Goal: Book appointment/travel/reservation

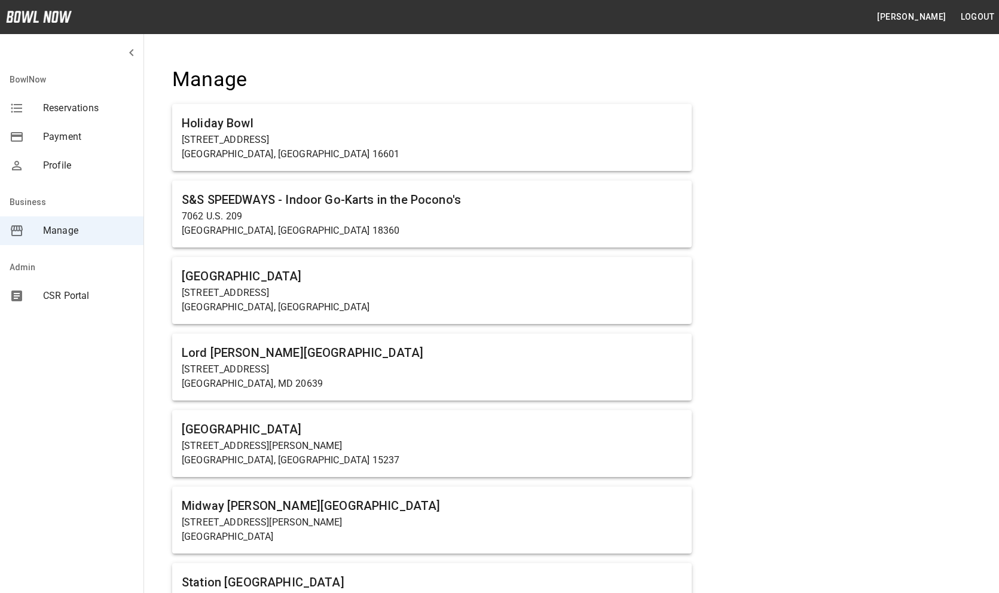
scroll to position [2184, 0]
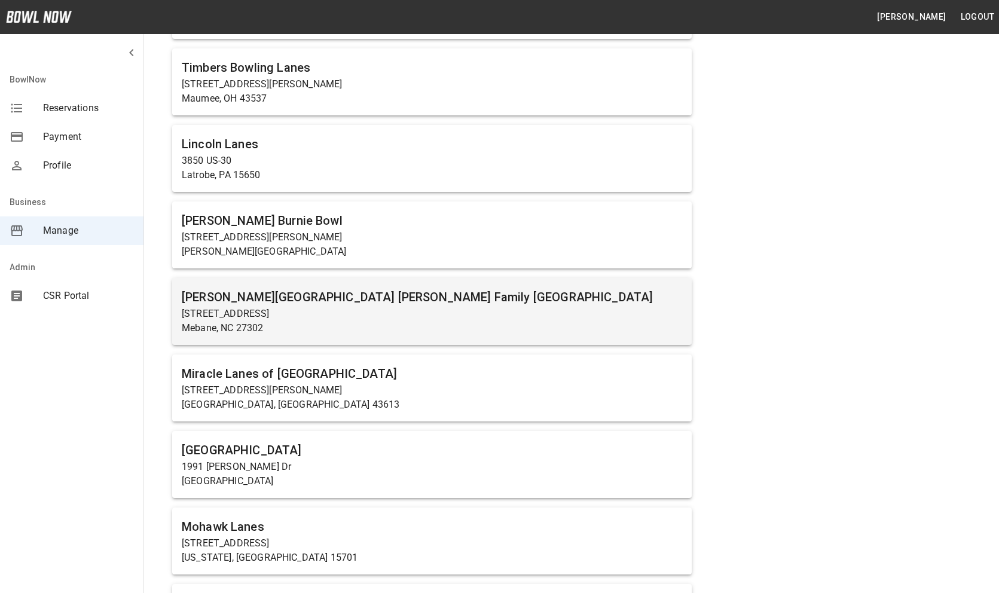
click at [376, 303] on h6 "[PERSON_NAME][GEOGRAPHIC_DATA] [PERSON_NAME] Family [GEOGRAPHIC_DATA]" at bounding box center [432, 297] width 500 height 19
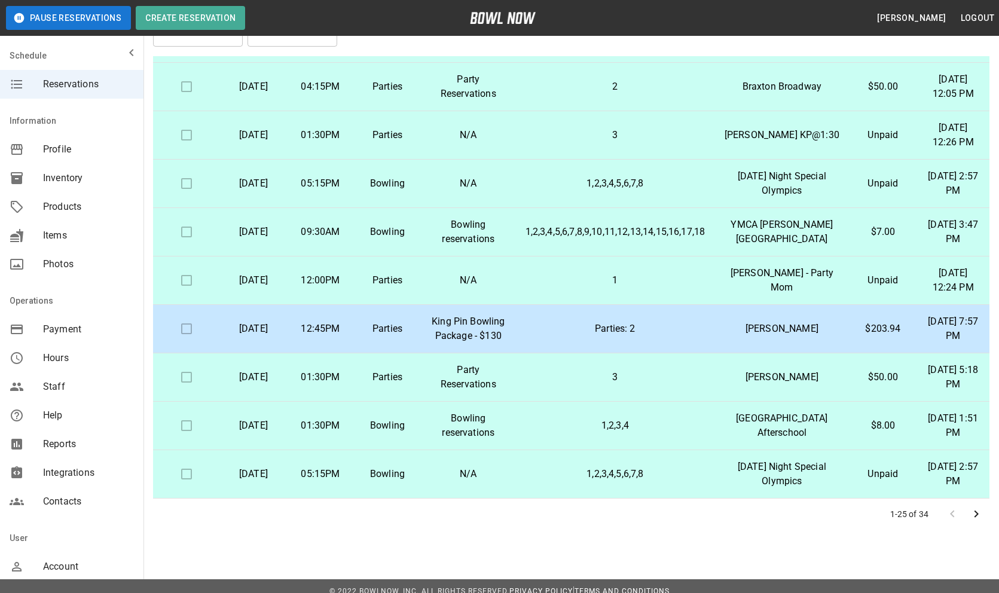
scroll to position [69, 0]
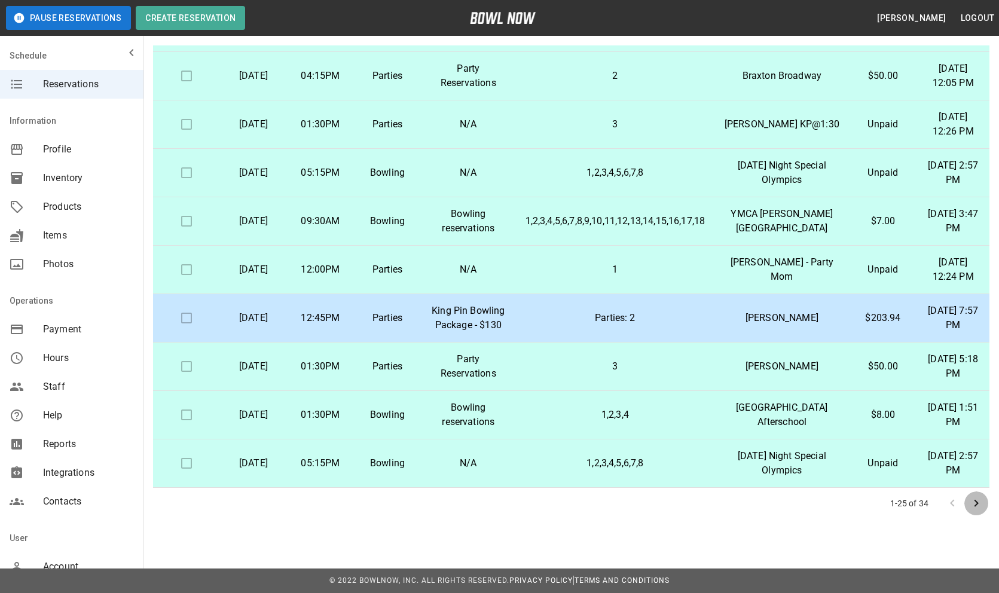
click at [975, 500] on icon "Go to next page" at bounding box center [977, 503] width 4 height 7
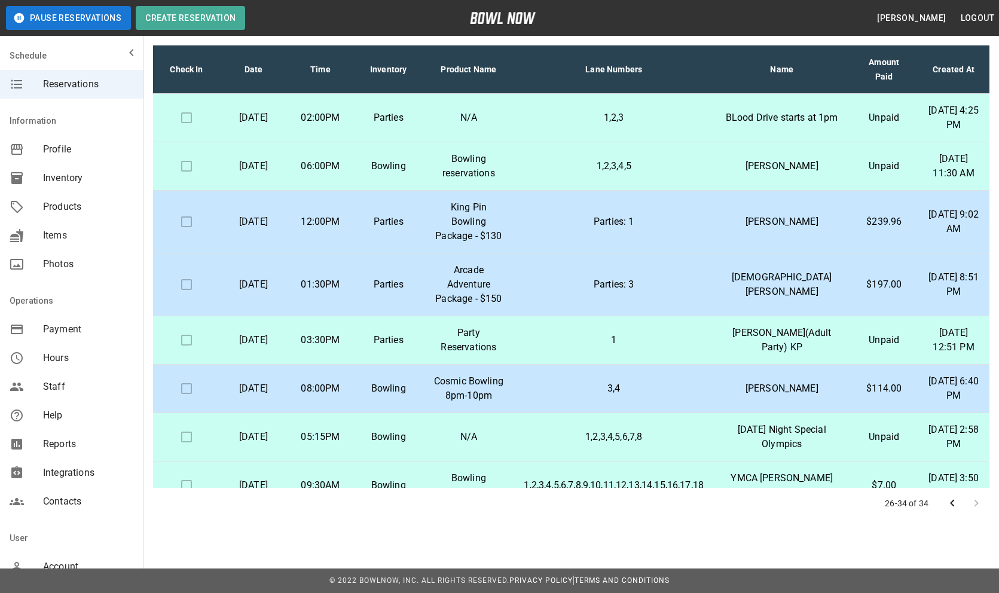
scroll to position [0, 0]
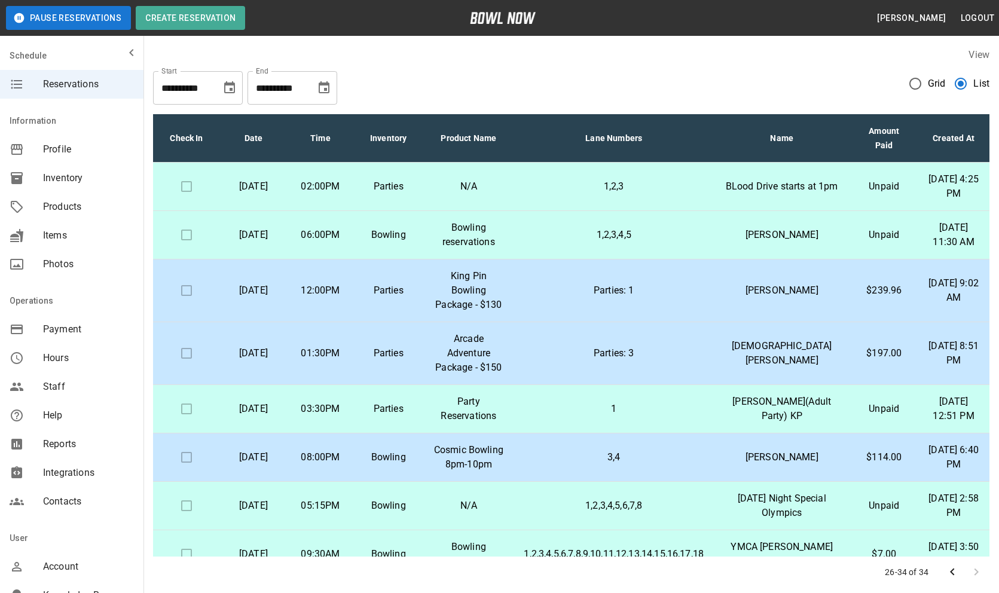
click at [227, 88] on icon "Choose date, selected date is Sep 6, 2025" at bounding box center [229, 88] width 14 height 14
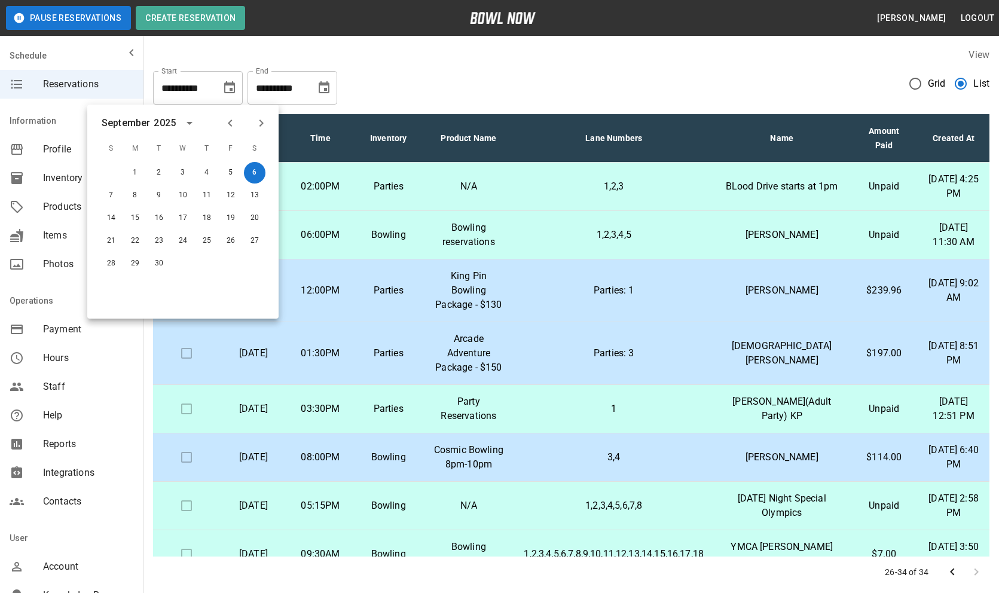
click at [492, 84] on div "**********" at bounding box center [571, 83] width 836 height 43
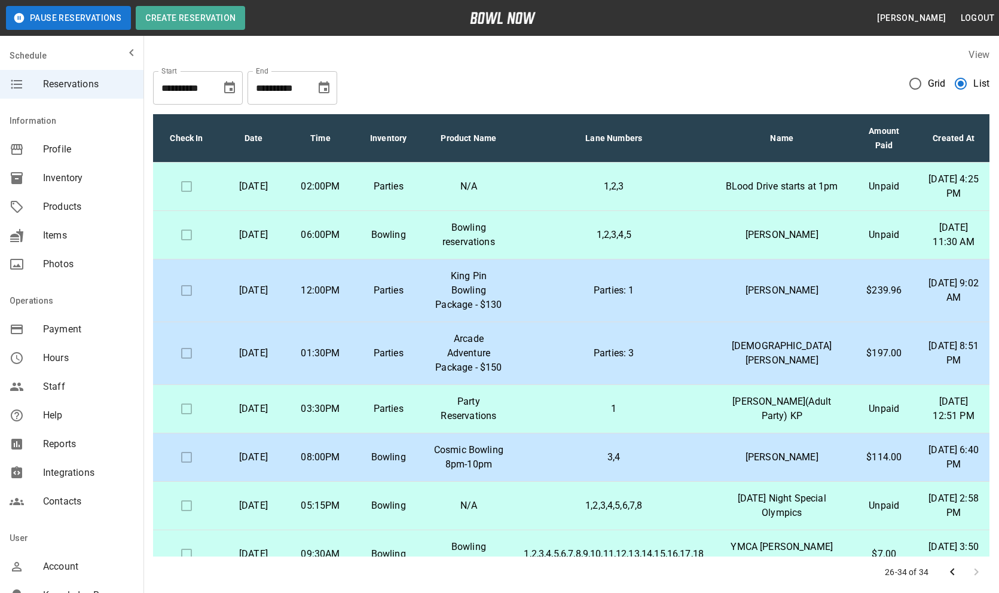
click at [979, 56] on label "View" at bounding box center [979, 54] width 21 height 11
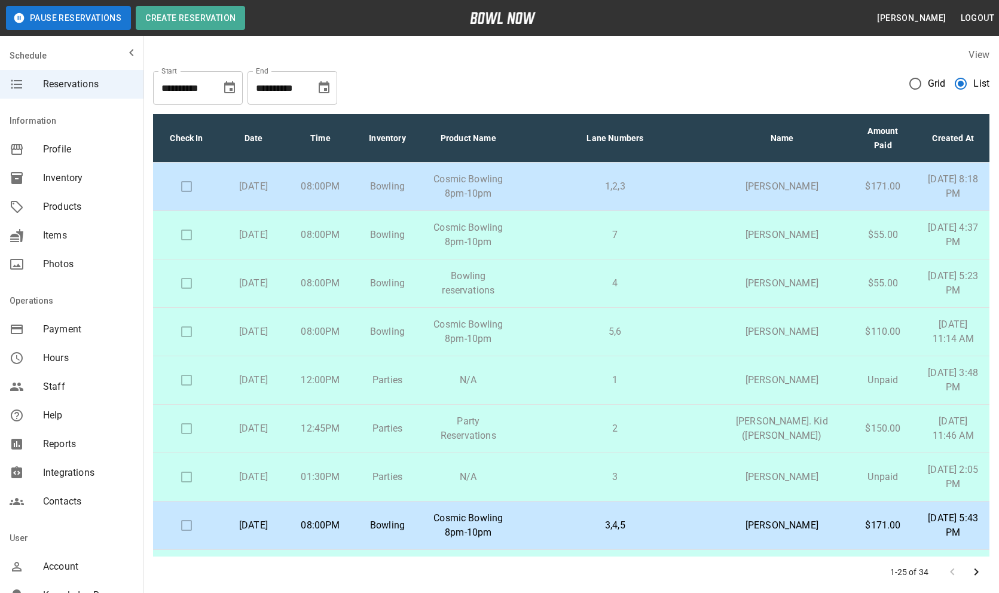
click at [506, 334] on p "Cosmic Bowling 8pm-10pm" at bounding box center [468, 331] width 76 height 29
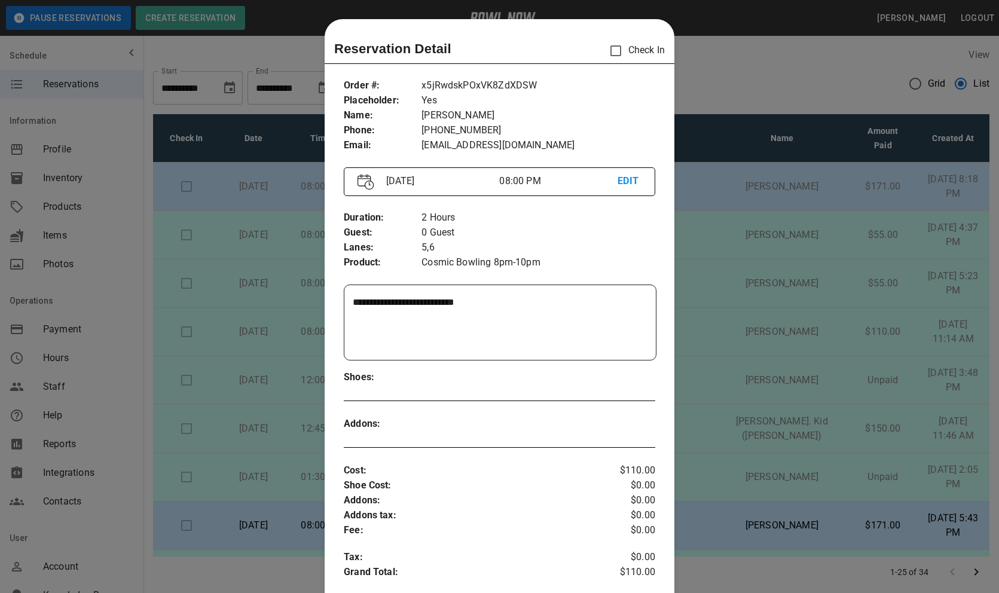
scroll to position [19, 0]
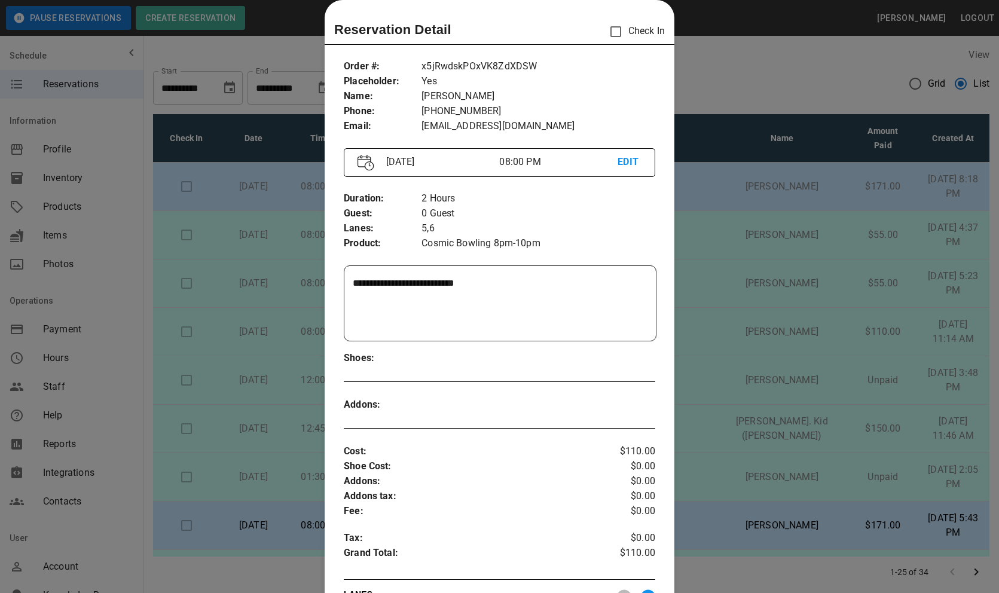
click at [483, 65] on p "x5jRwdskPOxVK8ZdXDSW" at bounding box center [539, 66] width 234 height 15
click at [787, 343] on div at bounding box center [499, 296] width 999 height 593
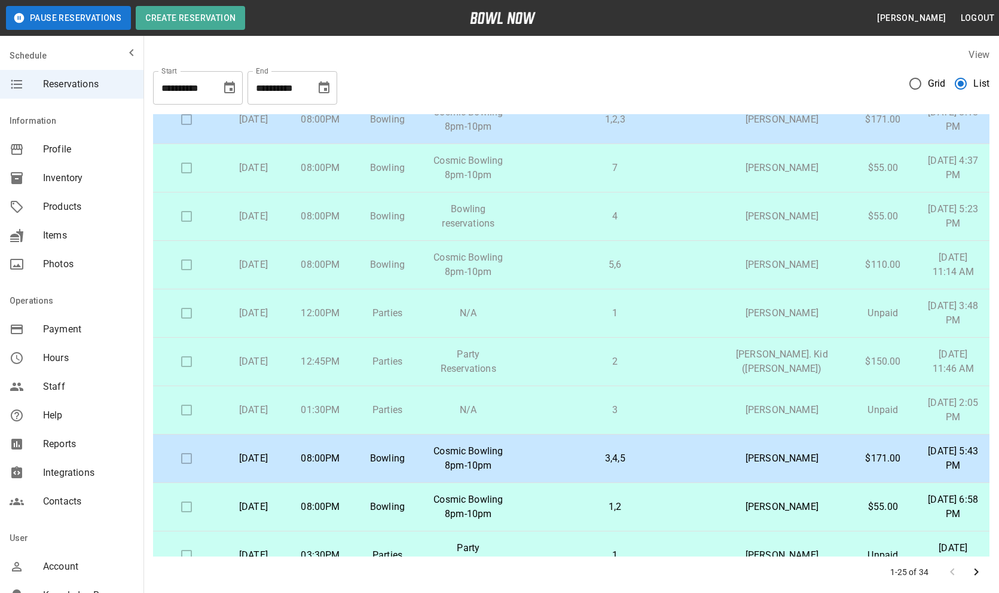
scroll to position [0, 0]
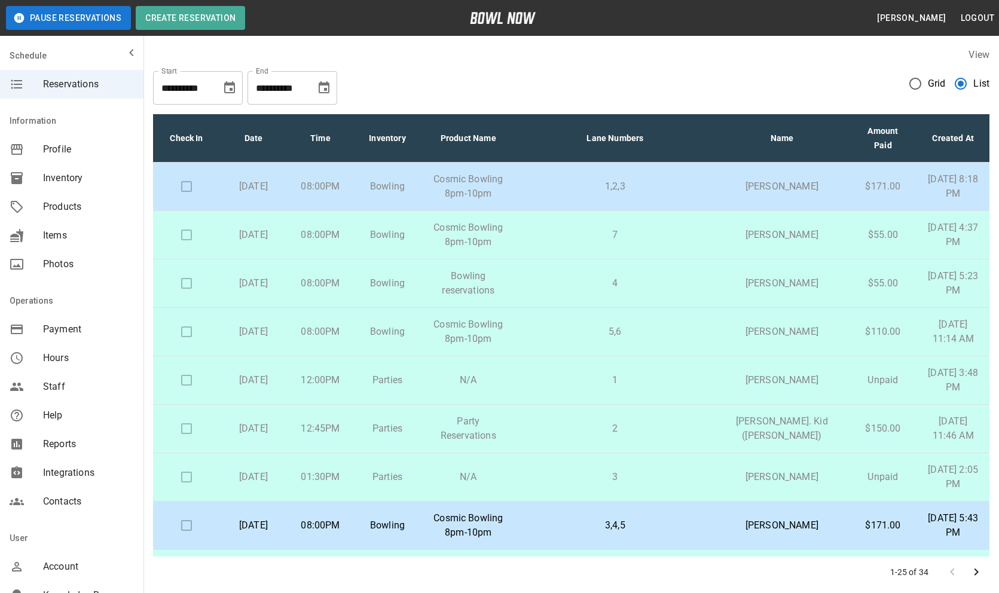
click at [562, 185] on p "1,2,3" at bounding box center [616, 186] width 180 height 14
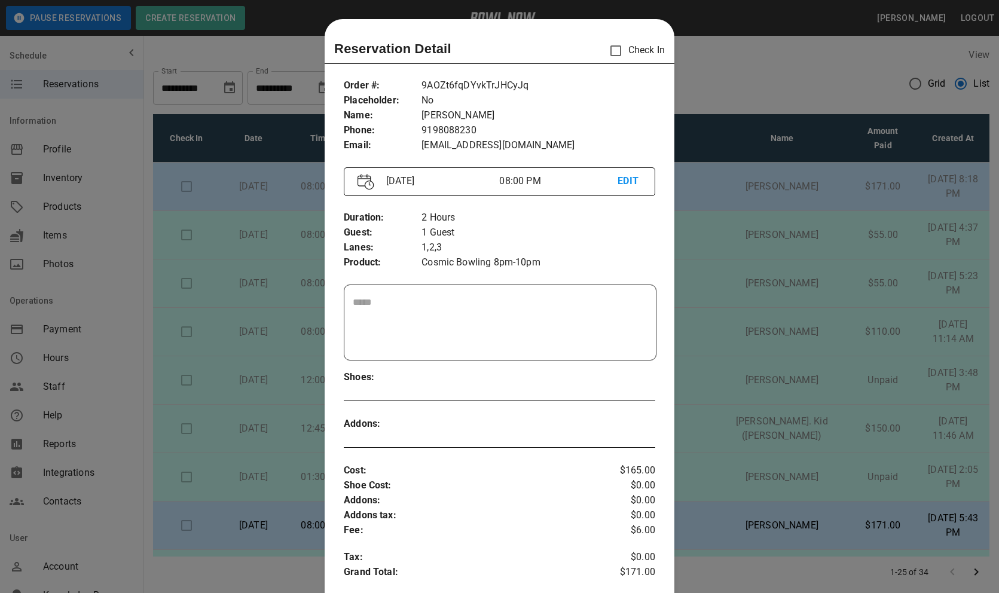
scroll to position [19, 0]
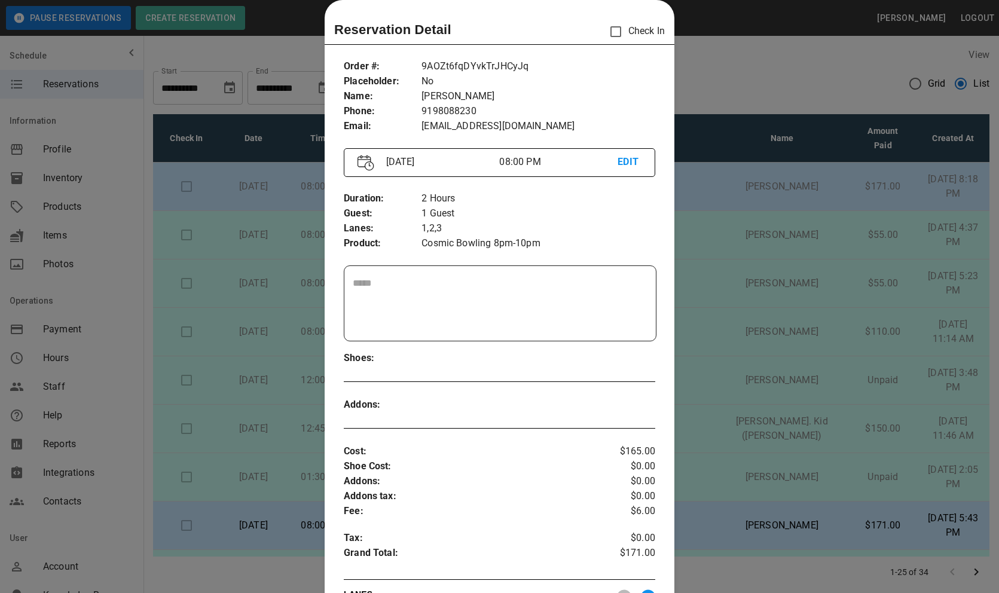
click at [468, 63] on p "9AOZt6fqDYvkTrJHCyJq" at bounding box center [539, 66] width 234 height 15
copy p "9AOZt6fqDYvkTrJHCyJq"
click at [875, 294] on div at bounding box center [499, 296] width 999 height 593
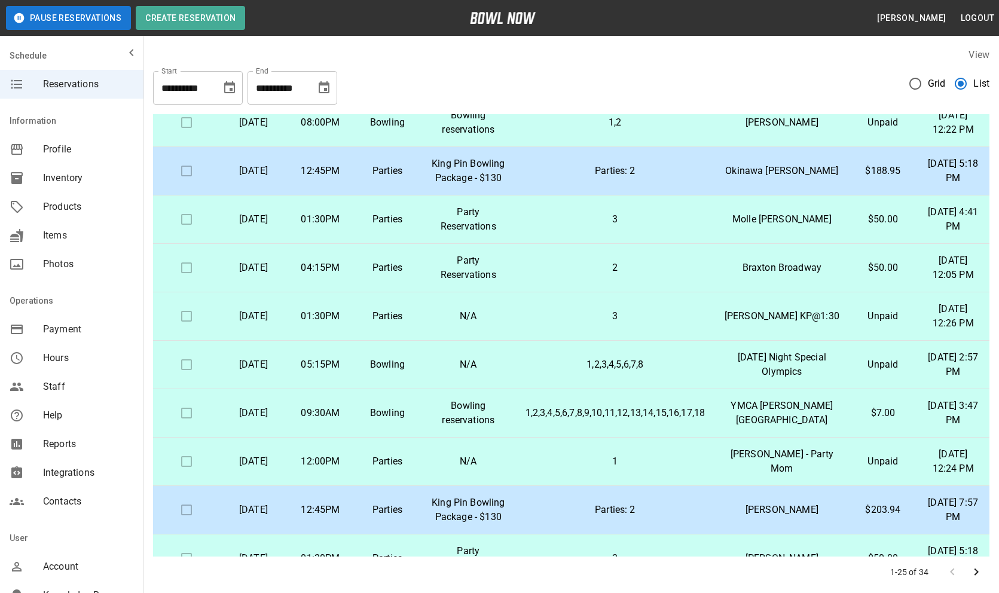
scroll to position [691, 0]
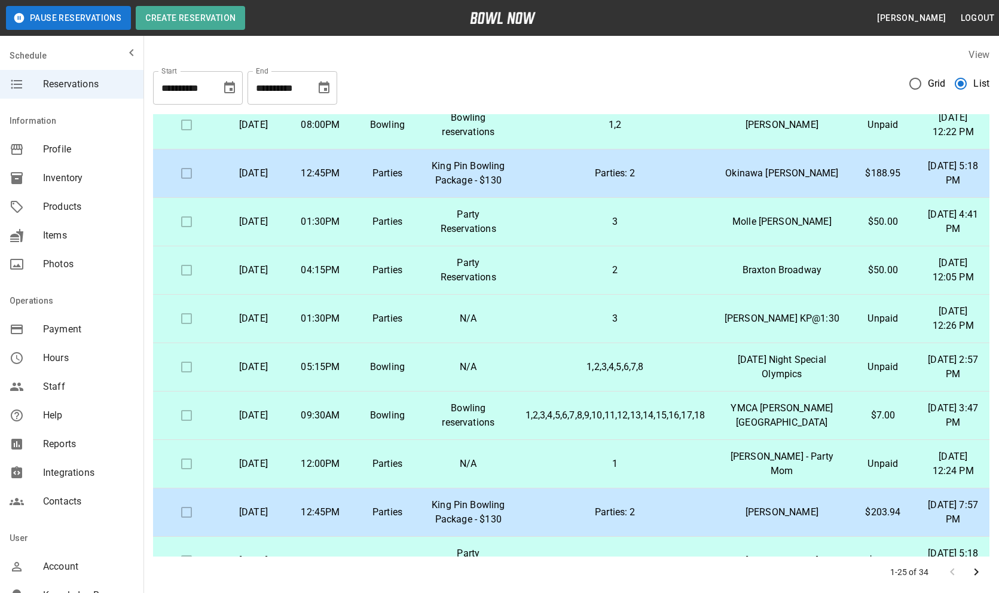
click at [506, 188] on p "King Pin Bowling Package - $130" at bounding box center [468, 173] width 76 height 29
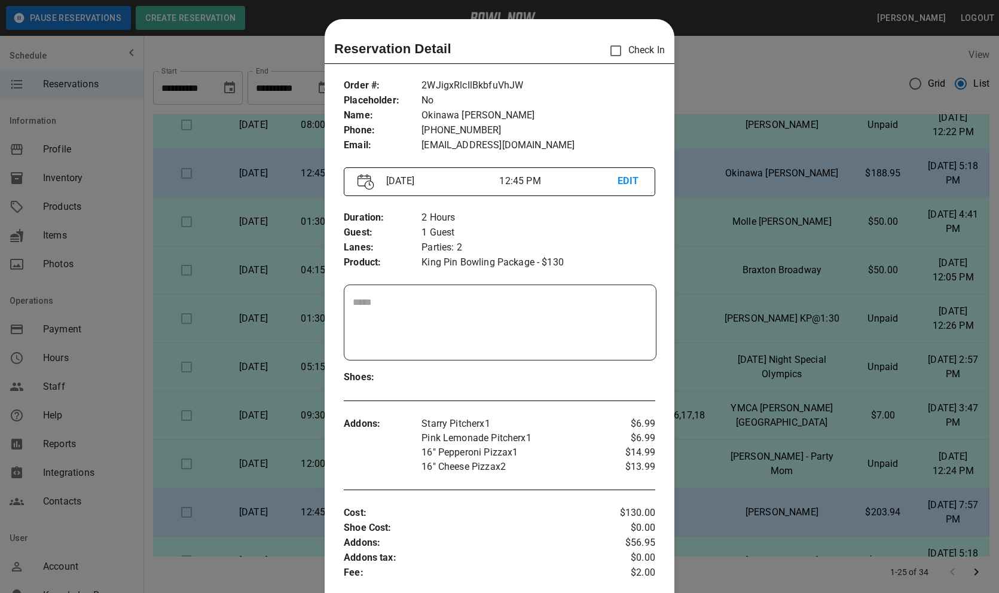
scroll to position [19, 0]
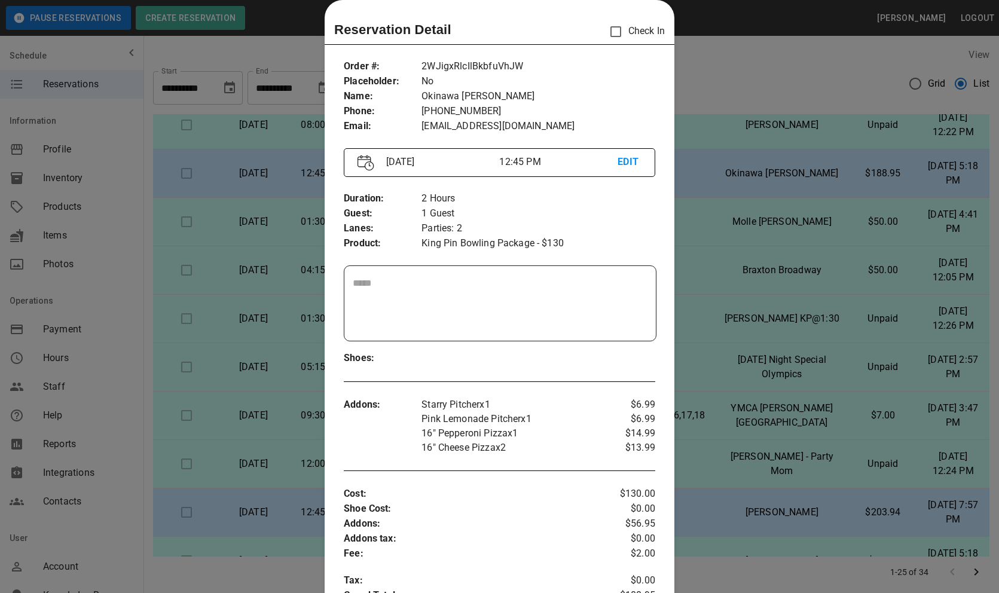
click at [469, 67] on p "2WJigxRlcIlBkbfuVhJW" at bounding box center [539, 66] width 234 height 15
copy p "2WJigxRlcIlBkbfuVhJW"
click at [725, 311] on div at bounding box center [499, 296] width 999 height 593
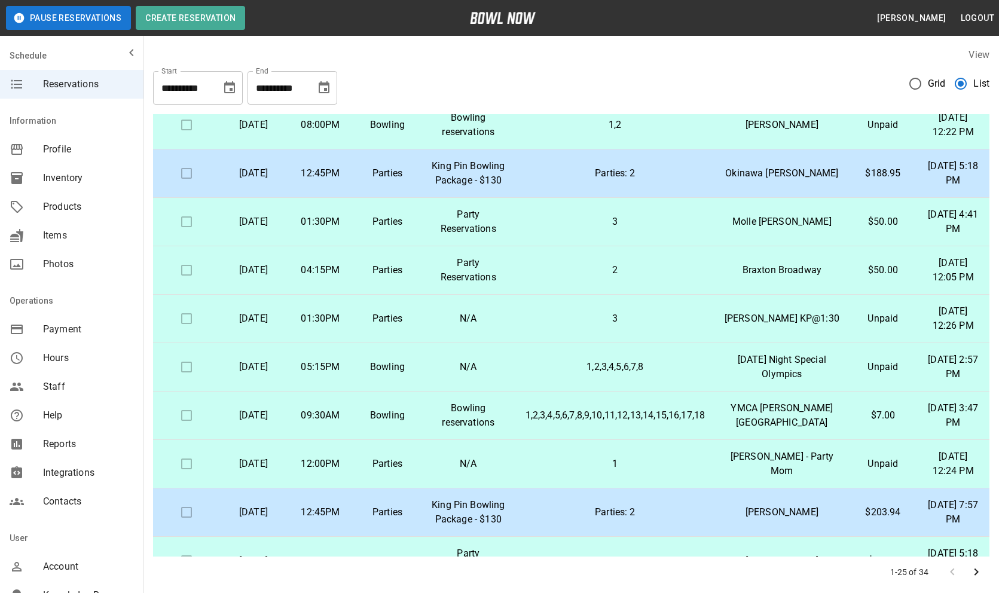
click at [596, 229] on p "3" at bounding box center [616, 222] width 180 height 14
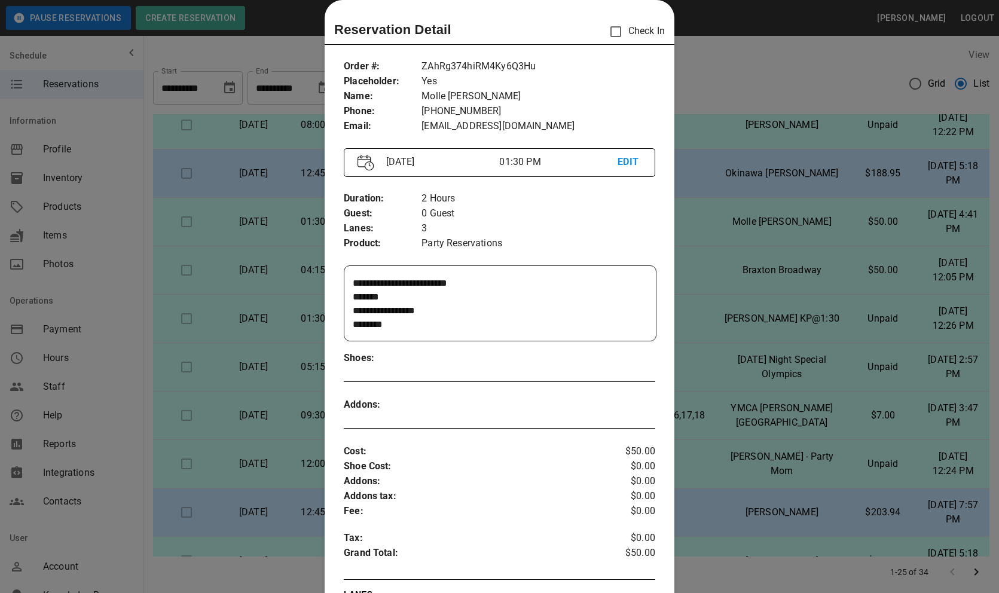
click at [733, 283] on div at bounding box center [499, 296] width 999 height 593
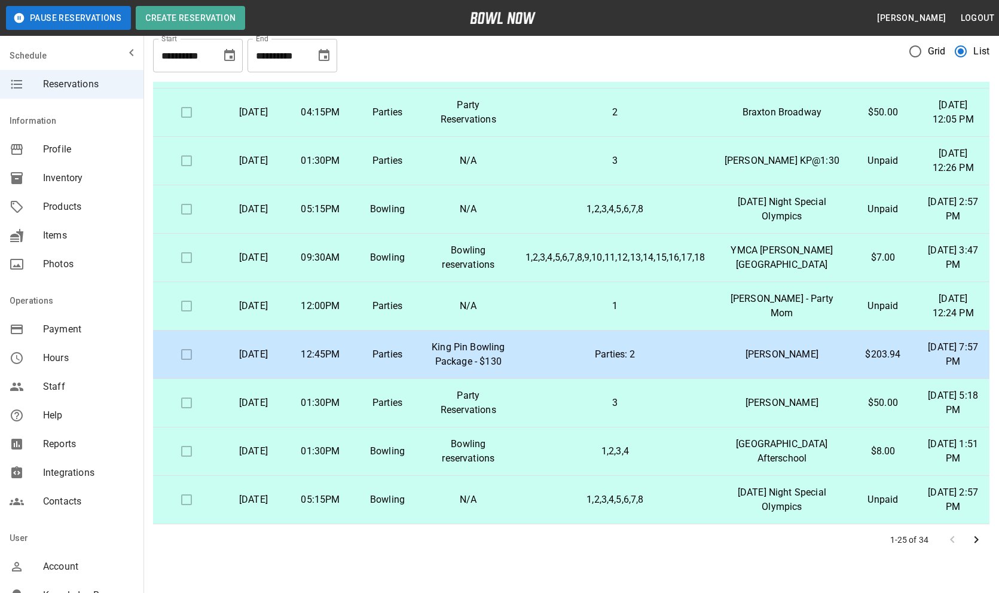
scroll to position [31, 0]
click at [645, 349] on p "Parties: 2" at bounding box center [616, 356] width 180 height 14
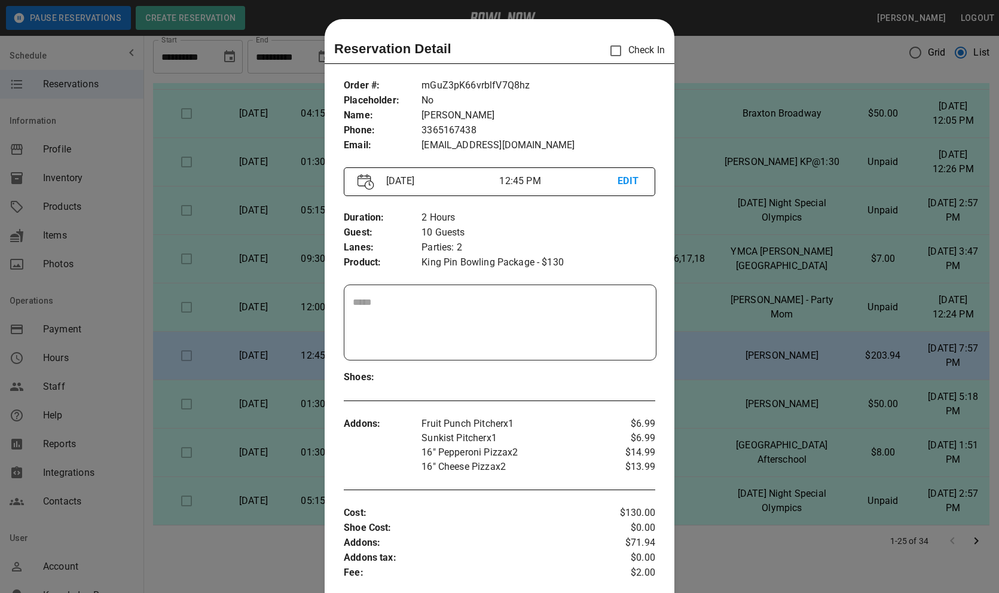
scroll to position [19, 0]
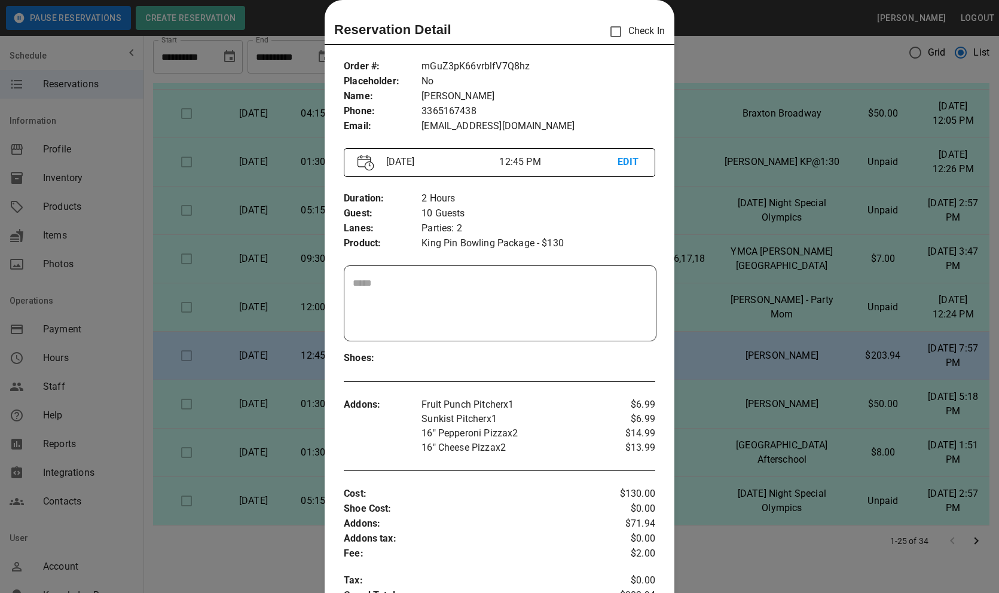
click at [484, 68] on p "mGuZ3pK66vrblfV7Q8hz" at bounding box center [539, 66] width 234 height 15
copy p "mGuZ3pK66vrblfV7Q8hz"
click at [725, 254] on div at bounding box center [499, 296] width 999 height 593
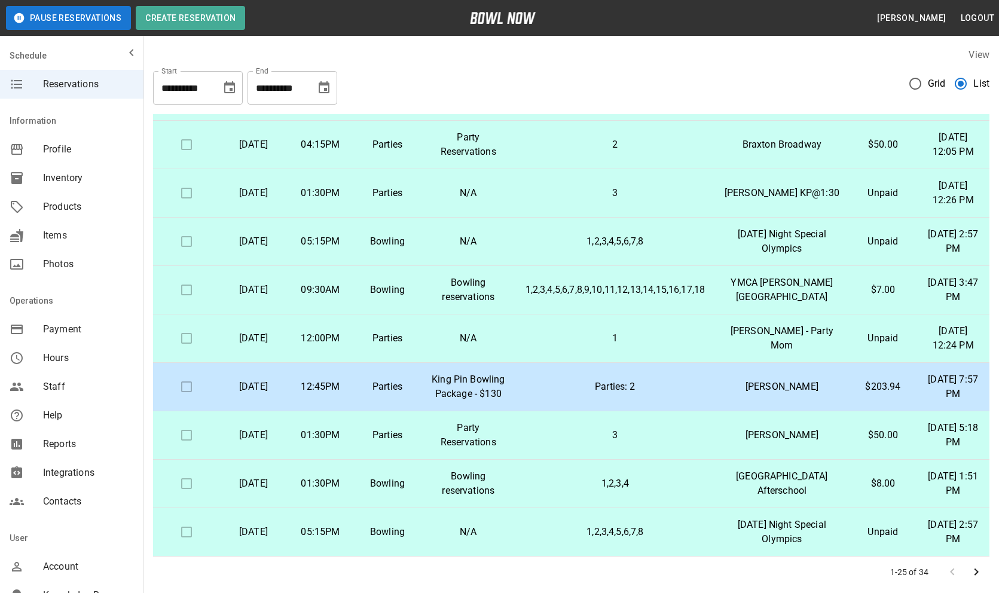
scroll to position [69, 0]
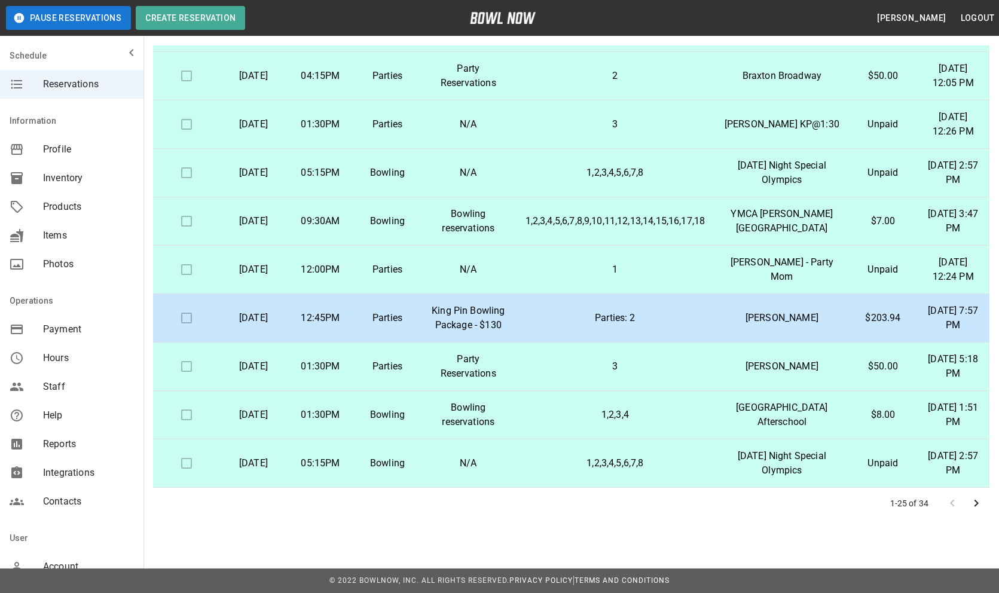
click at [978, 504] on icon "Go to next page" at bounding box center [976, 503] width 14 height 14
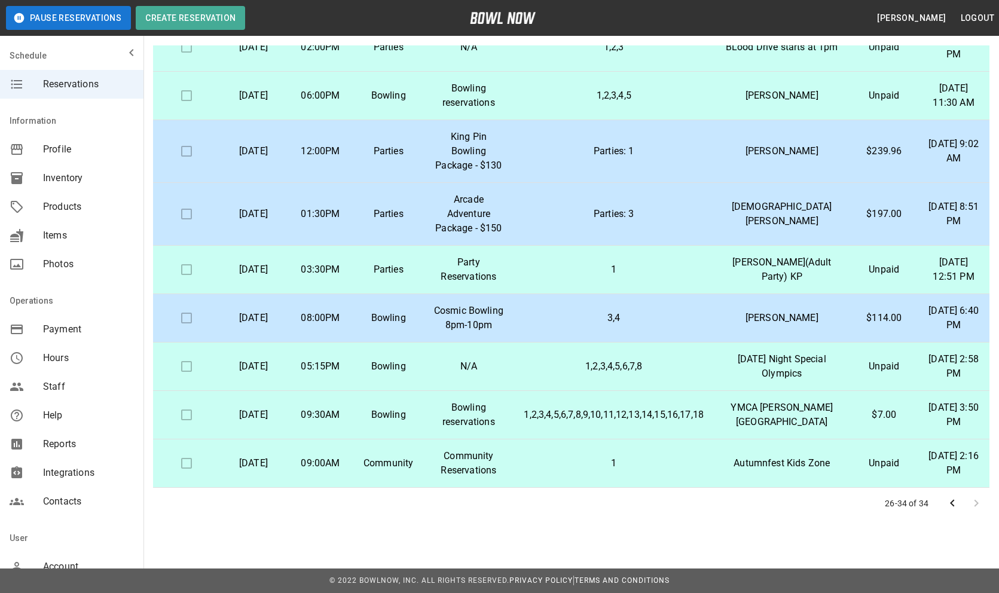
scroll to position [0, 0]
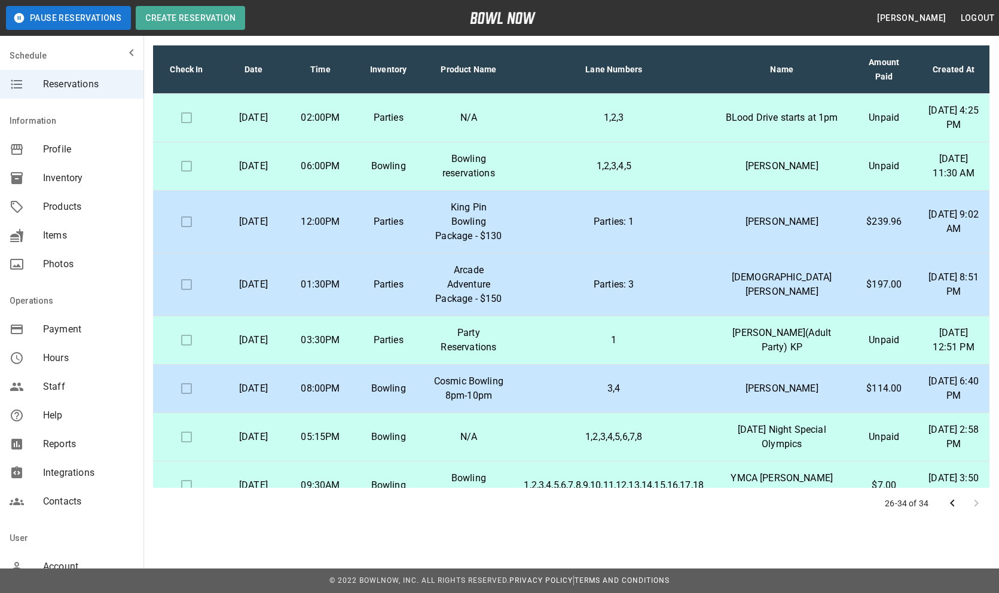
click at [505, 236] on p "King Pin Bowling Package - $130" at bounding box center [468, 221] width 72 height 43
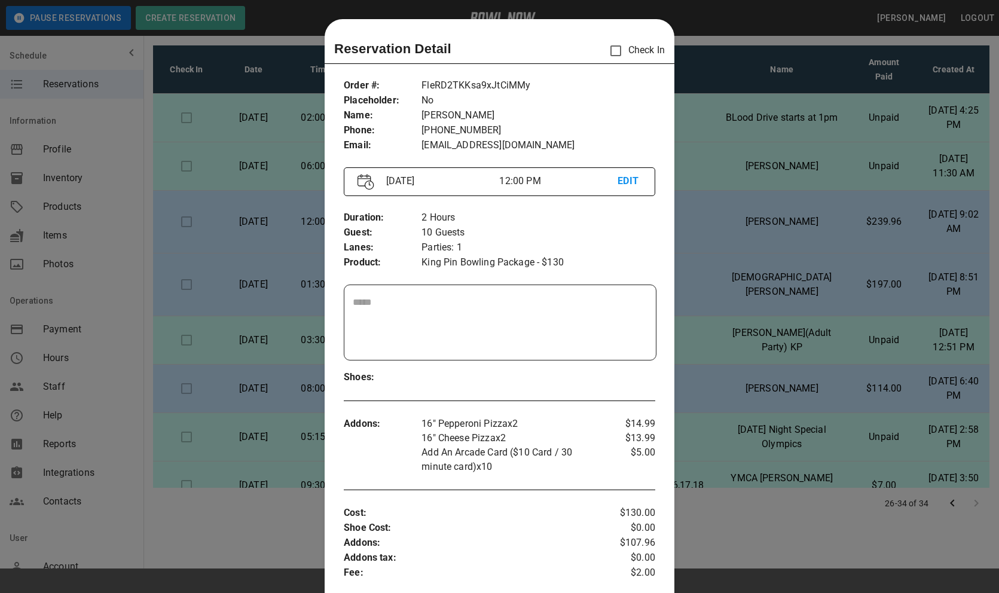
scroll to position [19, 0]
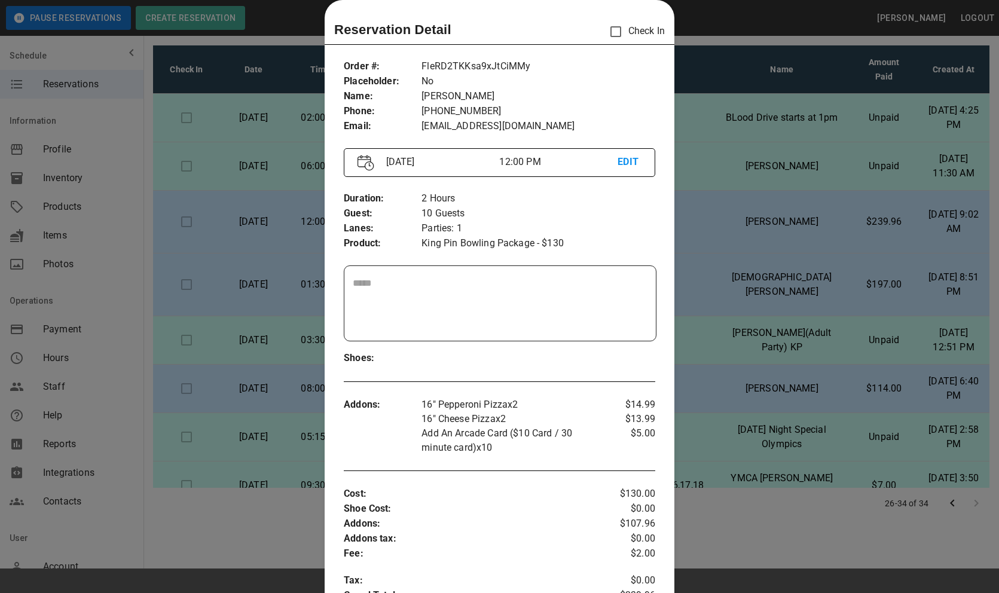
click at [492, 62] on p "FleRD2TKKsa9xJtCiMMy" at bounding box center [539, 66] width 234 height 15
copy p "FleRD2TKKsa9xJtCiMMy"
click at [724, 334] on div at bounding box center [499, 296] width 999 height 593
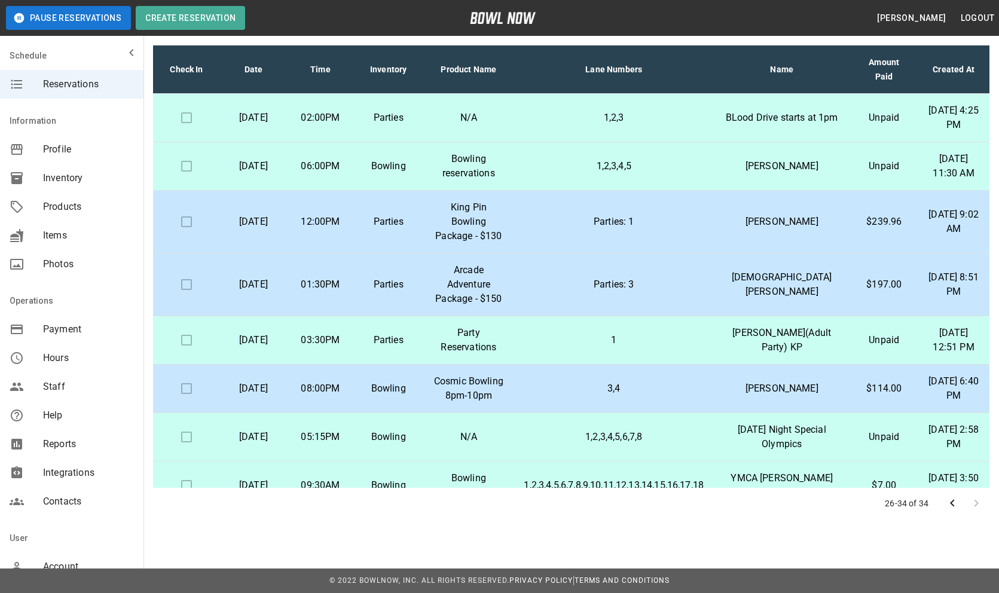
click at [667, 292] on p "Parties: 3" at bounding box center [614, 284] width 180 height 14
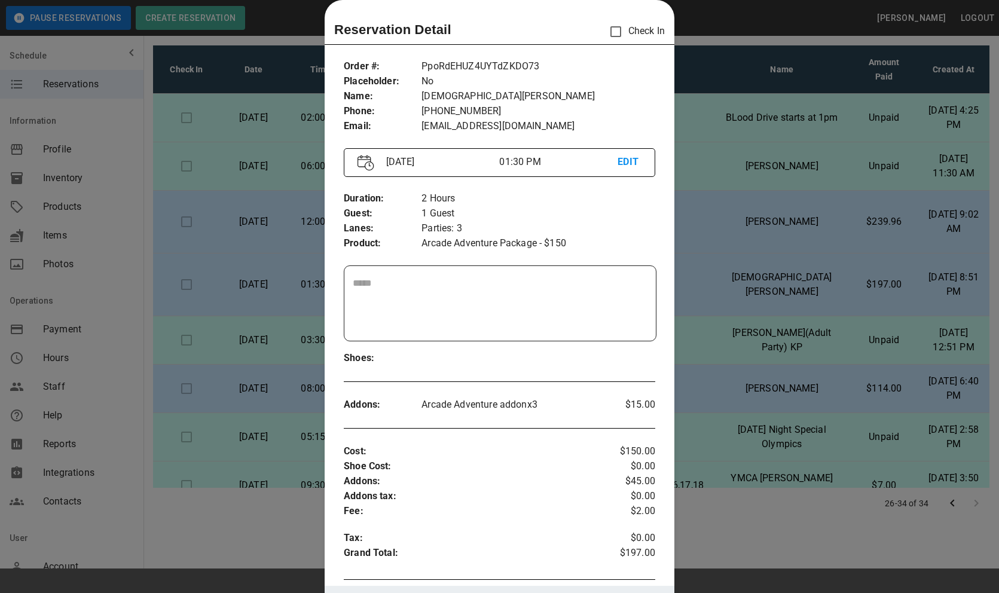
click at [507, 68] on p "PpoRdEHUZ4UYTdZKDO73" at bounding box center [539, 66] width 234 height 15
copy p "PpoRdEHUZ4UYTdZKDO73"
click at [743, 273] on div at bounding box center [499, 296] width 999 height 593
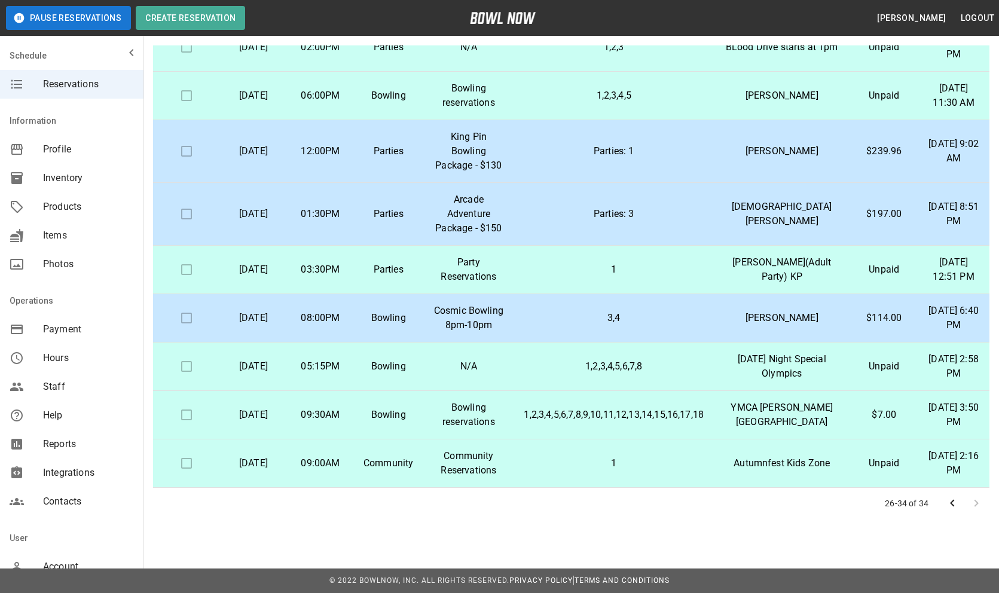
scroll to position [157, 0]
click at [650, 311] on p "3,4" at bounding box center [614, 318] width 180 height 14
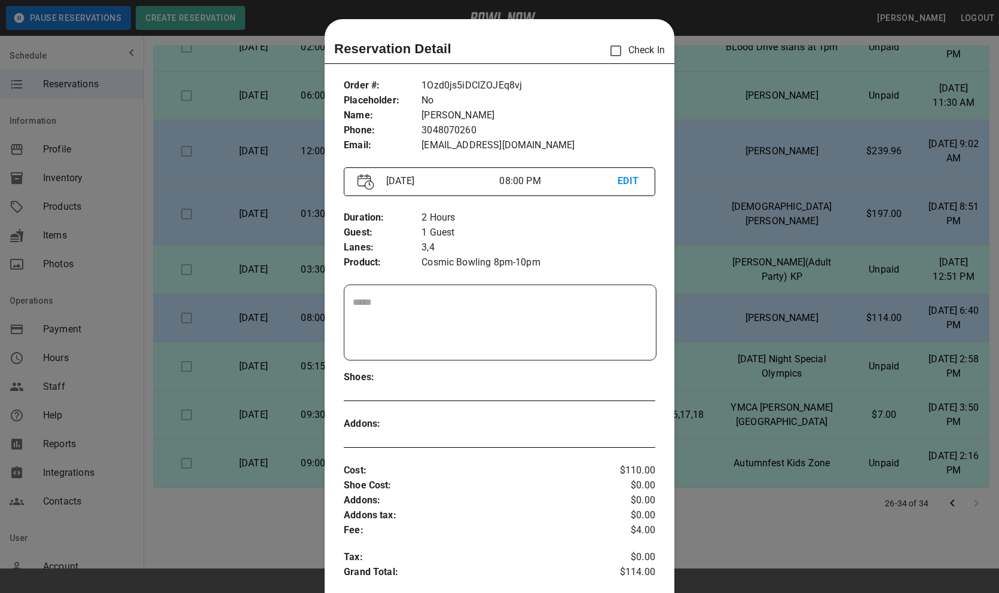
scroll to position [19, 0]
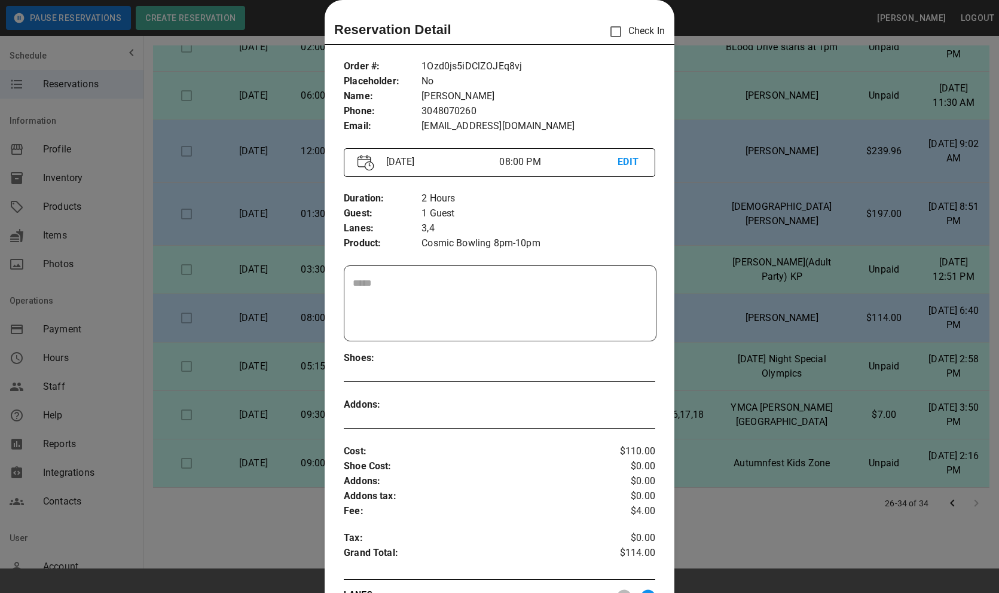
click at [481, 65] on p "1Ozd0js5iDClZOJEq8vj" at bounding box center [539, 66] width 234 height 15
copy p "1Ozd0js5iDClZOJEq8vj"
click at [738, 263] on div at bounding box center [499, 296] width 999 height 593
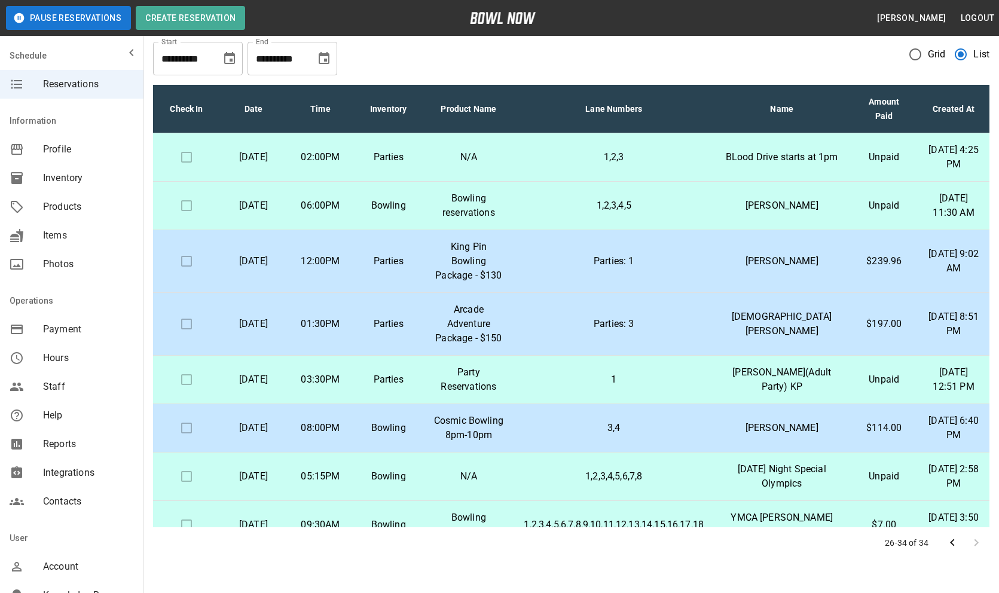
scroll to position [0, 0]
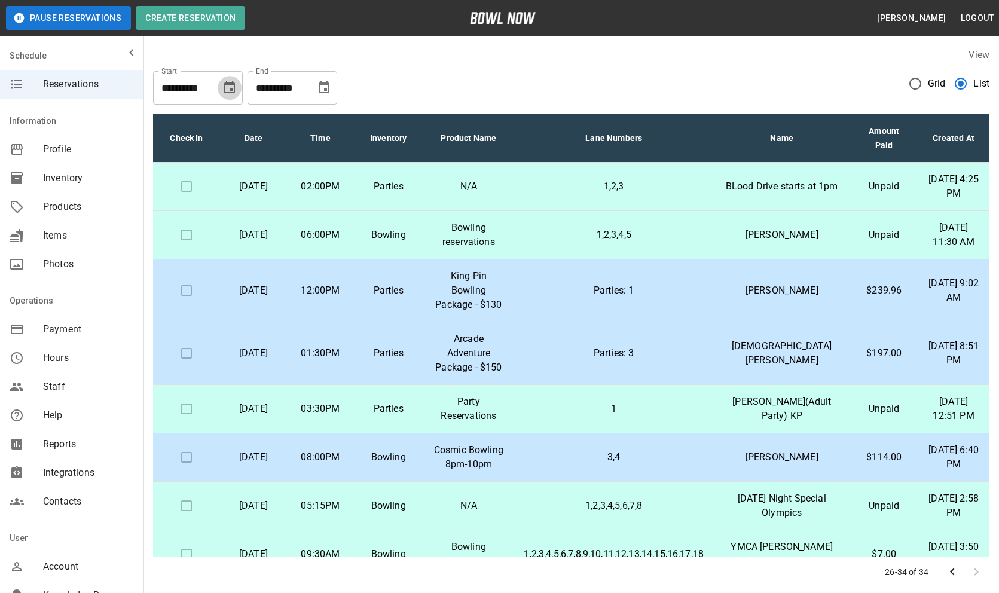
click at [222, 89] on icon "Choose date, selected date is Sep 6, 2025" at bounding box center [229, 88] width 14 height 14
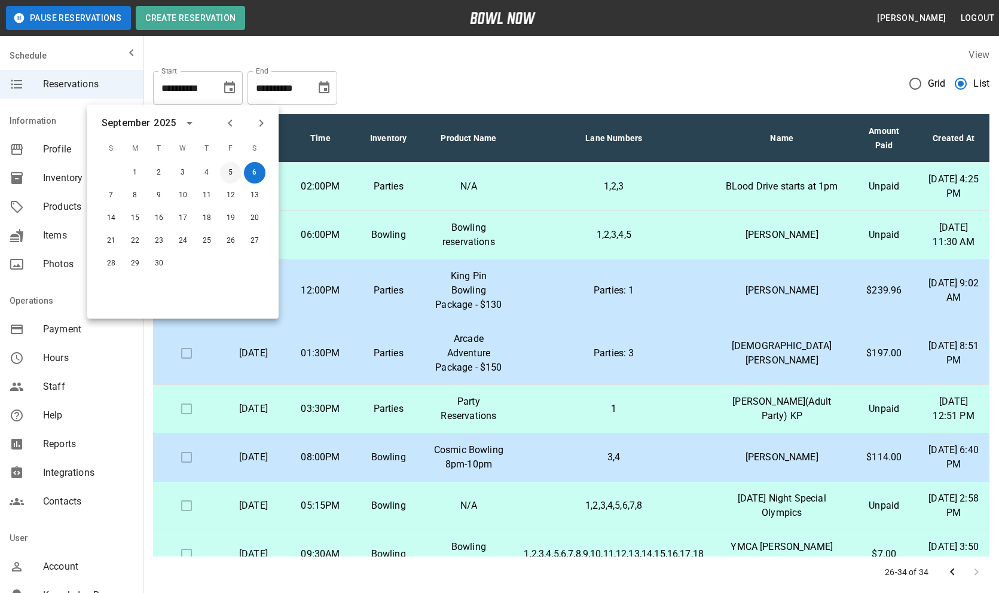
click at [234, 176] on button "5" at bounding box center [231, 173] width 22 height 22
type input "**********"
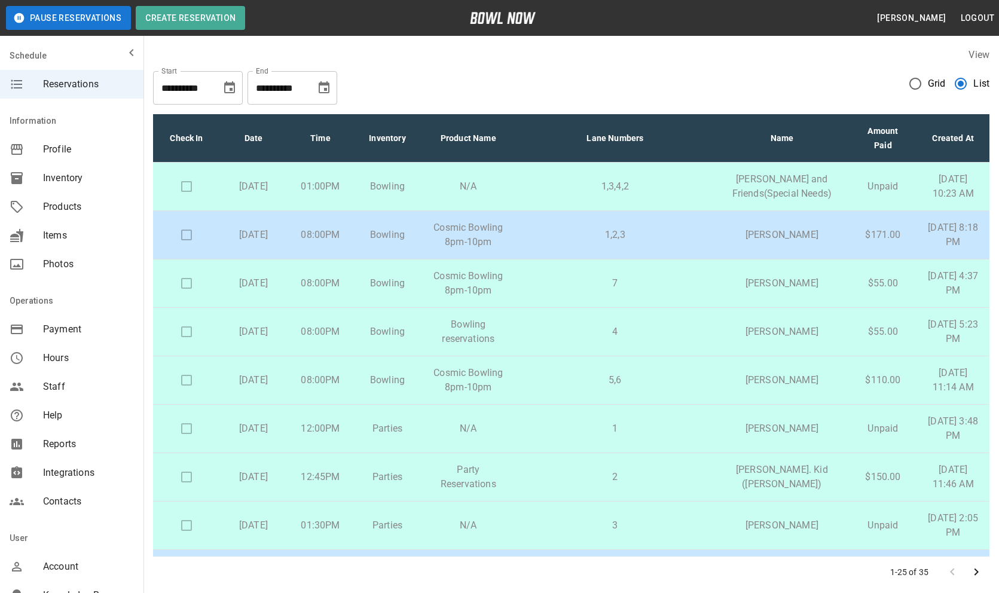
click at [232, 87] on icon "Choose date, selected date is Sep 4, 2025" at bounding box center [229, 88] width 14 height 14
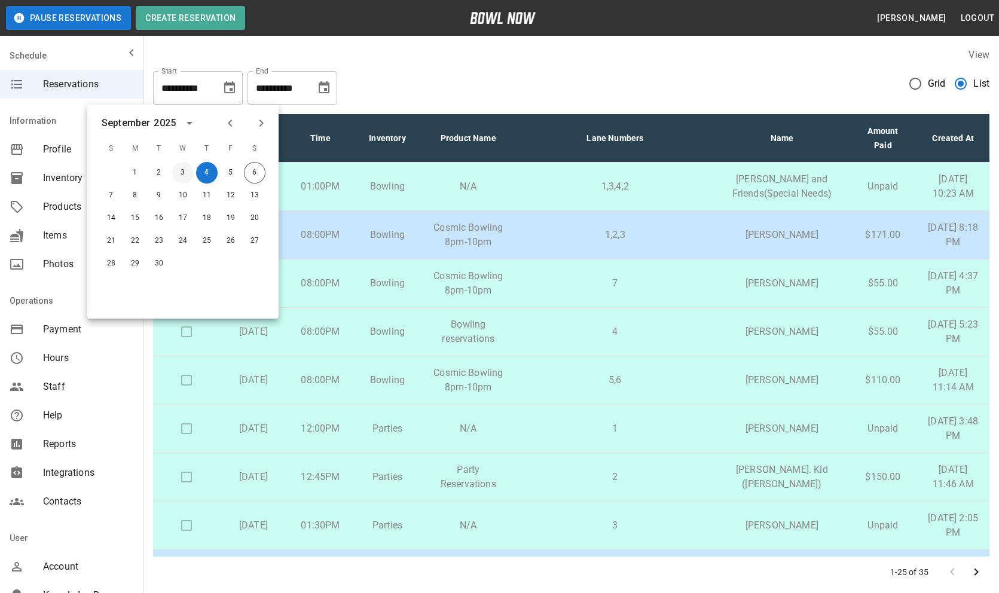
click at [187, 169] on button "3" at bounding box center [183, 173] width 22 height 22
type input "**********"
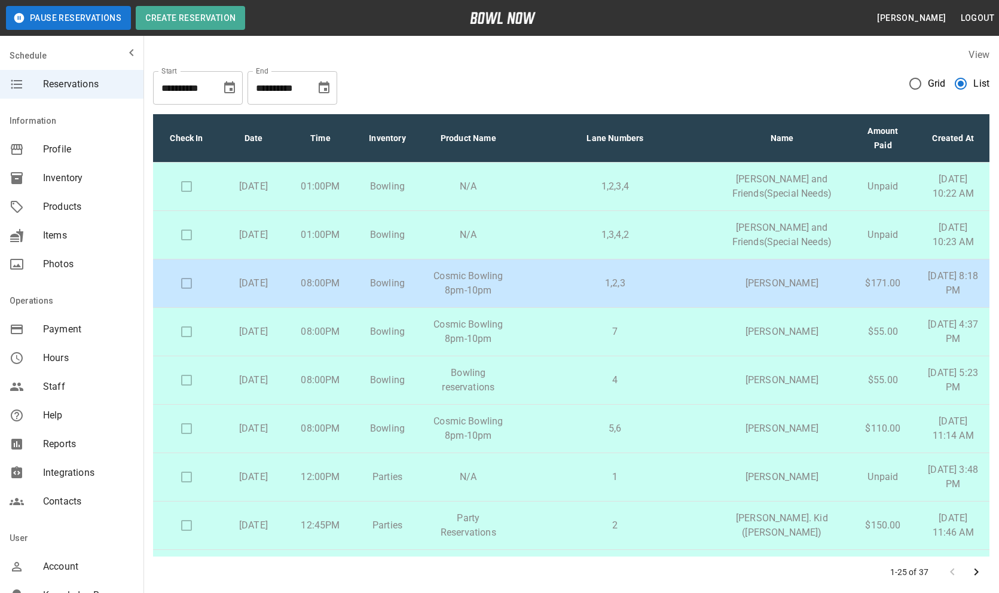
click at [455, 78] on div "**********" at bounding box center [571, 83] width 836 height 43
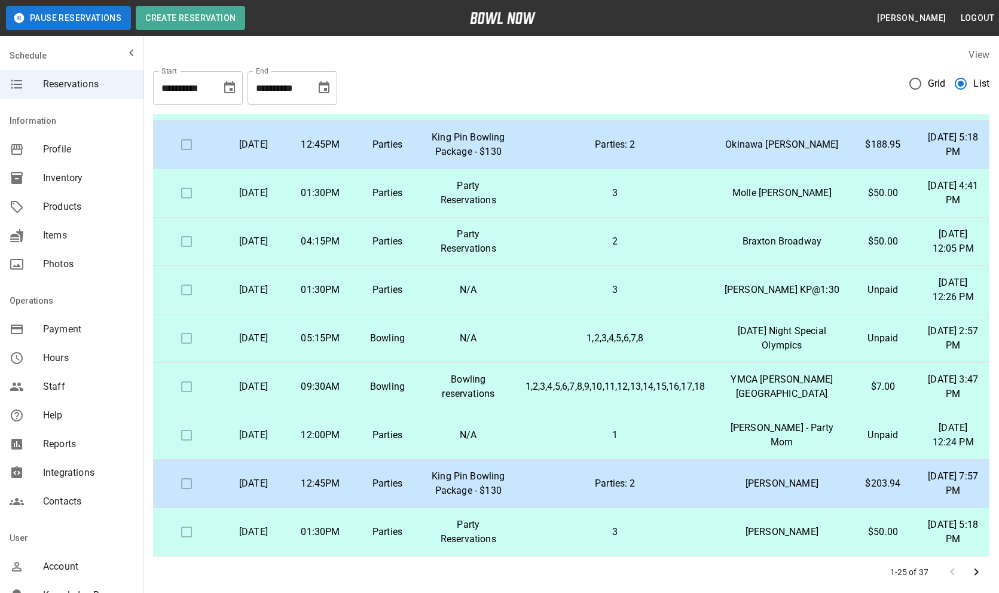
scroll to position [857, 0]
click at [635, 169] on td "Parties: 2" at bounding box center [615, 145] width 199 height 48
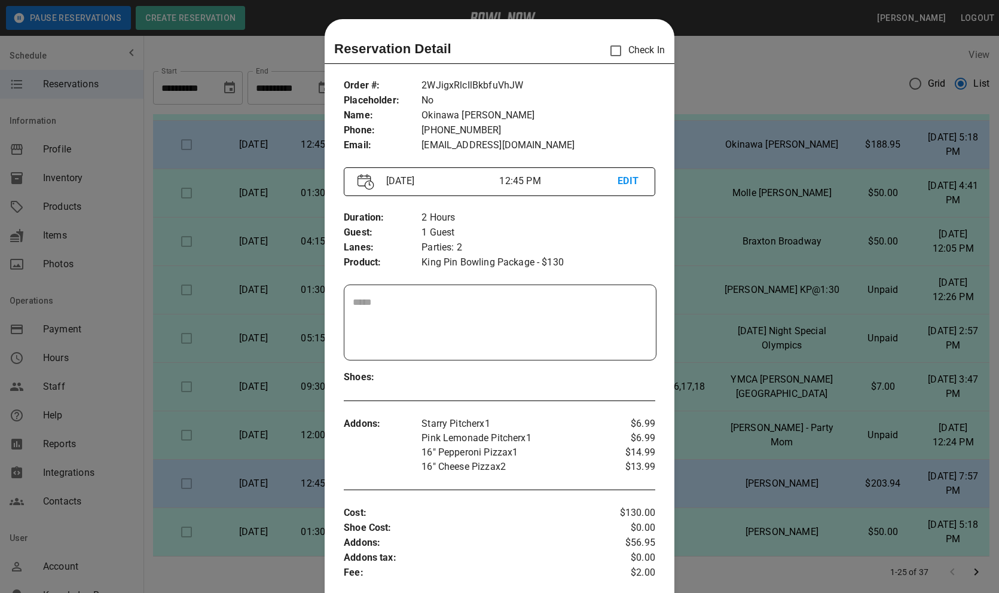
scroll to position [19, 0]
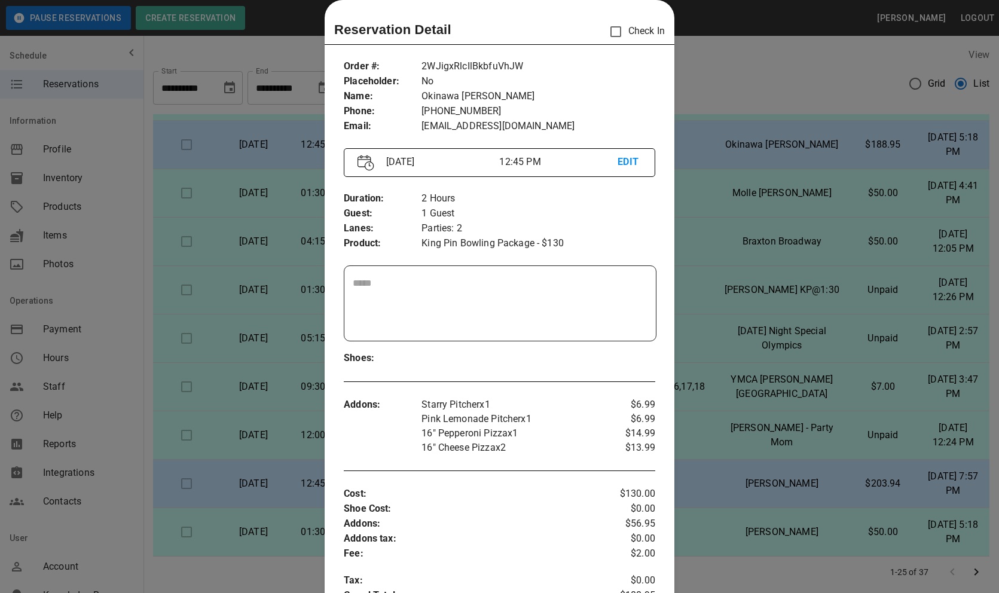
click at [514, 63] on p "2WJigxRlcIlBkbfuVhJW" at bounding box center [539, 66] width 234 height 15
copy p "2WJigxRlcIlBkbfuVhJW"
click at [828, 357] on div at bounding box center [499, 296] width 999 height 593
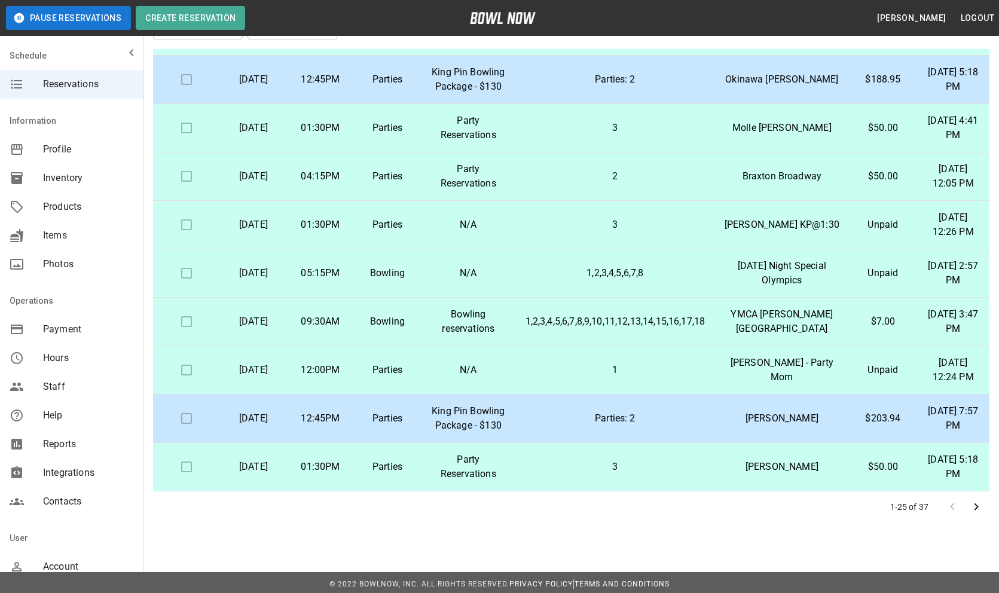
scroll to position [69, 0]
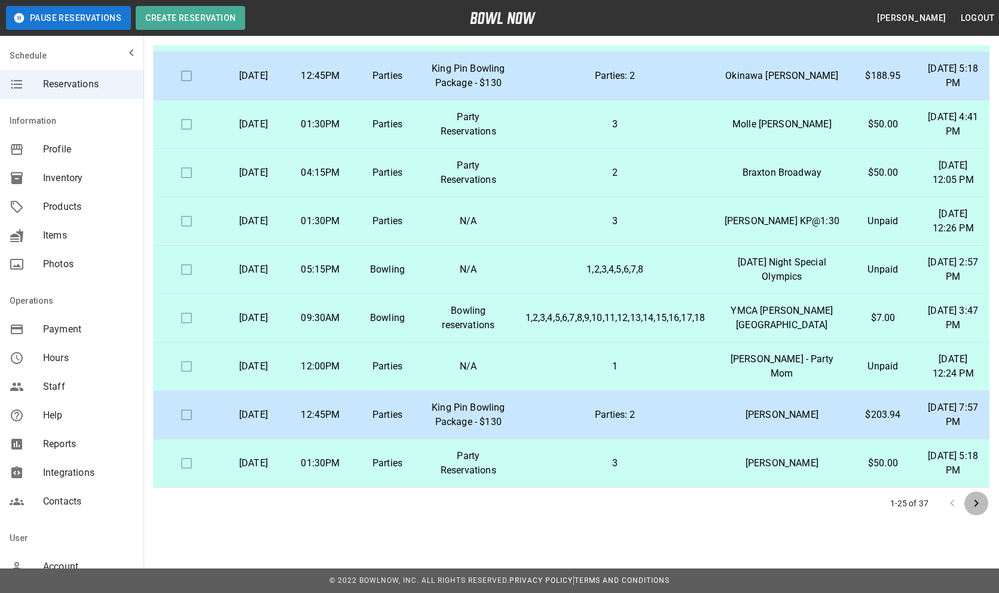
click at [975, 499] on icon "Go to next page" at bounding box center [976, 503] width 14 height 14
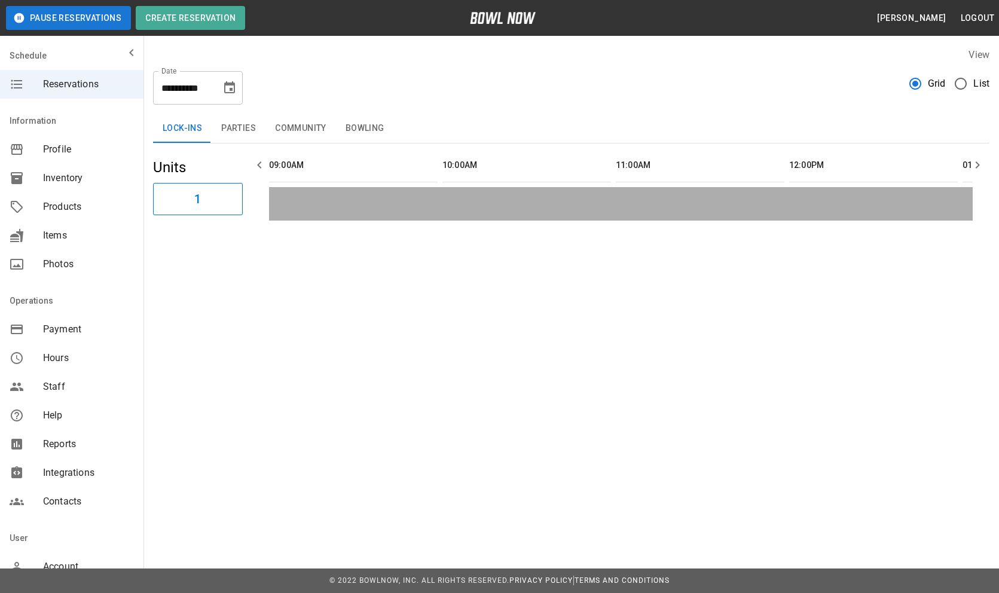
scroll to position [0, 1734]
click at [237, 89] on button "Choose date, selected date is Sep 6, 2025" at bounding box center [230, 88] width 24 height 24
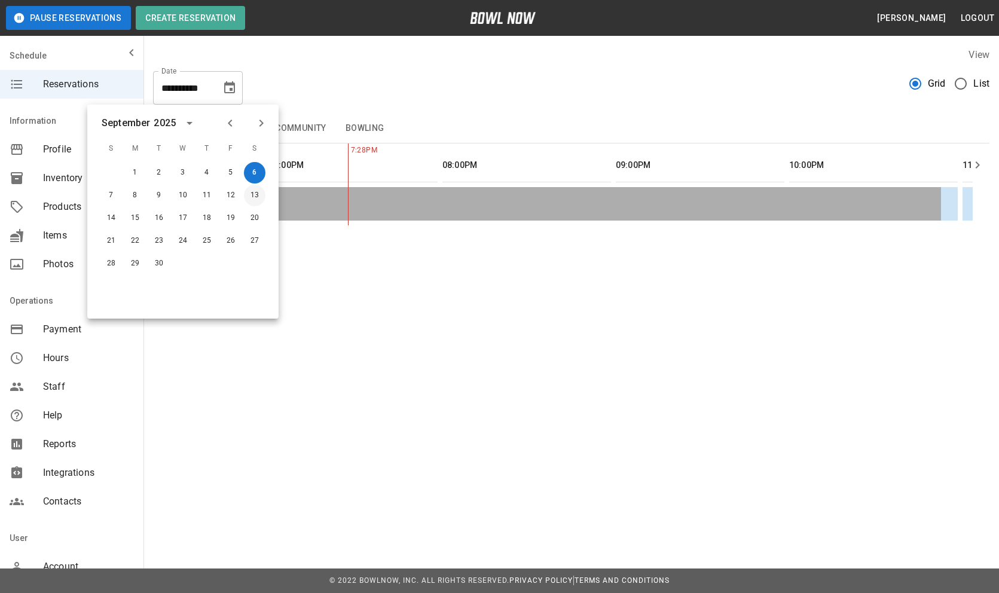
click at [252, 197] on button "13" at bounding box center [255, 196] width 22 height 22
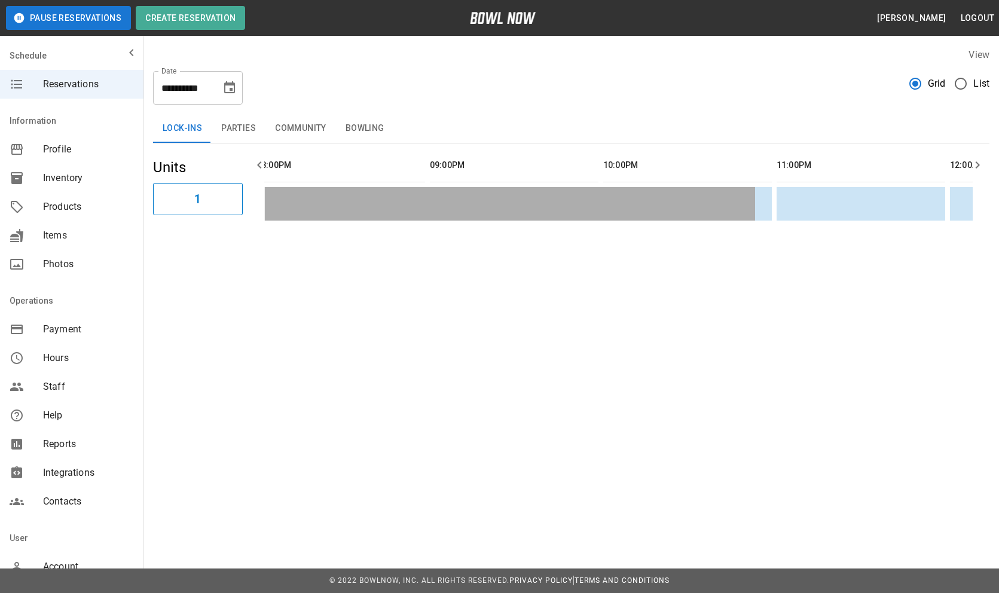
scroll to position [0, 2224]
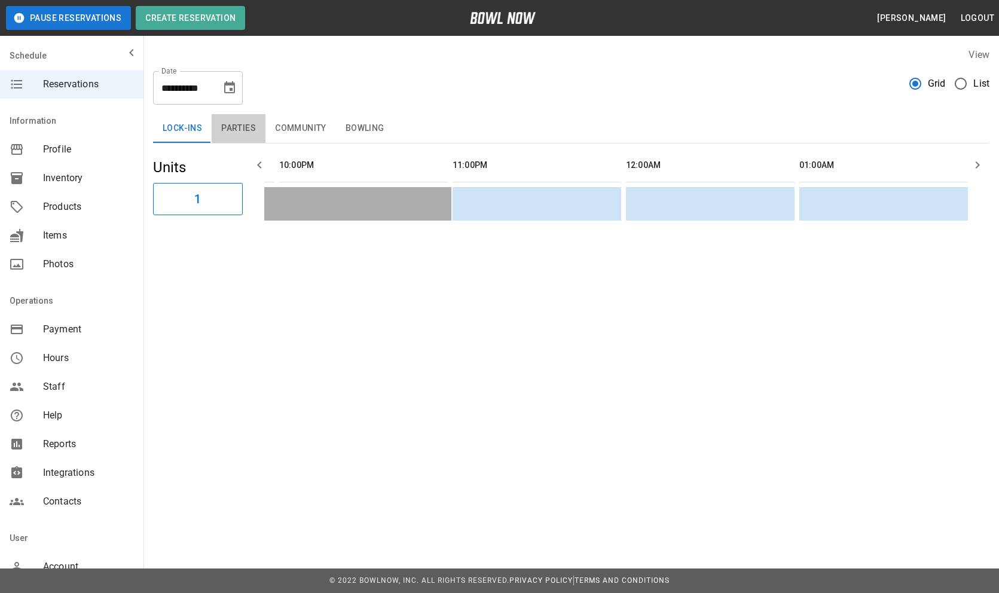
click at [245, 126] on button "Parties" at bounding box center [239, 128] width 54 height 29
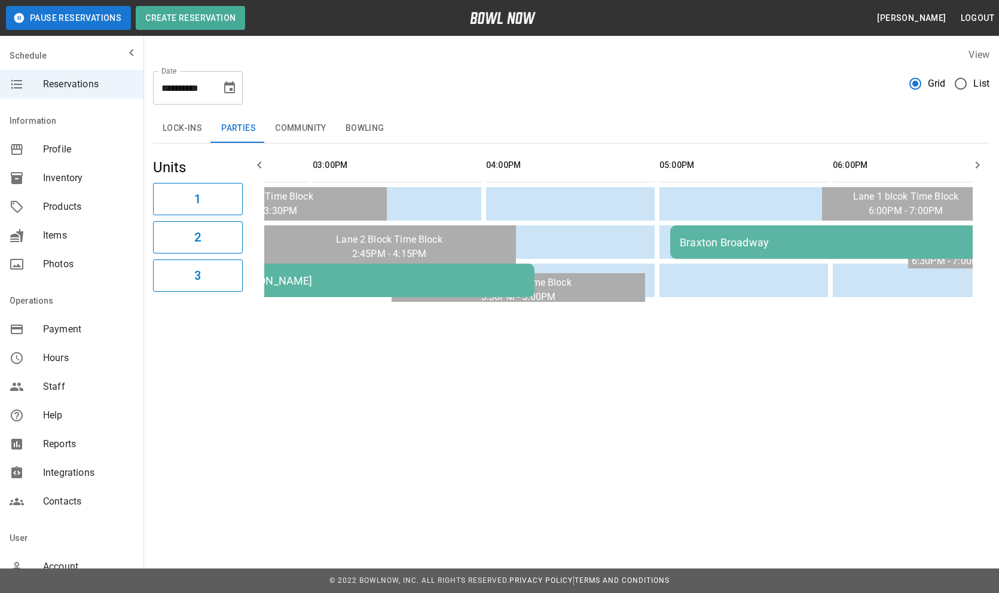
scroll to position [0, 0]
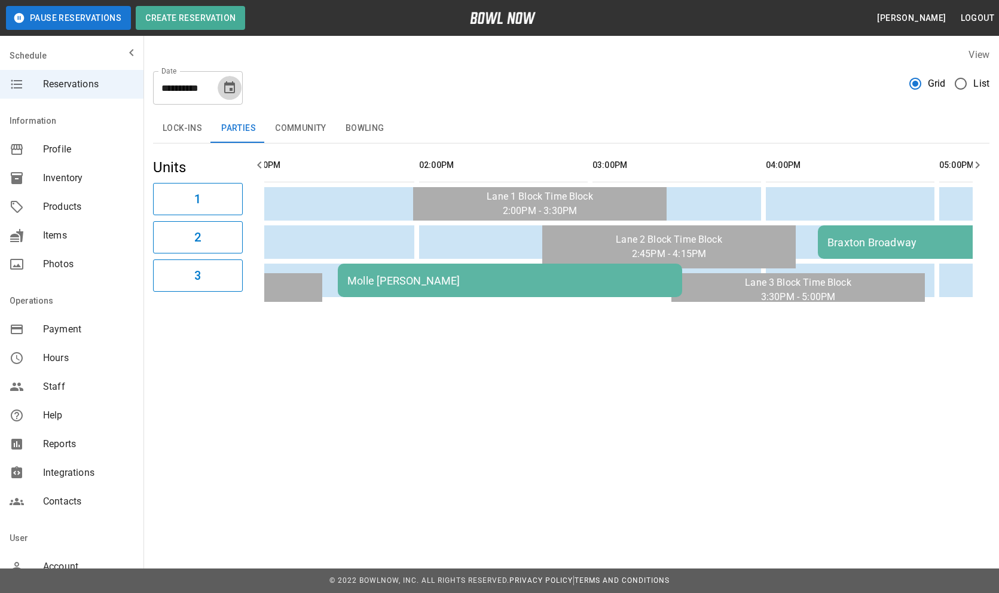
click at [229, 93] on icon "Choose date, selected date is Sep 13, 2025" at bounding box center [229, 87] width 11 height 12
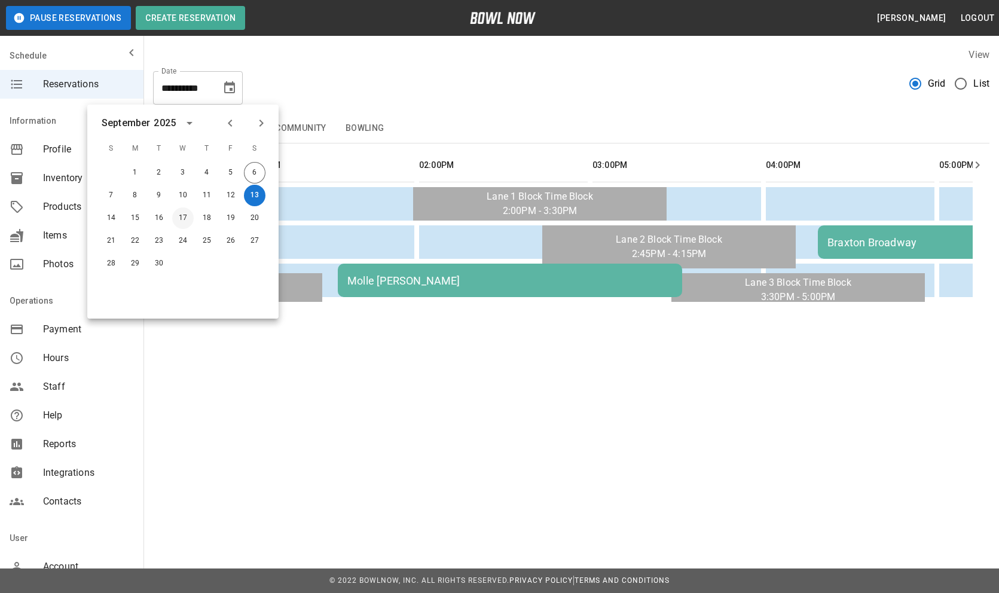
click at [178, 217] on button "17" at bounding box center [183, 218] width 22 height 22
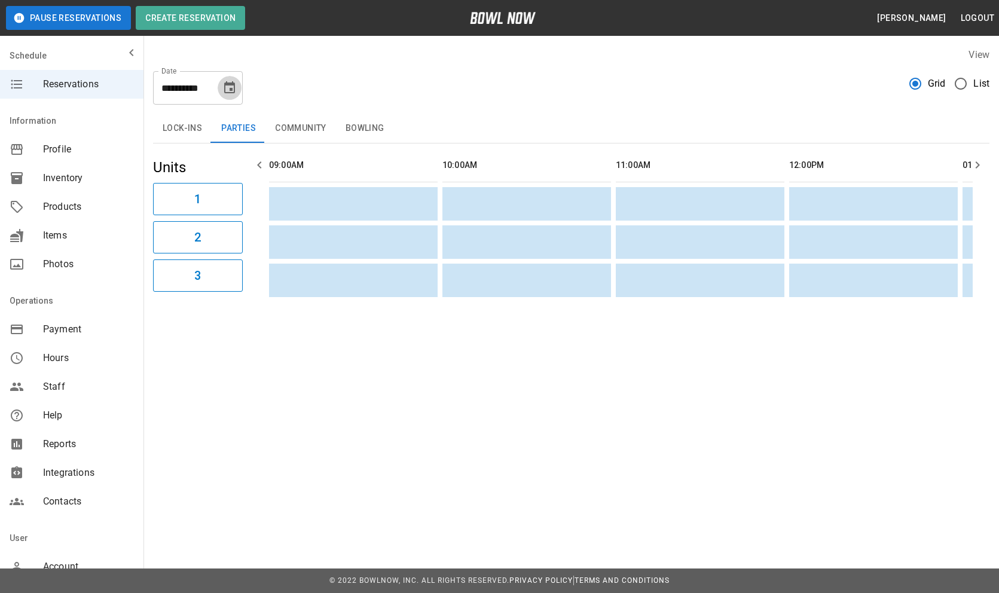
click at [230, 81] on icon "Choose date, selected date is Sep 17, 2025" at bounding box center [229, 88] width 14 height 14
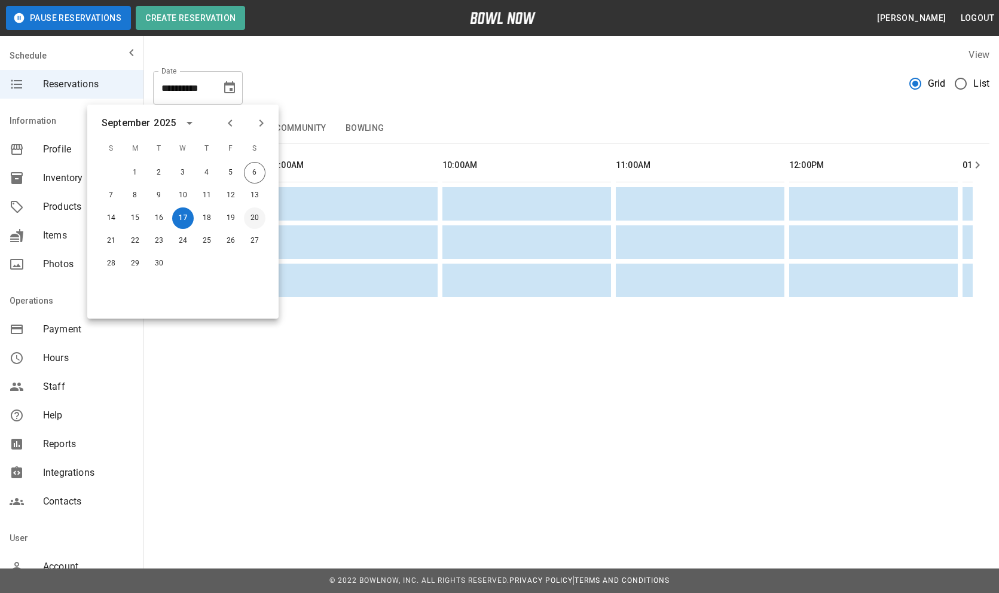
click at [258, 215] on button "20" at bounding box center [255, 218] width 22 height 22
type input "**********"
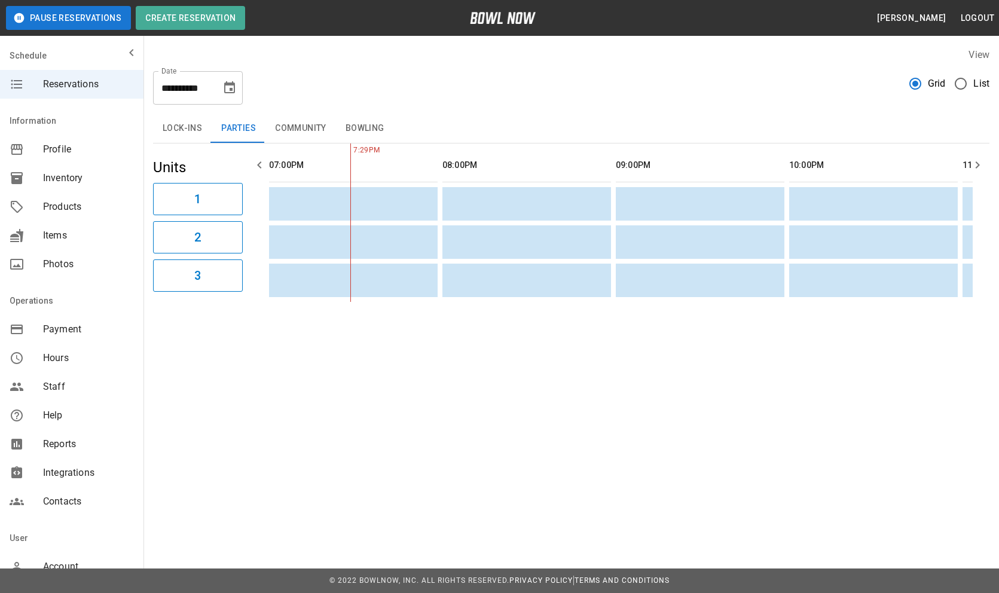
click at [233, 91] on icon "Choose date, selected date is Sep 20, 2025" at bounding box center [229, 88] width 14 height 14
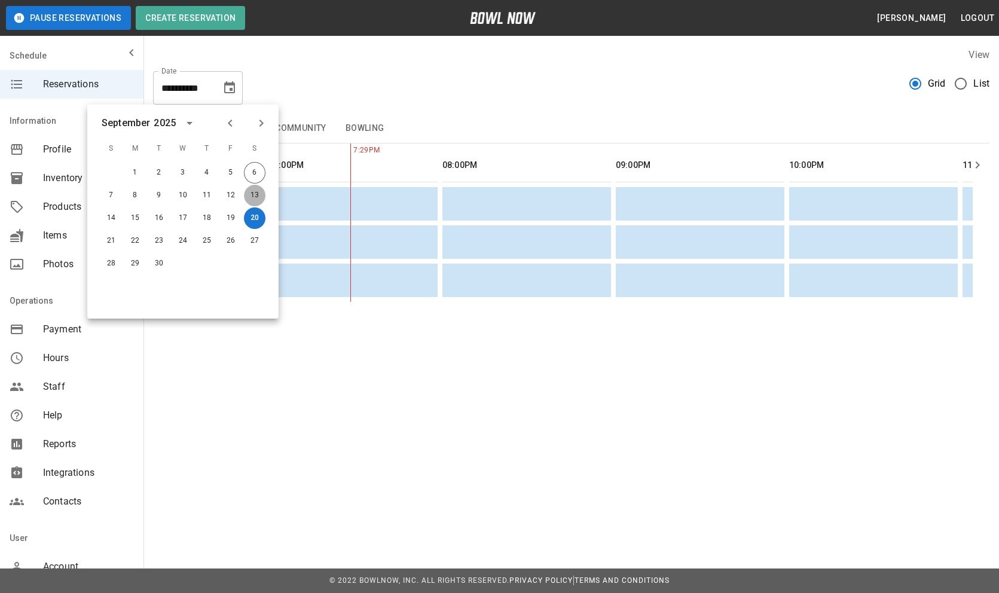
click at [262, 194] on button "13" at bounding box center [255, 196] width 22 height 22
type input "**********"
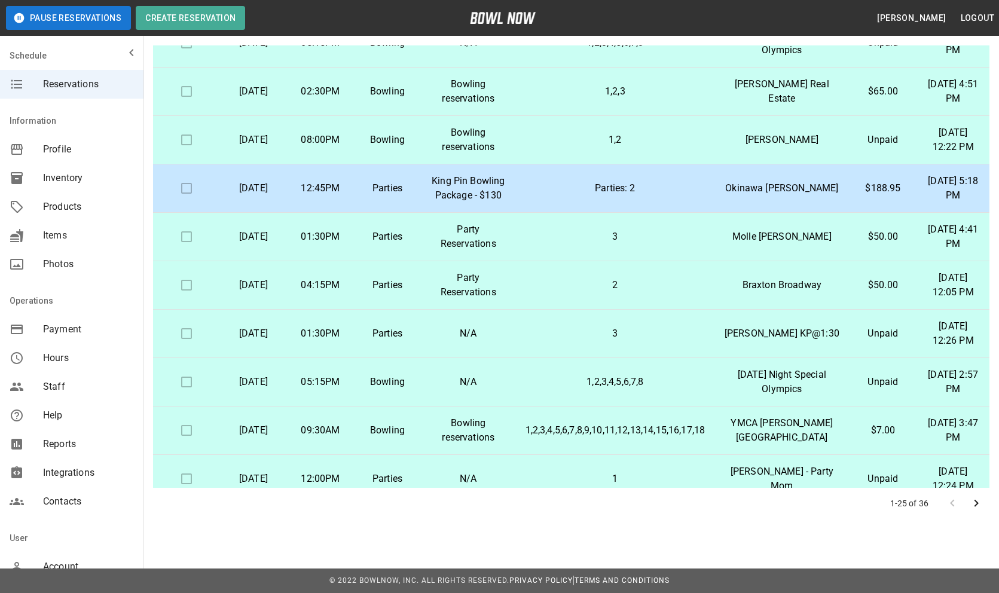
click at [685, 213] on td "Parties: 2" at bounding box center [615, 188] width 199 height 48
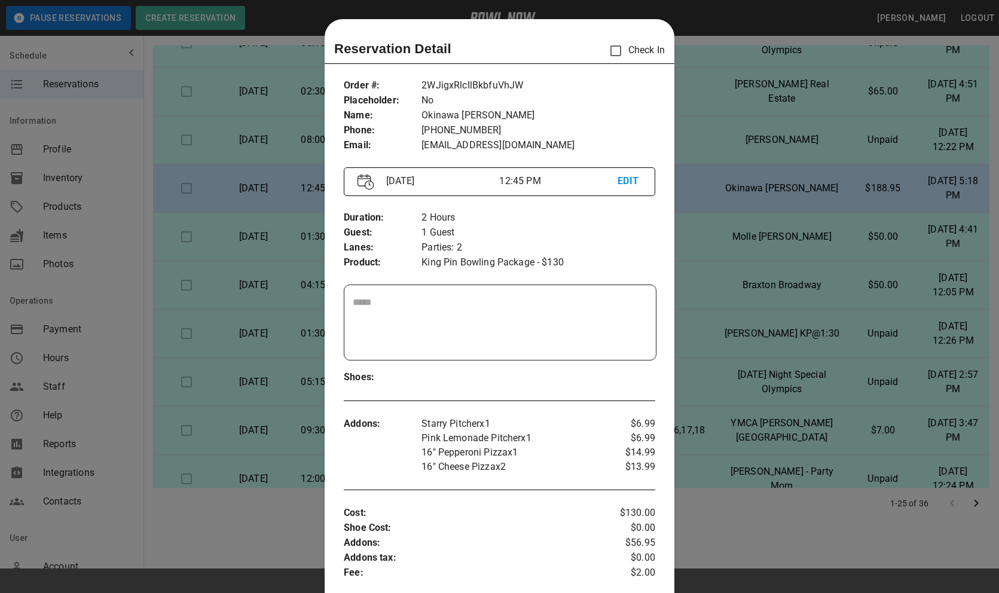
click at [805, 166] on div at bounding box center [499, 296] width 999 height 593
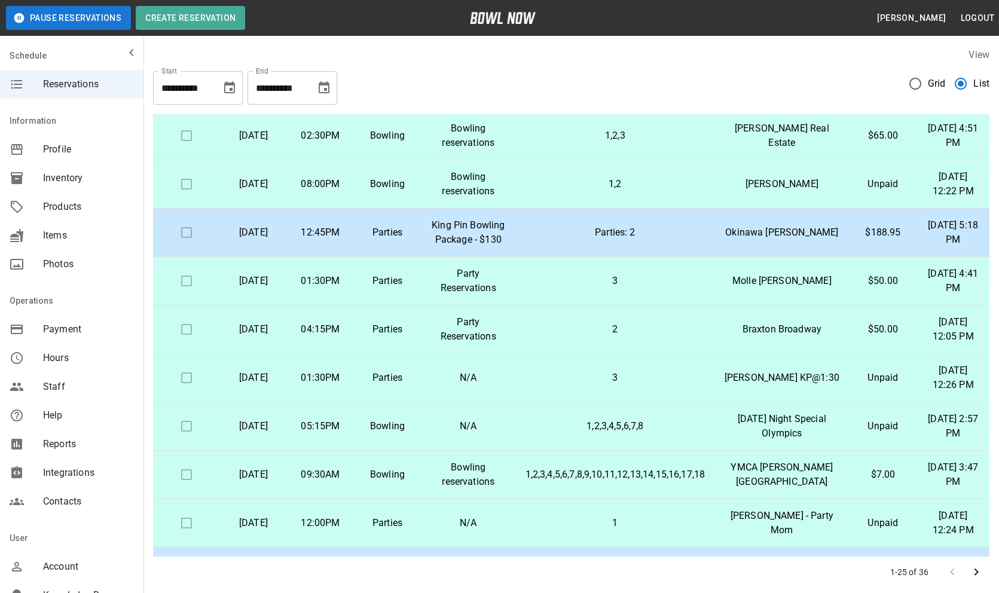
click at [673, 240] on p "Parties: 2" at bounding box center [616, 232] width 180 height 14
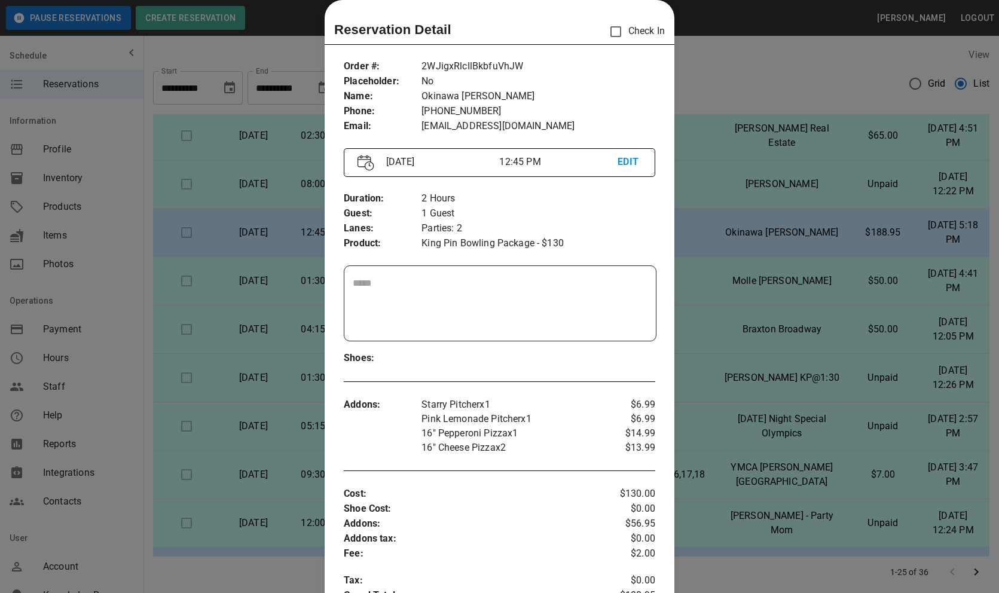
click at [469, 69] on p "2WJigxRlcIlBkbfuVhJW" at bounding box center [539, 66] width 234 height 15
copy p "2WJigxRlcIlBkbfuVhJW"
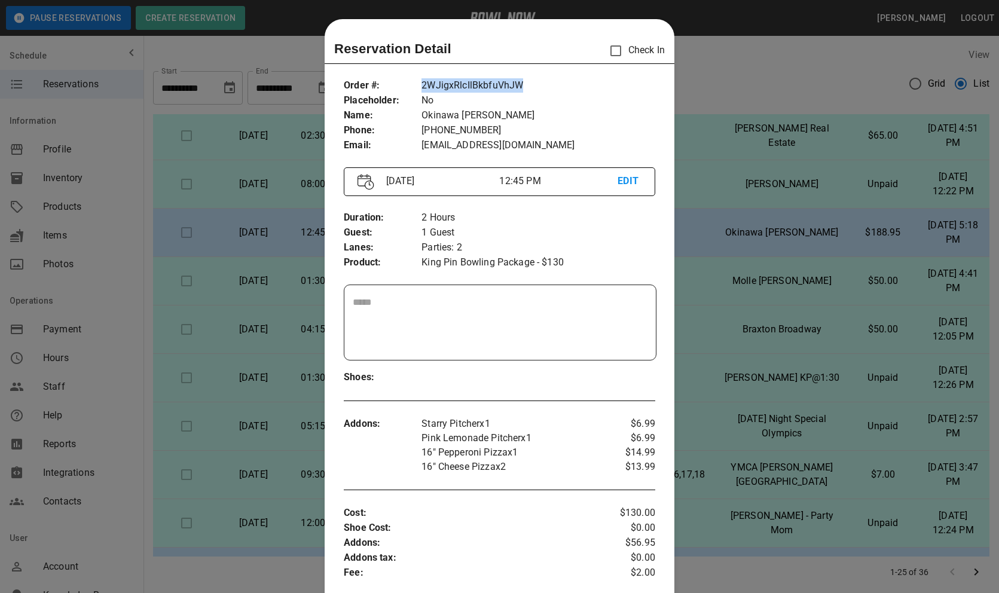
copy p "2WJigxRlcIlBkbfuVhJW"
click at [647, 252] on p "Parties: 2" at bounding box center [539, 247] width 234 height 15
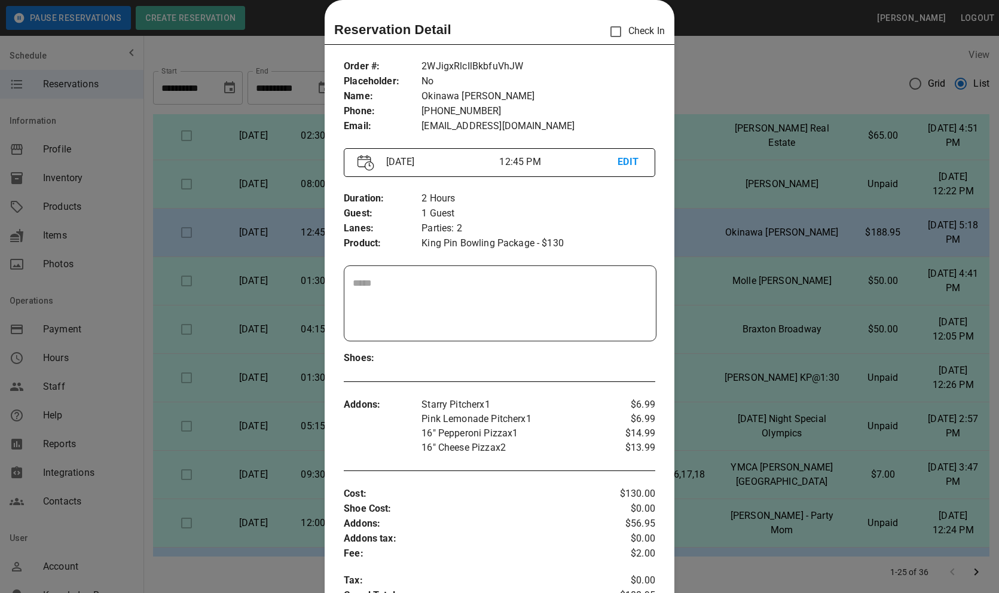
click at [712, 316] on div at bounding box center [499, 296] width 999 height 593
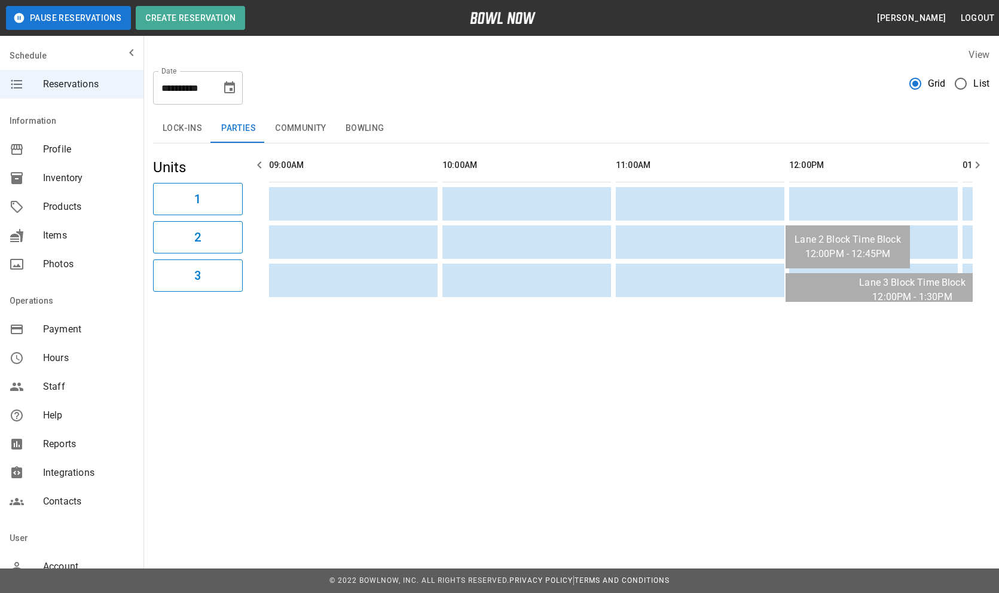
scroll to position [0, 1734]
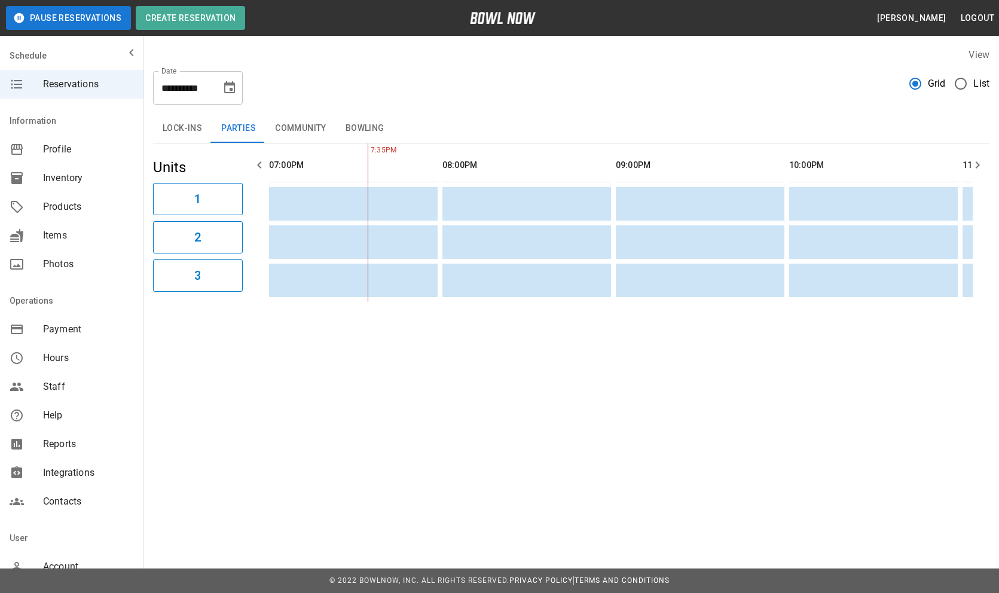
click at [227, 89] on icon "Choose date, selected date is Sep 13, 2025" at bounding box center [229, 88] width 14 height 14
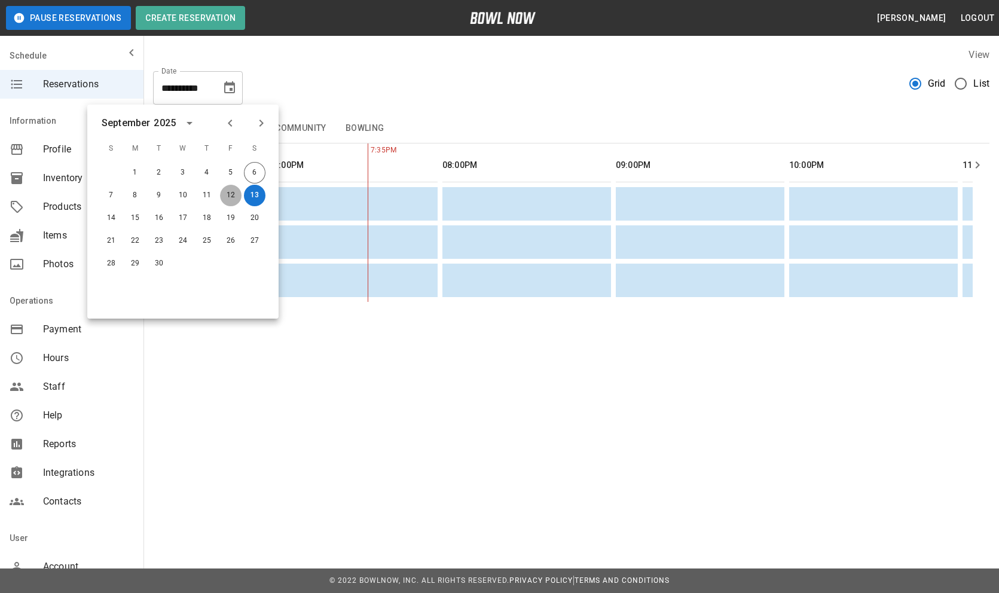
click at [234, 194] on button "12" at bounding box center [231, 196] width 22 height 22
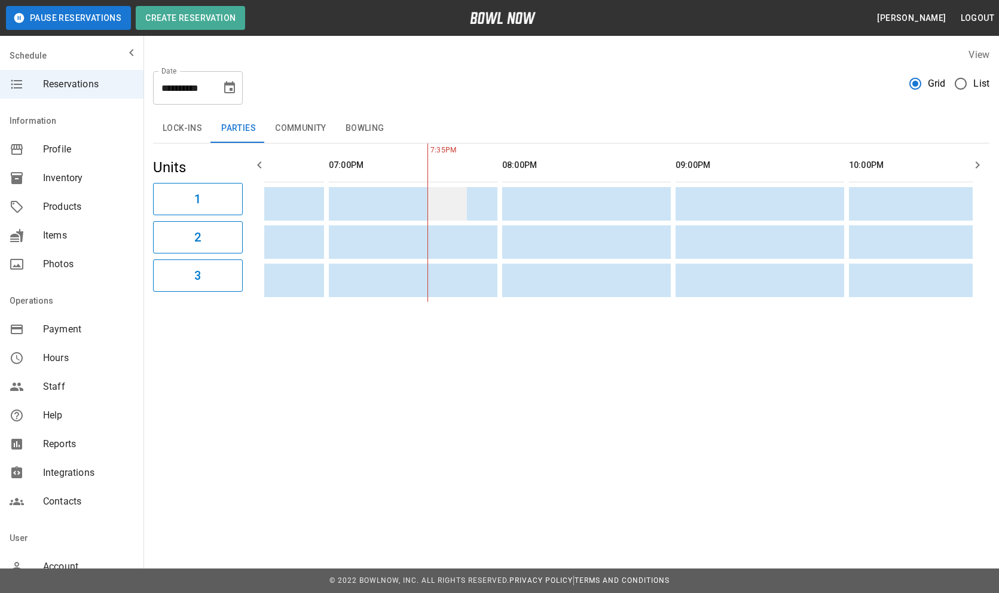
scroll to position [0, 1420]
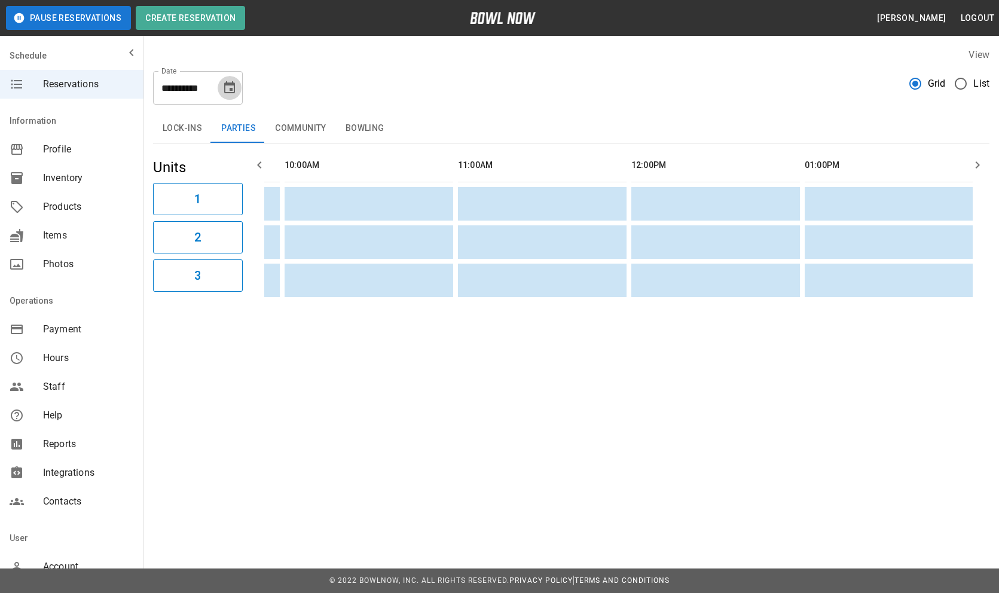
click at [234, 90] on icon "Choose date, selected date is Sep 12, 2025" at bounding box center [229, 87] width 11 height 12
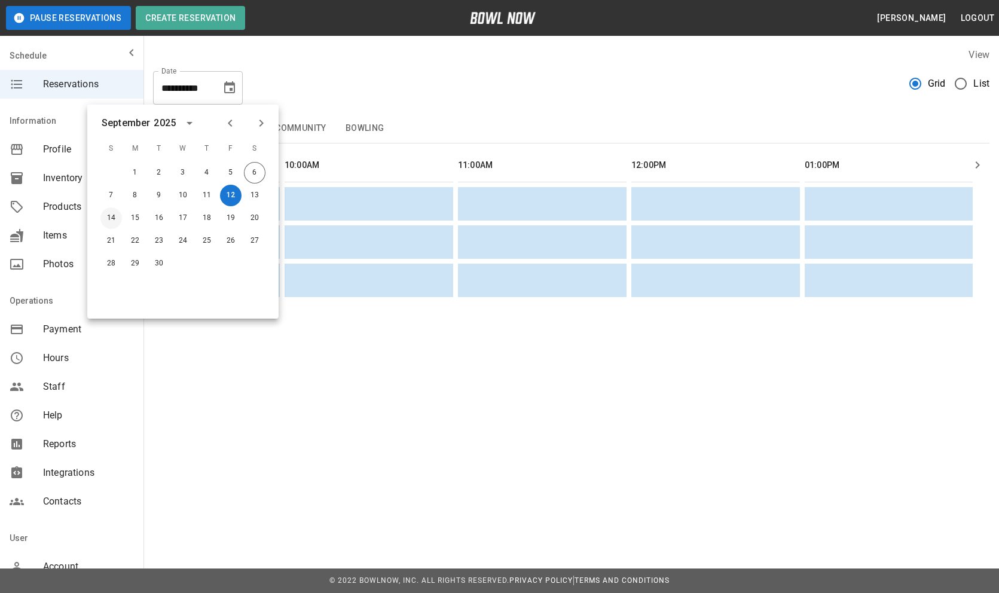
click at [107, 216] on button "14" at bounding box center [111, 218] width 22 height 22
type input "**********"
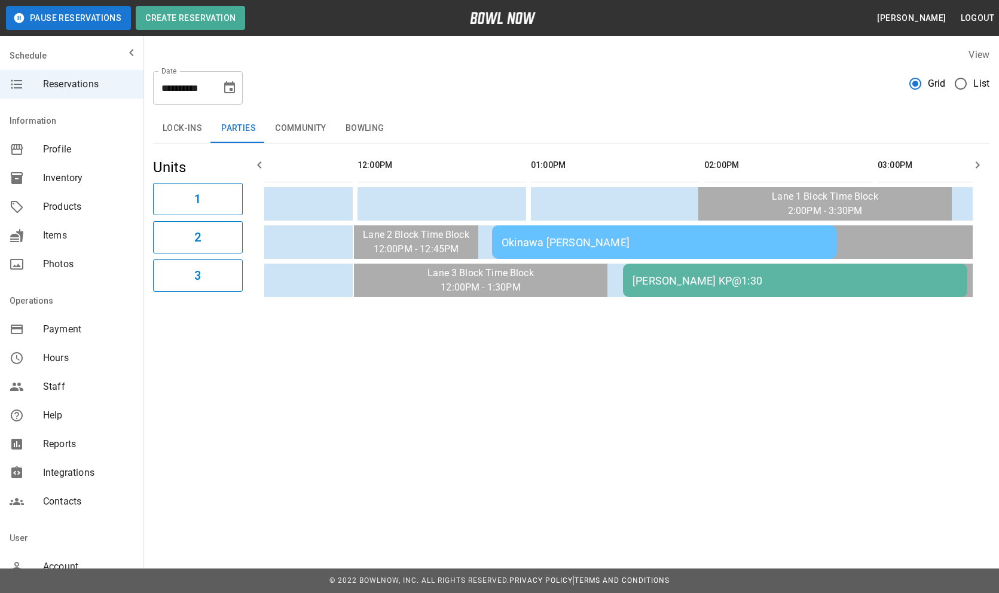
click at [552, 244] on div "Okinawa Glanton" at bounding box center [664, 242] width 325 height 13
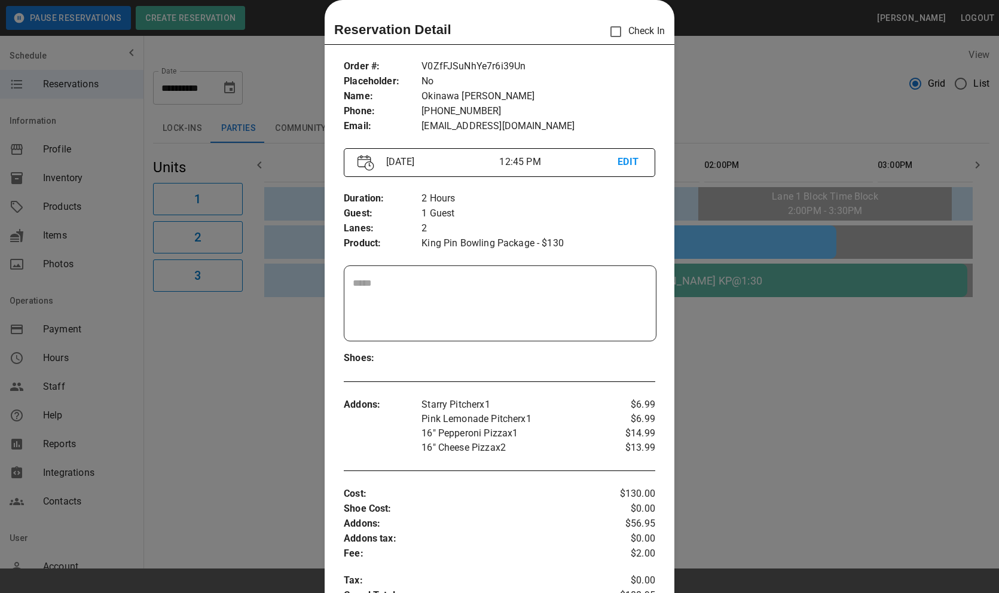
click at [729, 112] on div at bounding box center [499, 296] width 999 height 593
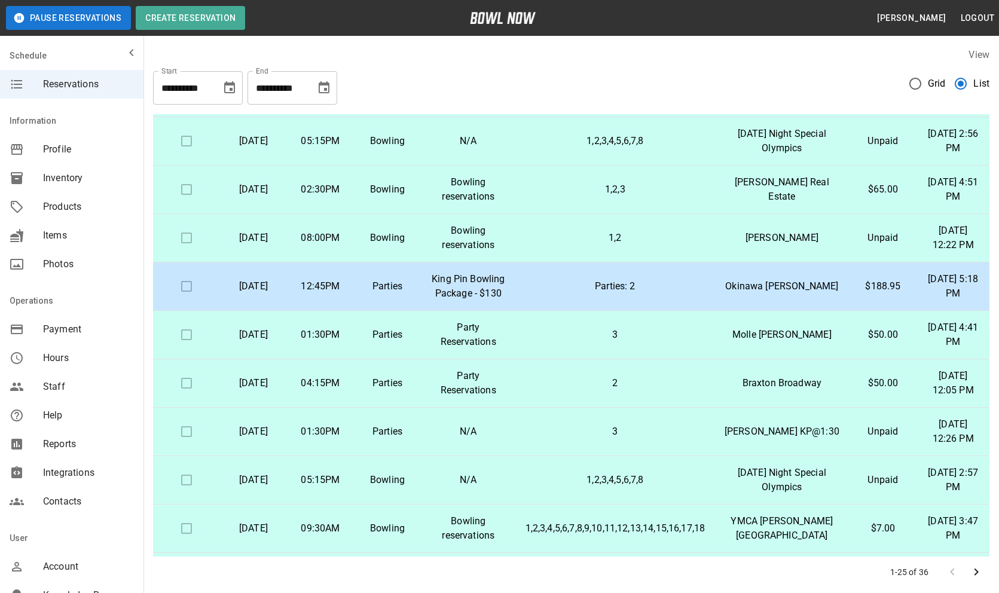
click at [695, 294] on p "Parties: 2" at bounding box center [616, 286] width 180 height 14
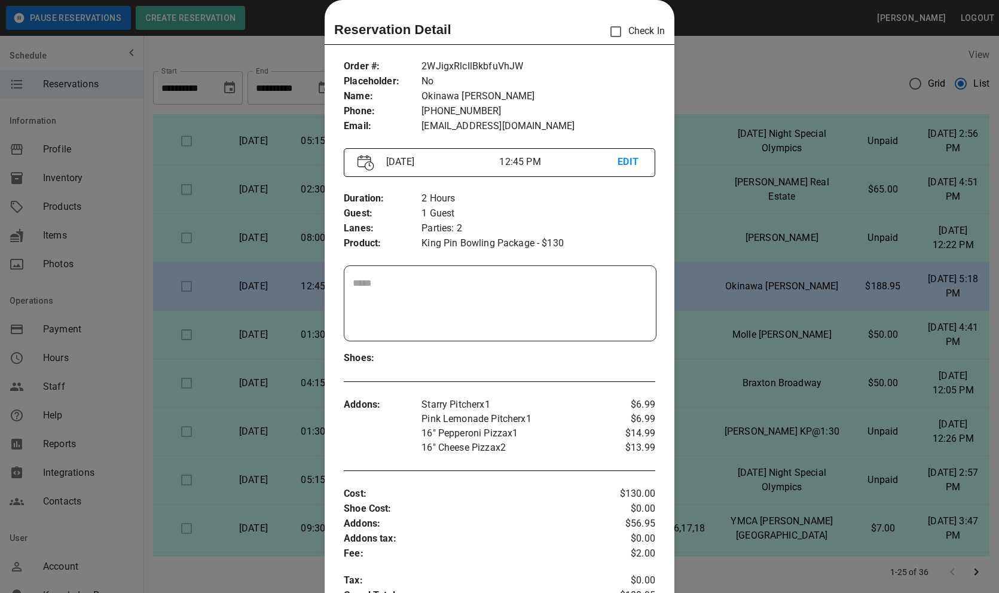
click at [741, 364] on div at bounding box center [499, 296] width 999 height 593
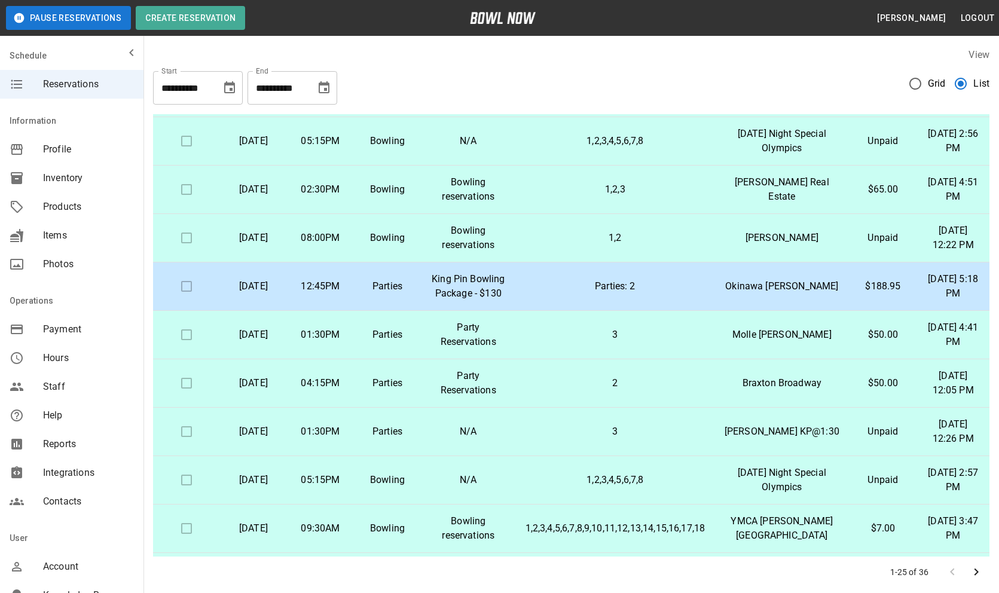
click at [650, 294] on p "Parties: 2" at bounding box center [616, 286] width 180 height 14
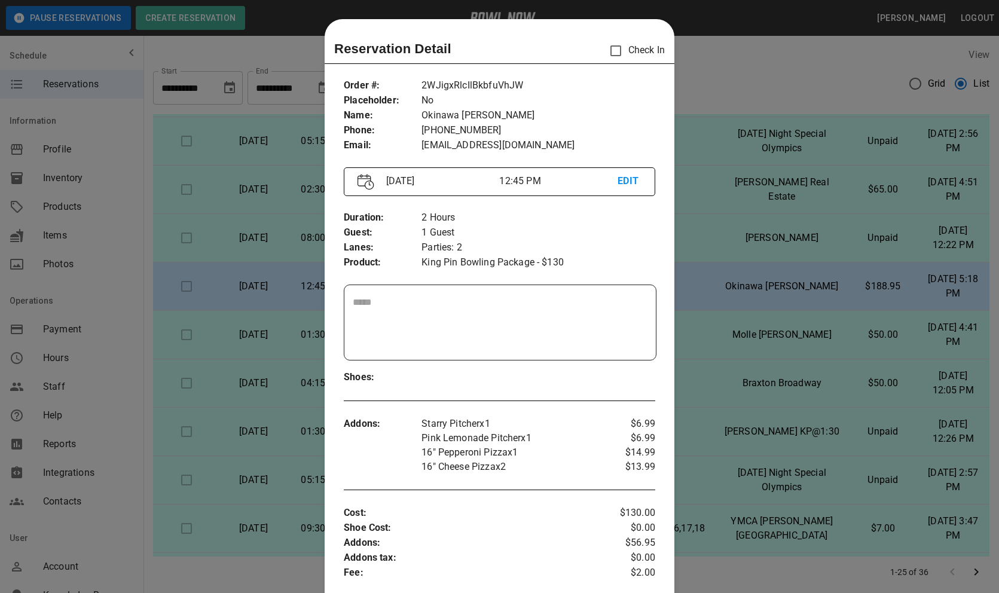
scroll to position [19, 0]
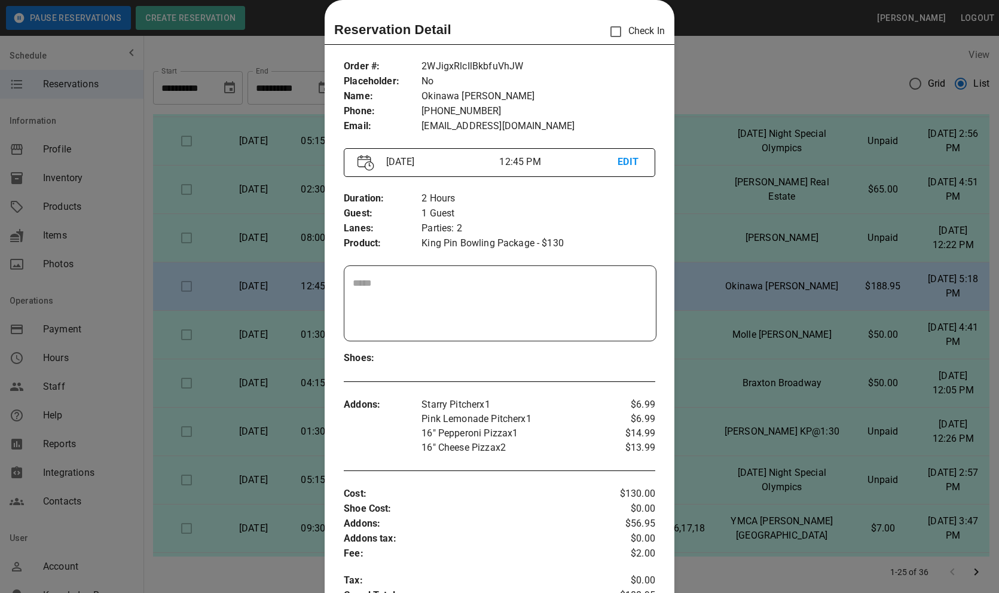
click at [900, 272] on div at bounding box center [499, 296] width 999 height 593
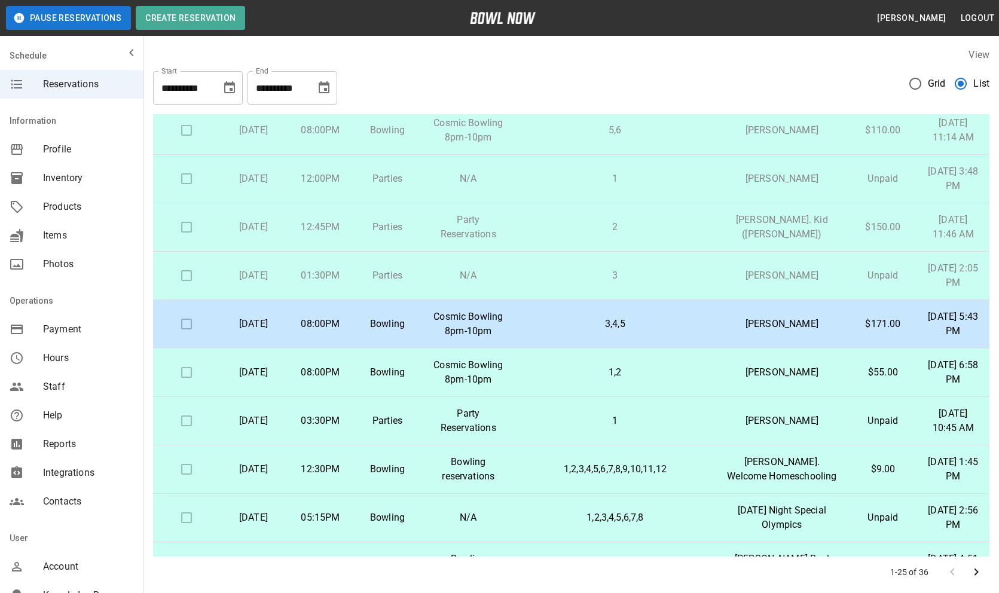
scroll to position [0, 0]
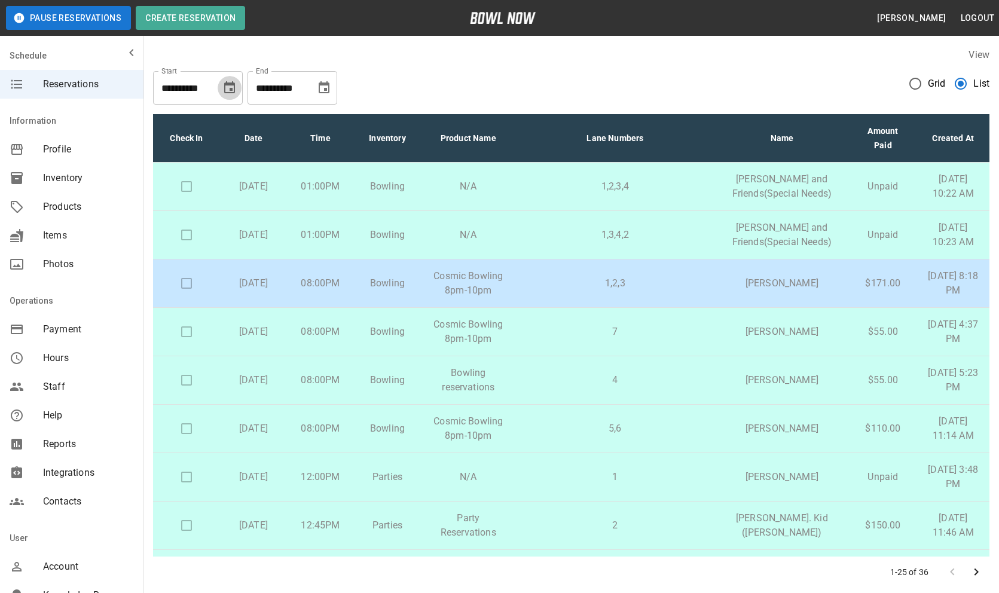
click at [226, 90] on icon "Choose date, selected date is Sep 3, 2025" at bounding box center [229, 88] width 14 height 14
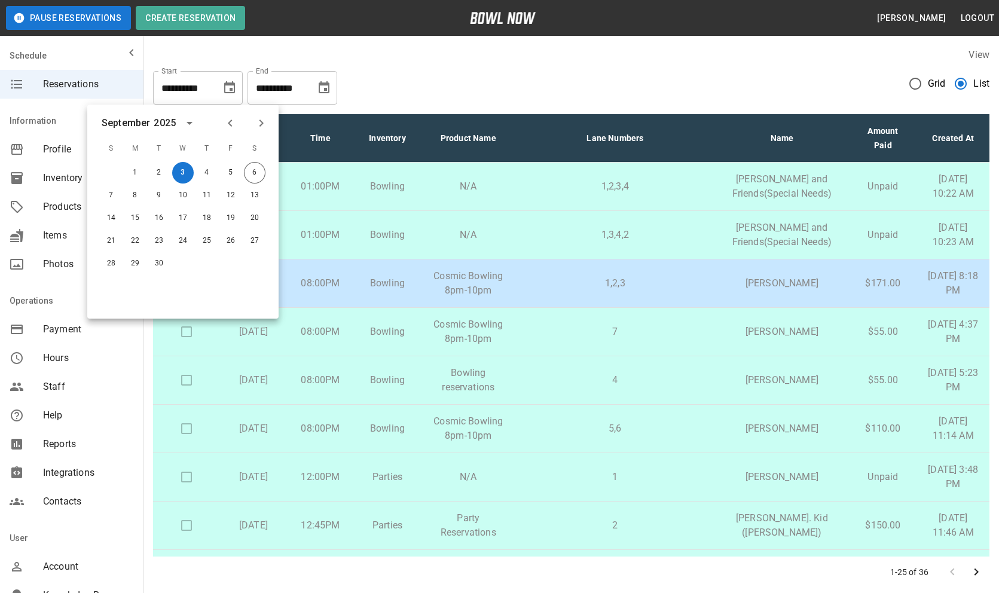
click at [226, 125] on icon "Previous month" at bounding box center [230, 123] width 14 height 14
click at [212, 236] on button "21" at bounding box center [207, 241] width 22 height 22
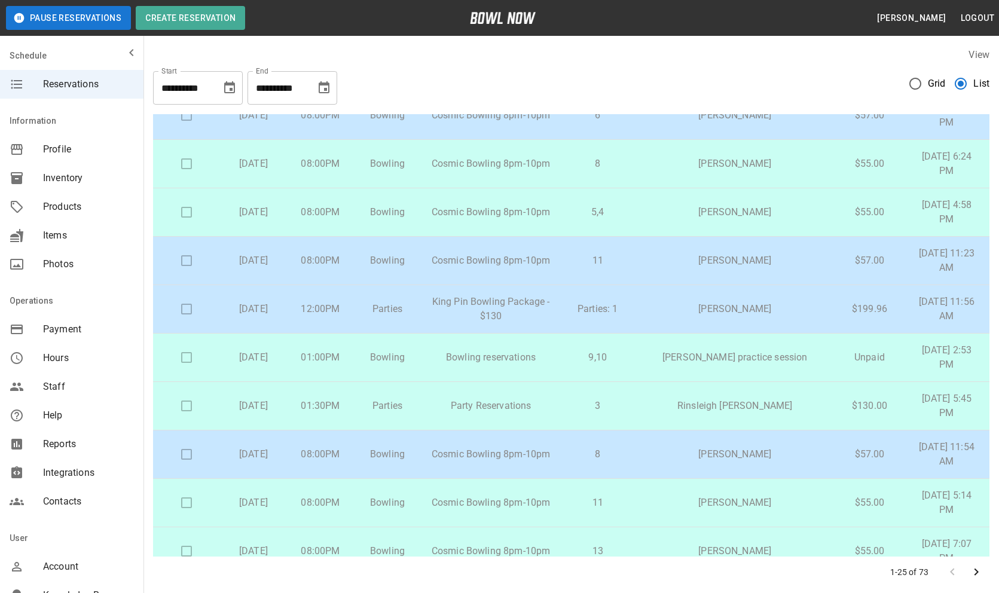
scroll to position [314, 0]
click at [518, 307] on p "King Pin Bowling Package - $130" at bounding box center [490, 308] width 121 height 29
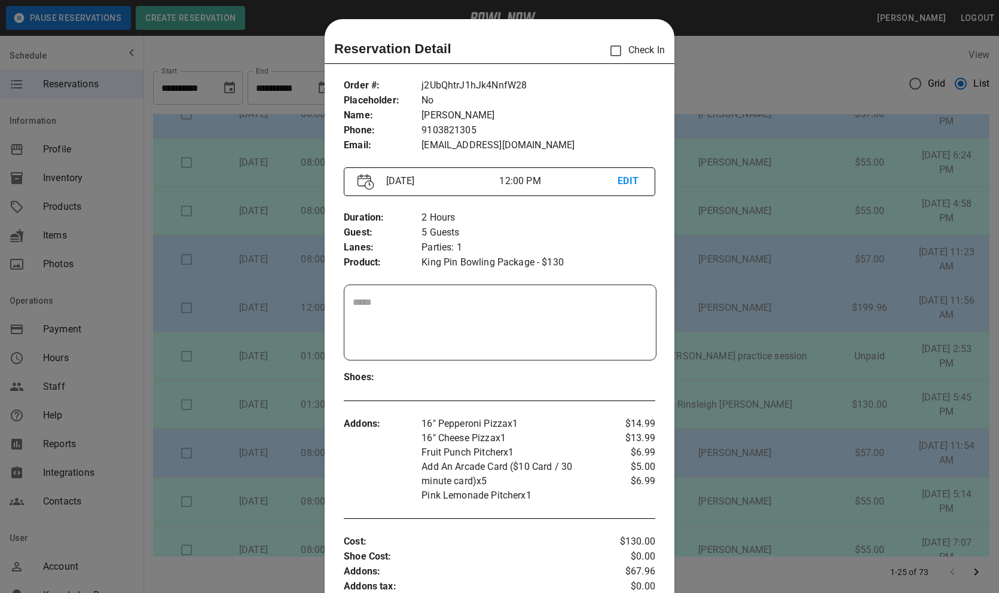
scroll to position [19, 0]
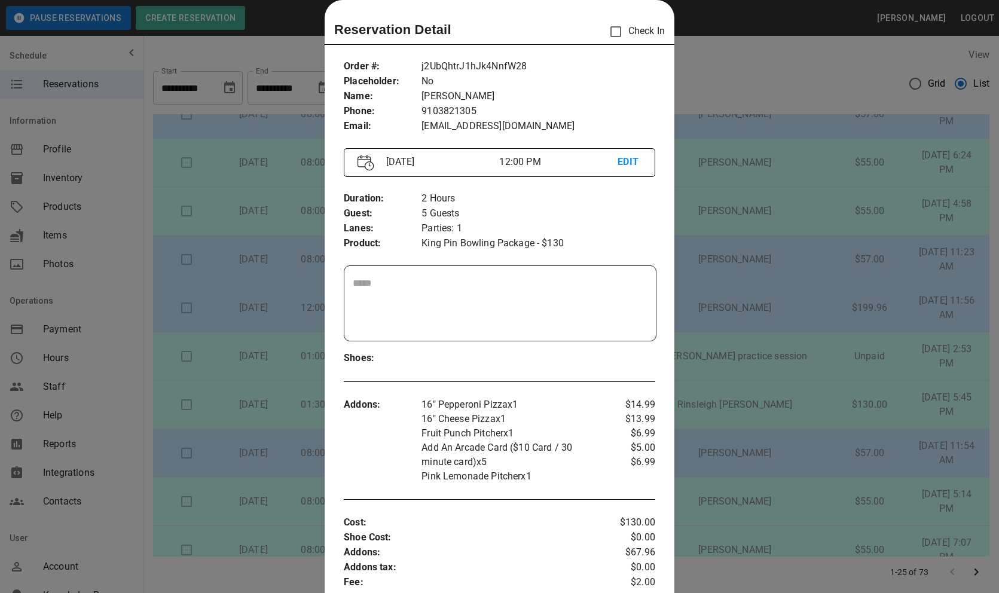
click at [515, 67] on p "j2UbQhtrJ1hJk4NnfW28" at bounding box center [539, 66] width 234 height 15
copy p "j2UbQhtrJ1hJk4NnfW28"
click at [686, 288] on div at bounding box center [499, 296] width 999 height 593
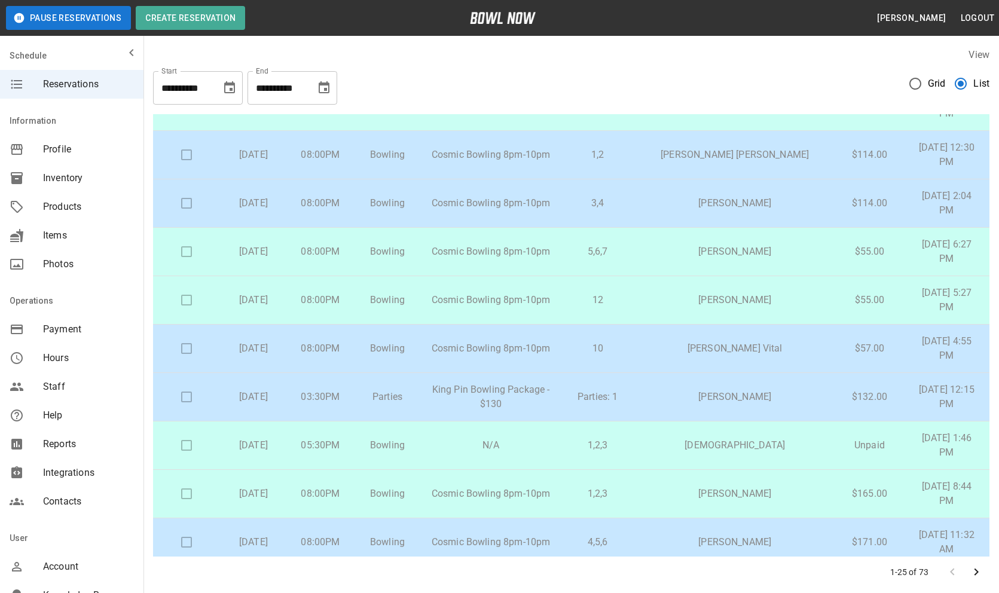
scroll to position [817, 0]
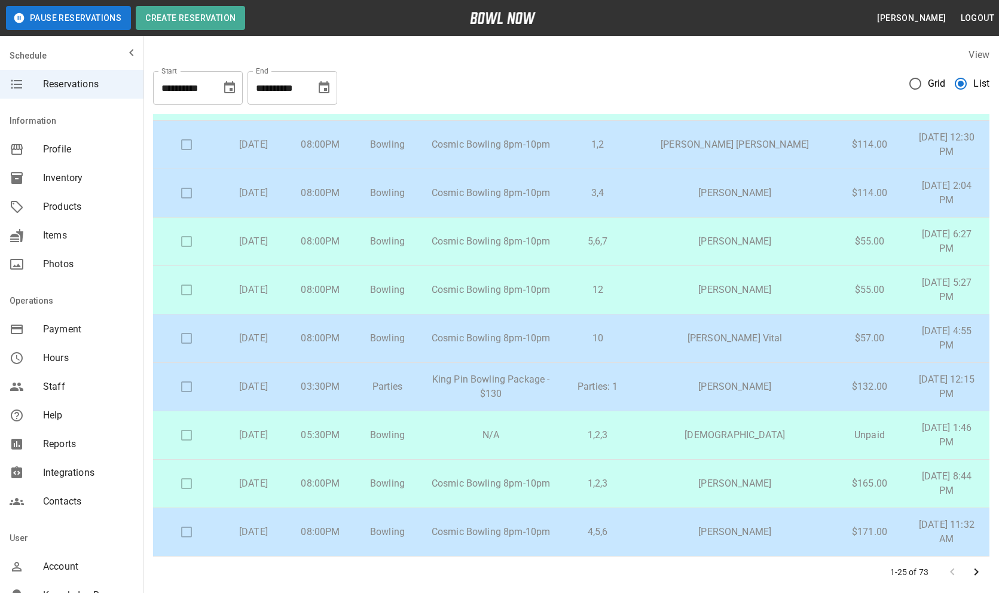
click at [606, 383] on td "Parties: 1" at bounding box center [598, 387] width 74 height 48
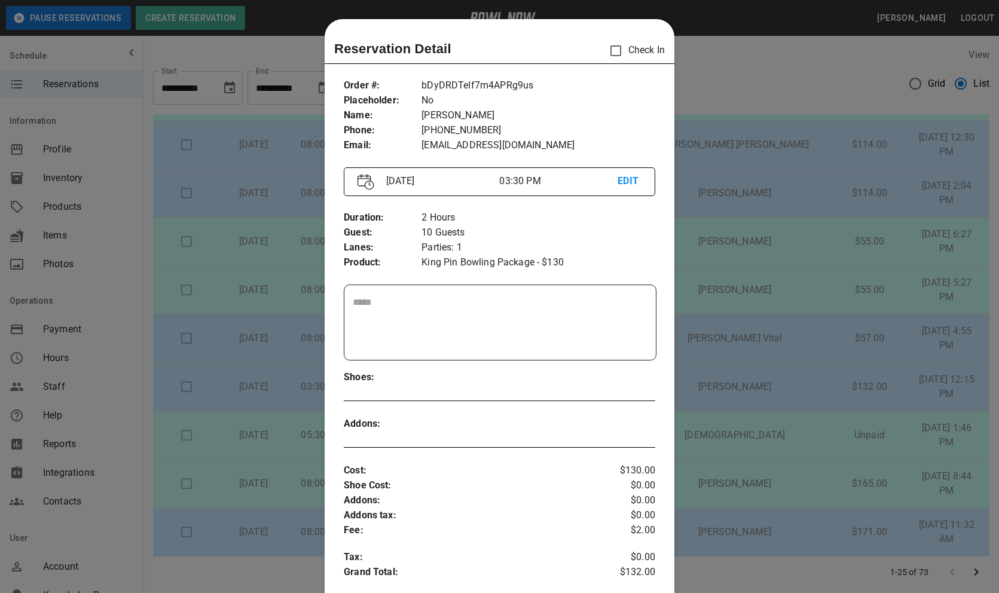
scroll to position [19, 0]
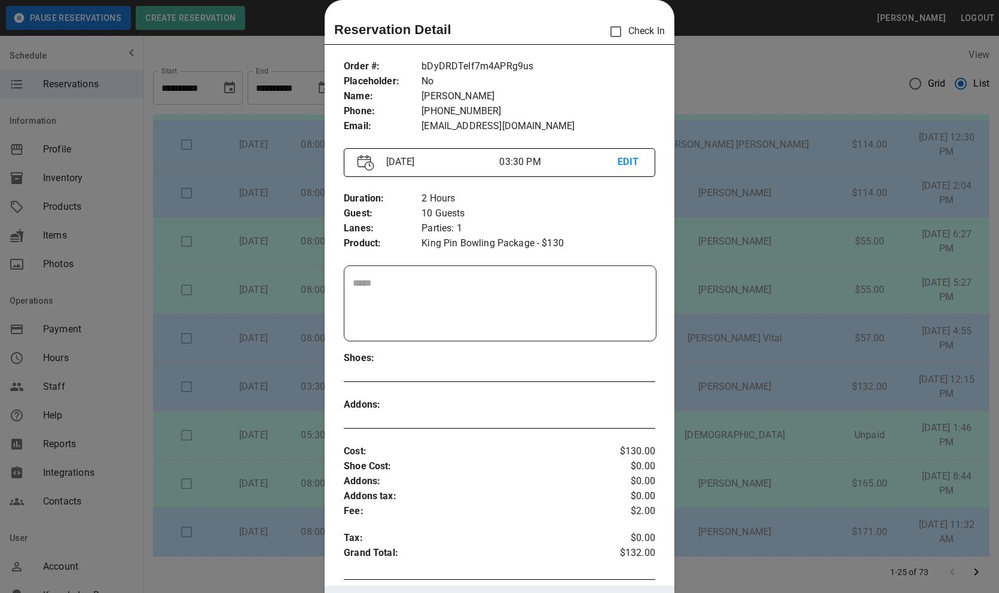
click at [496, 67] on p "bDyDRDTeIf7m4APRg9us" at bounding box center [539, 66] width 234 height 15
click at [724, 271] on div at bounding box center [499, 296] width 999 height 593
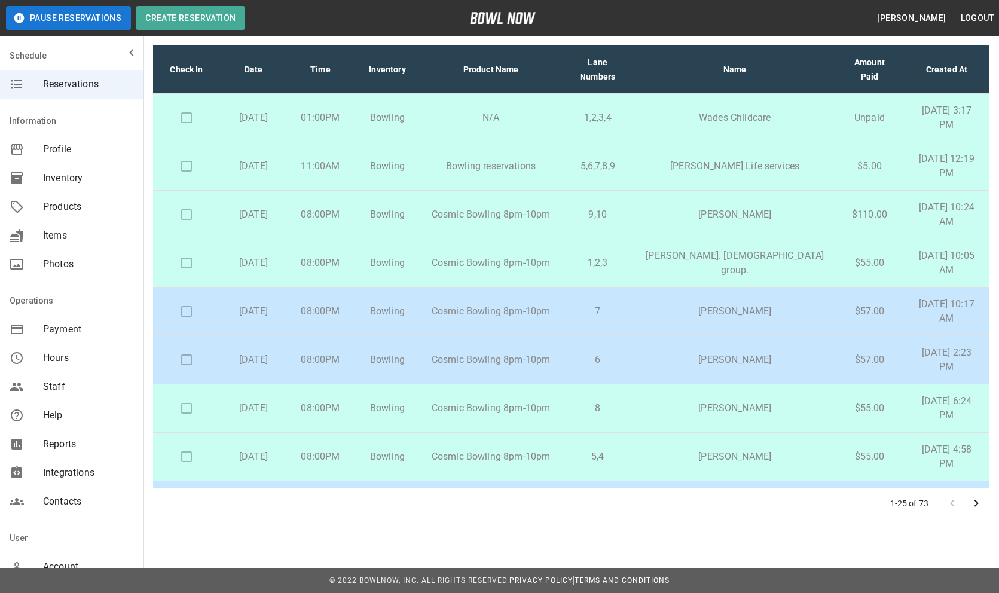
scroll to position [0, 0]
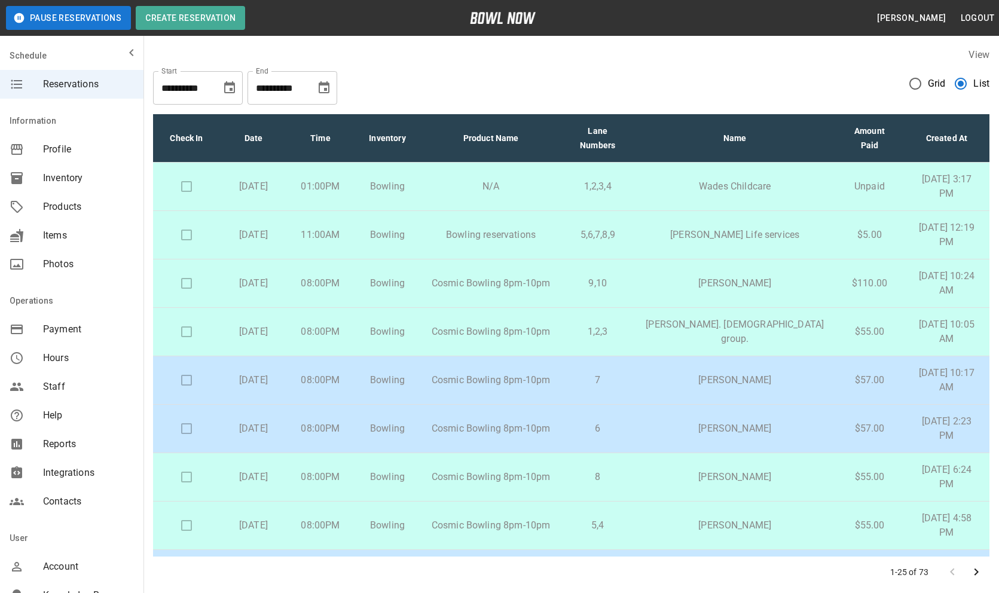
click at [230, 86] on icon "Choose date, selected date is Aug 21, 2025" at bounding box center [229, 88] width 14 height 14
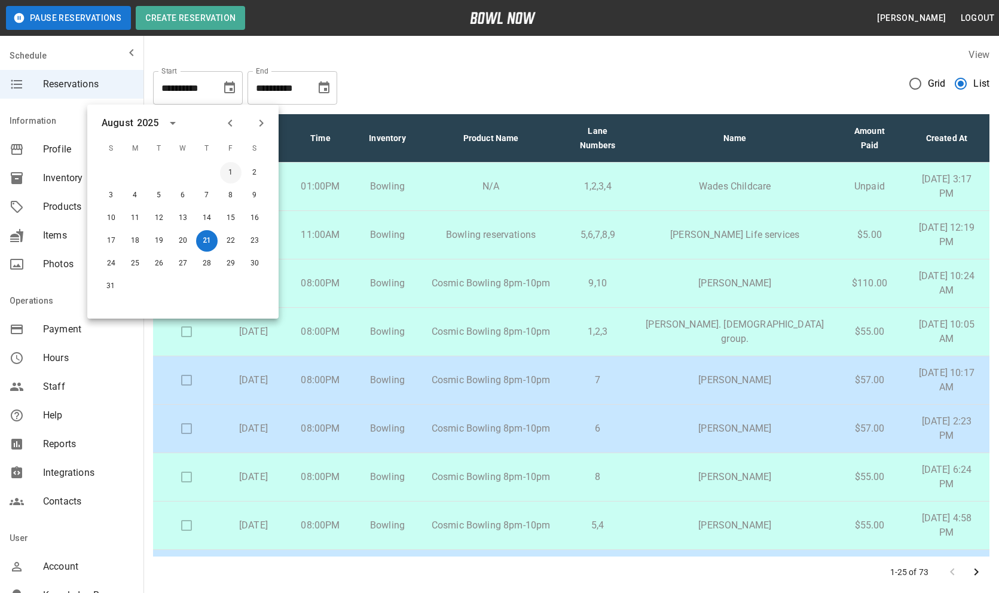
click at [233, 172] on button "1" at bounding box center [231, 173] width 22 height 22
type input "**********"
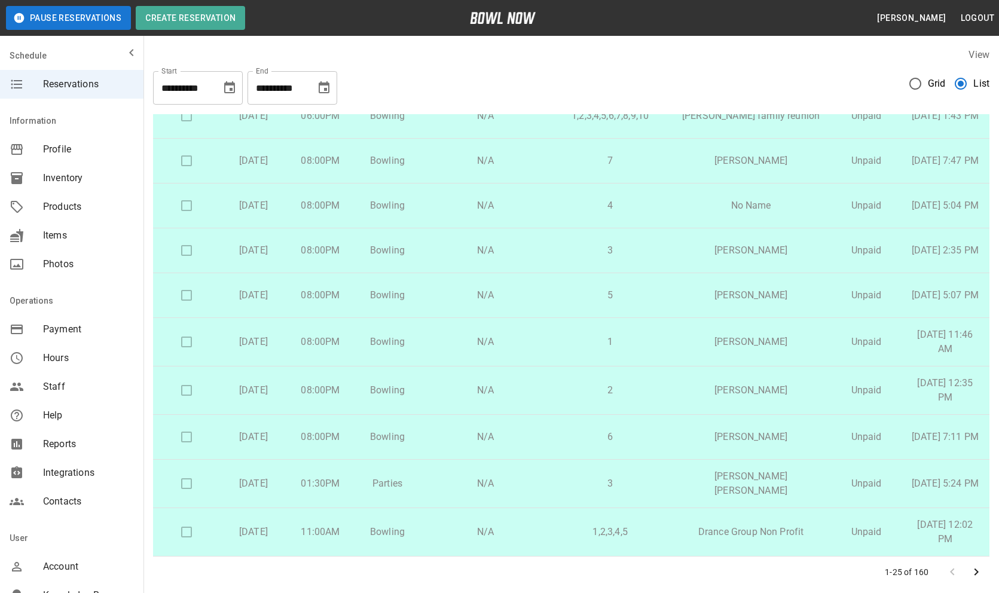
scroll to position [69, 0]
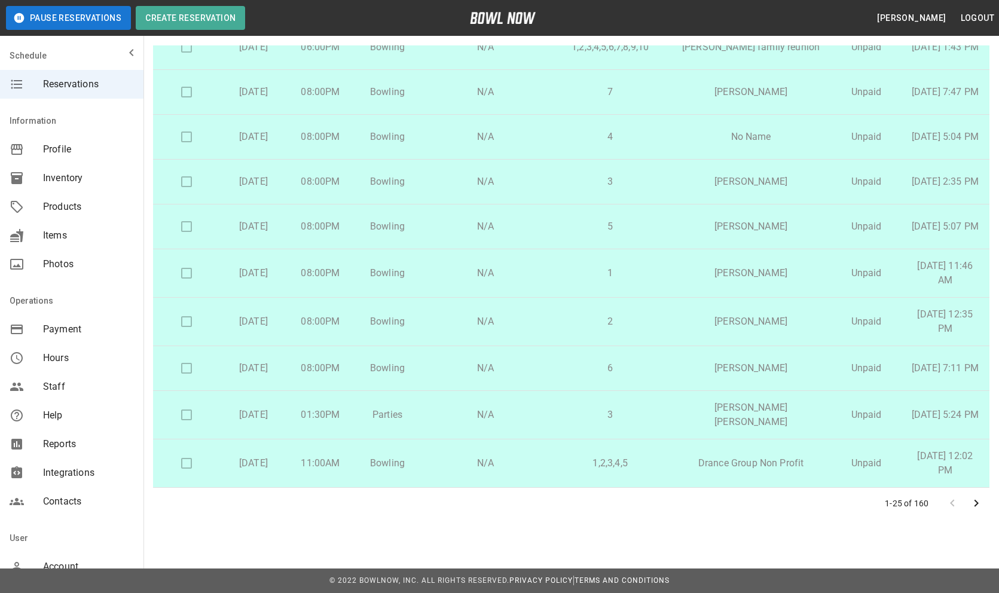
click at [979, 499] on icon "Go to next page" at bounding box center [976, 503] width 14 height 14
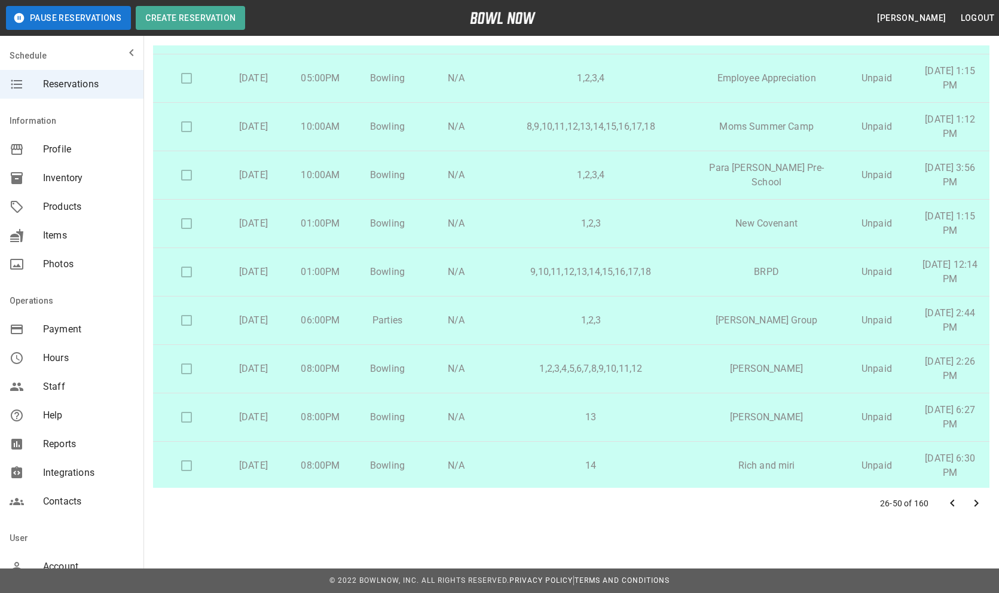
scroll to position [831, 0]
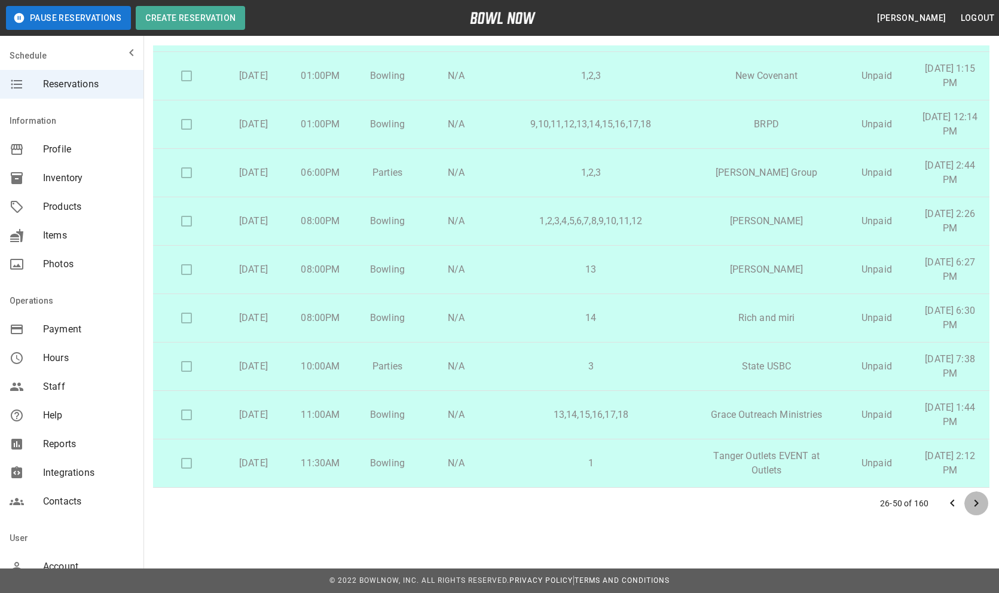
click at [979, 500] on icon "Go to next page" at bounding box center [976, 503] width 14 height 14
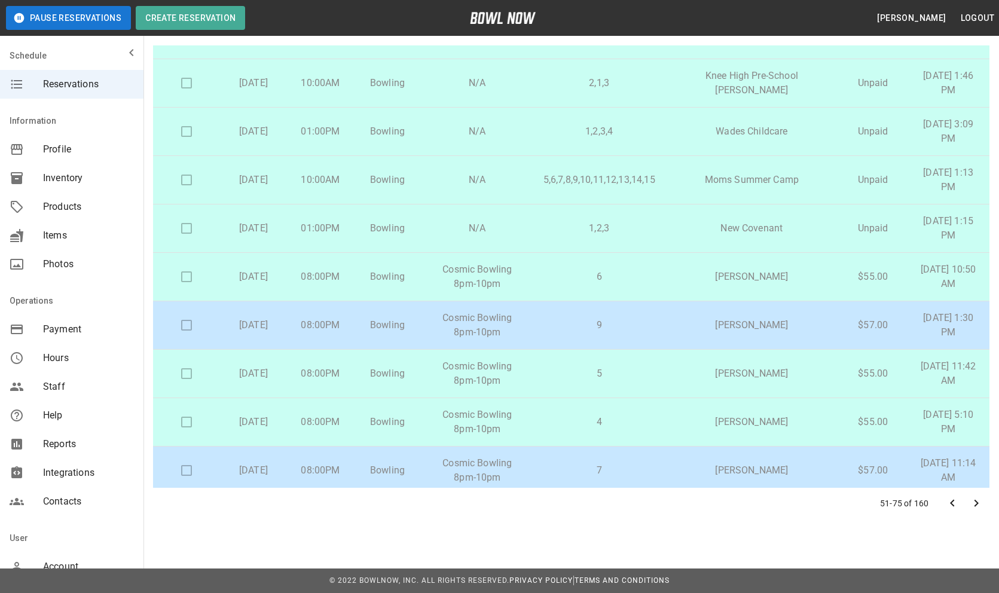
scroll to position [817, 0]
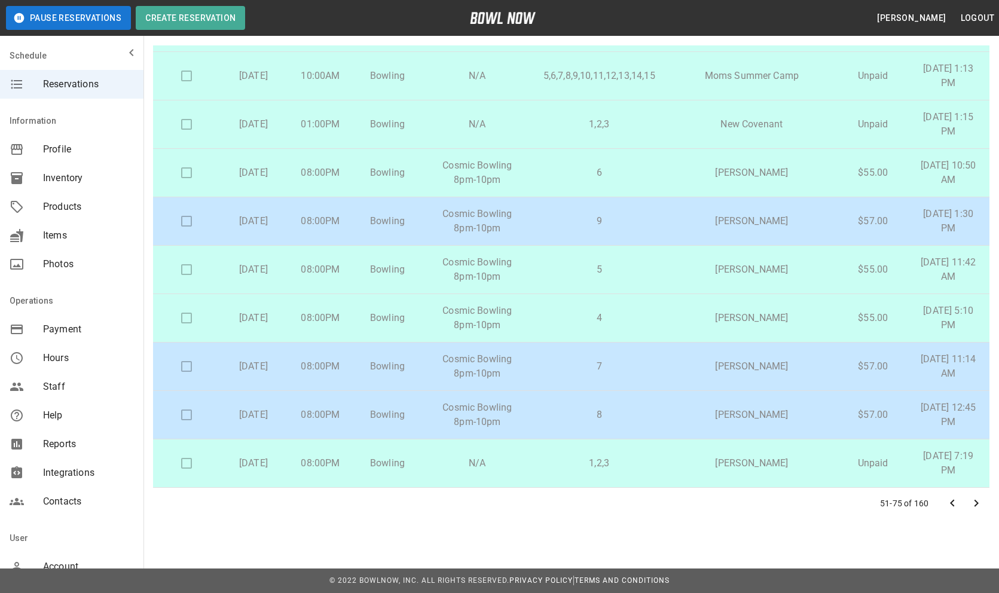
click at [969, 499] on icon "Go to next page" at bounding box center [976, 503] width 14 height 14
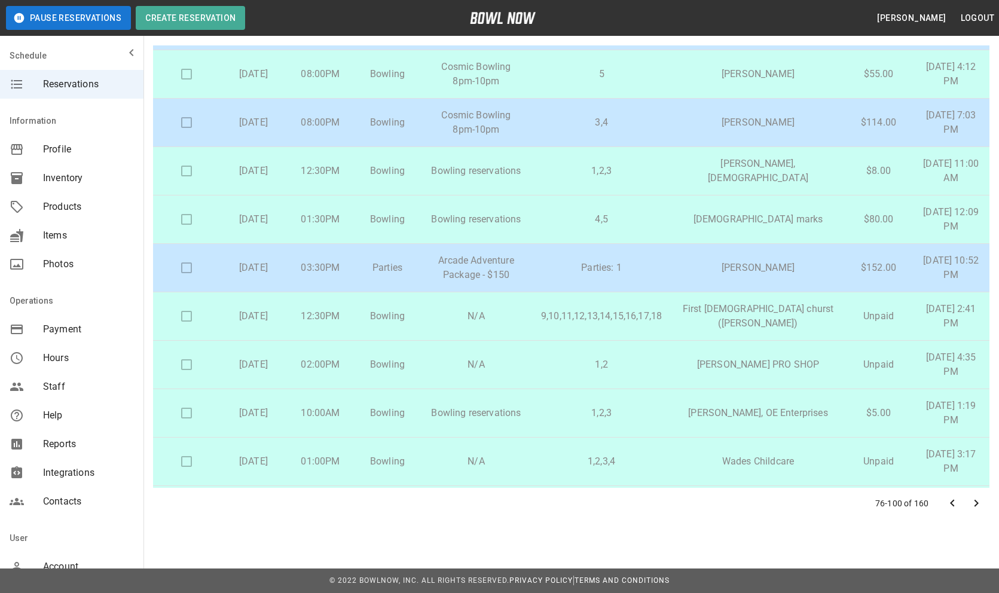
scroll to position [0, 0]
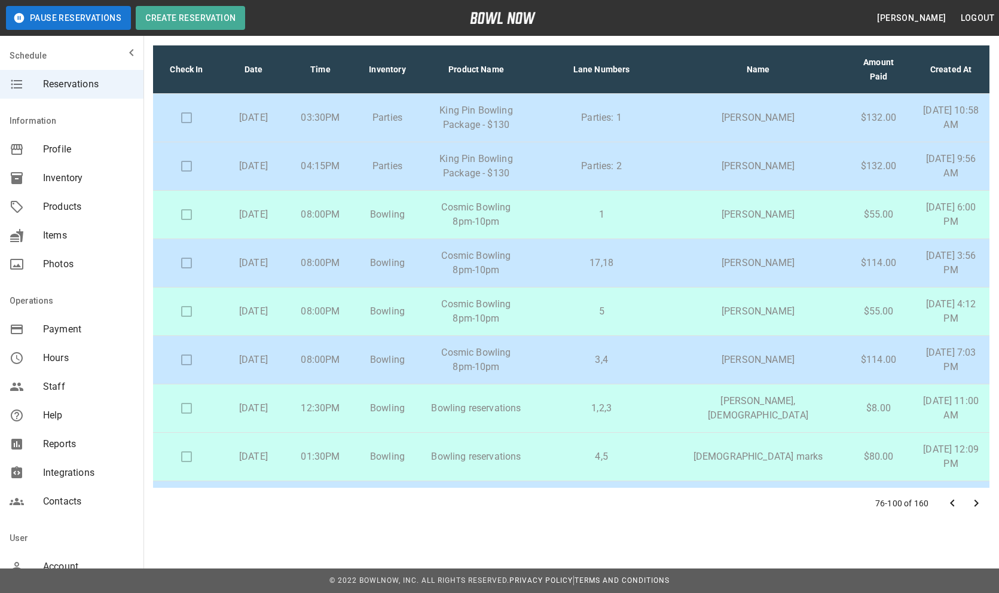
click at [616, 117] on p "Parties: 1" at bounding box center [601, 118] width 121 height 14
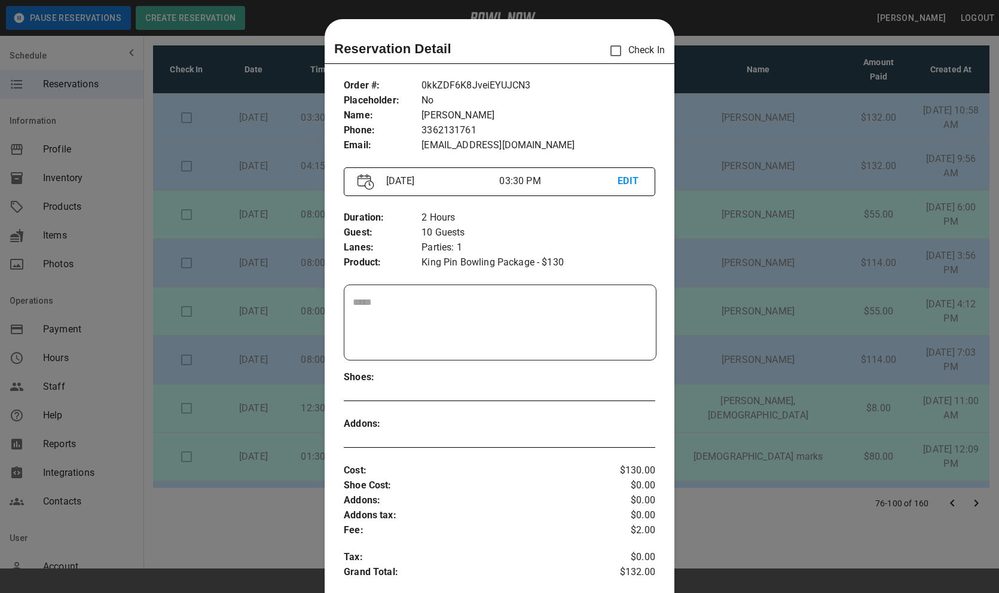
scroll to position [19, 0]
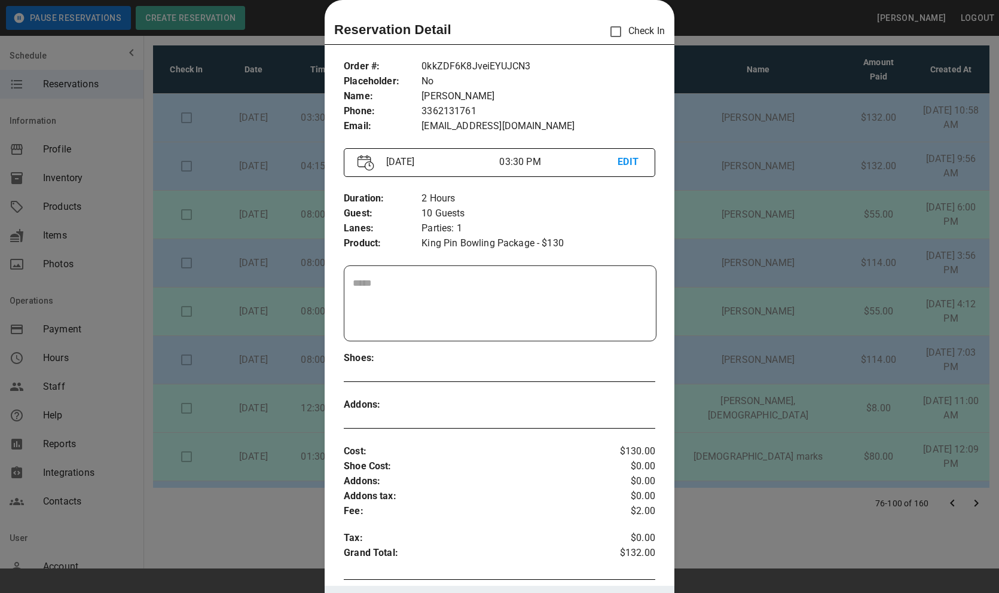
click at [512, 62] on p "0kkZDF6K8JveiEYUJCN3" at bounding box center [539, 66] width 234 height 15
click at [739, 299] on div at bounding box center [499, 296] width 999 height 593
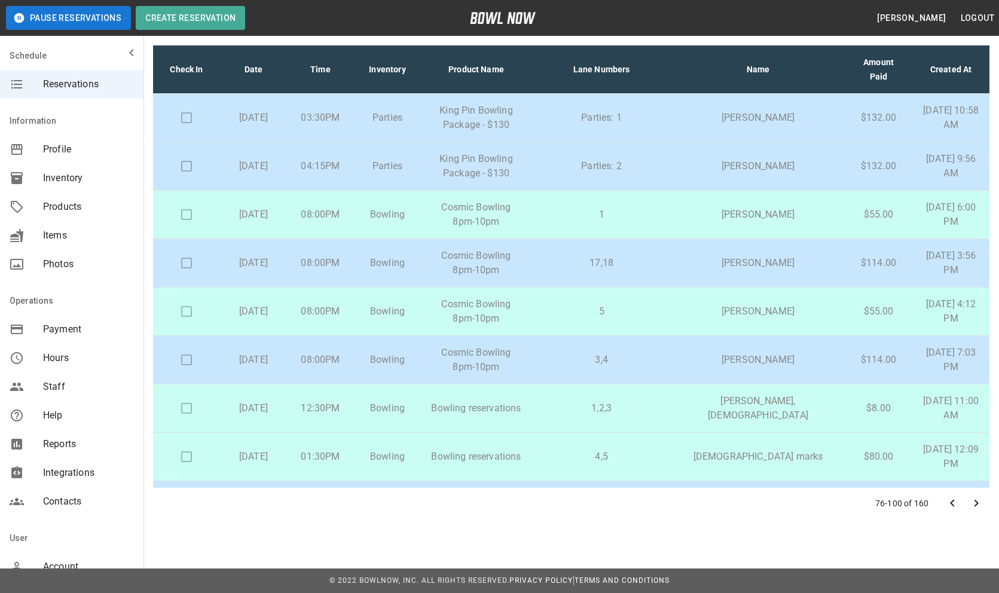
click at [638, 176] on td "Parties: 2" at bounding box center [602, 166] width 140 height 48
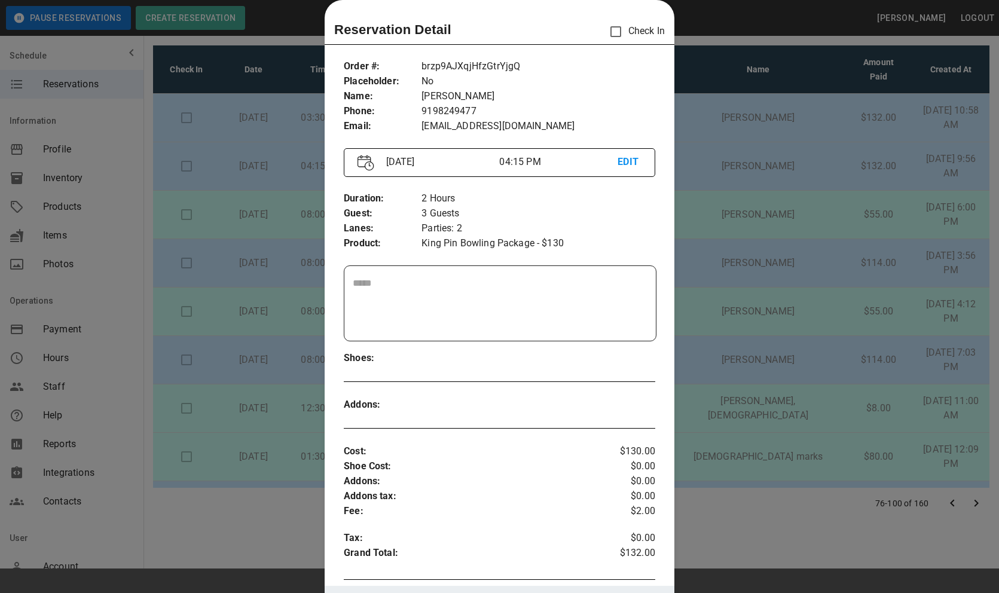
click at [487, 68] on p "brzp9AJXqjHfzGtrYjgQ" at bounding box center [539, 66] width 234 height 15
click at [723, 335] on div at bounding box center [499, 296] width 999 height 593
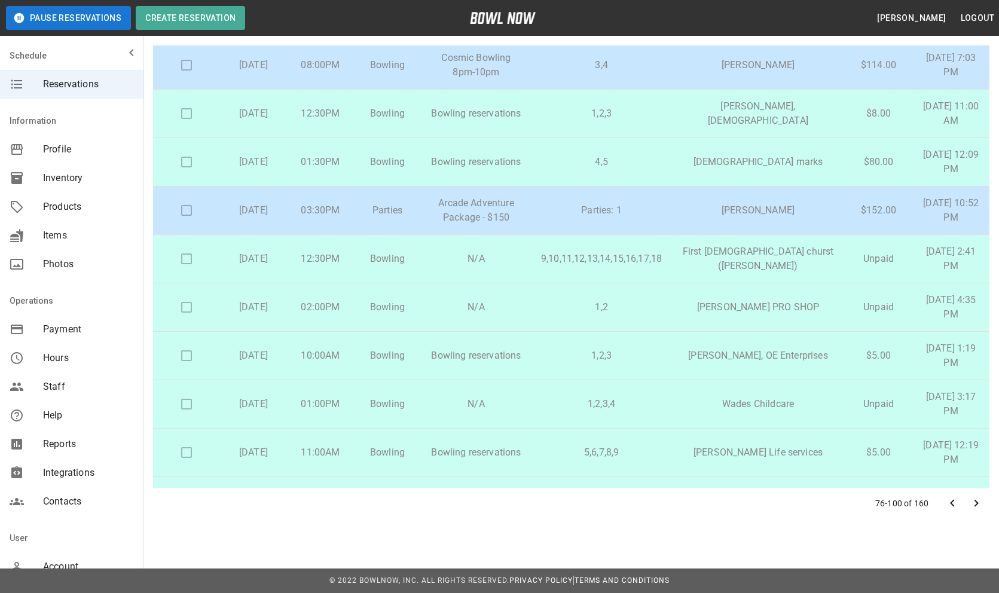
scroll to position [297, 0]
click at [662, 208] on p "Parties: 1" at bounding box center [601, 208] width 121 height 14
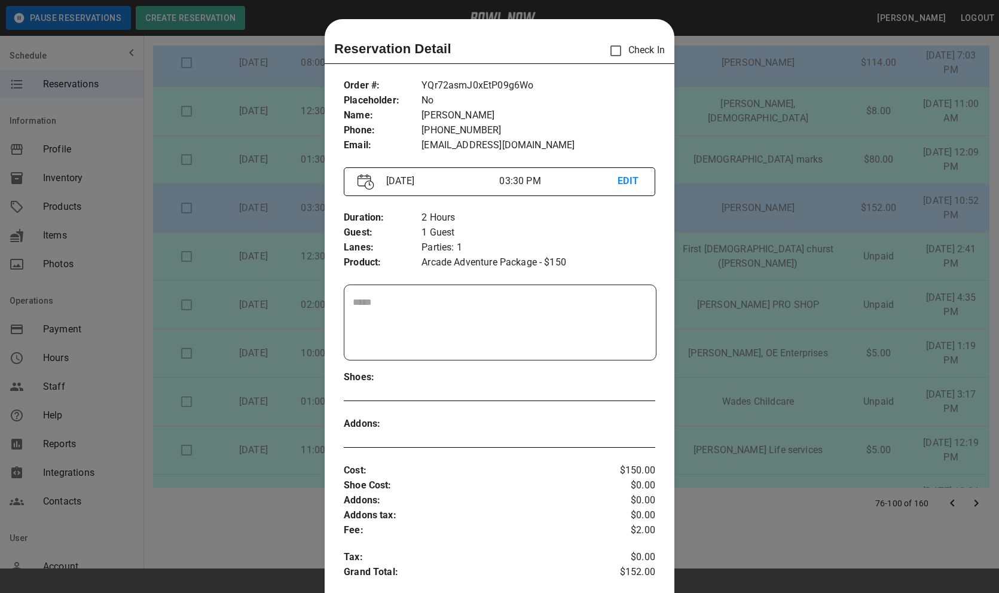
scroll to position [19, 0]
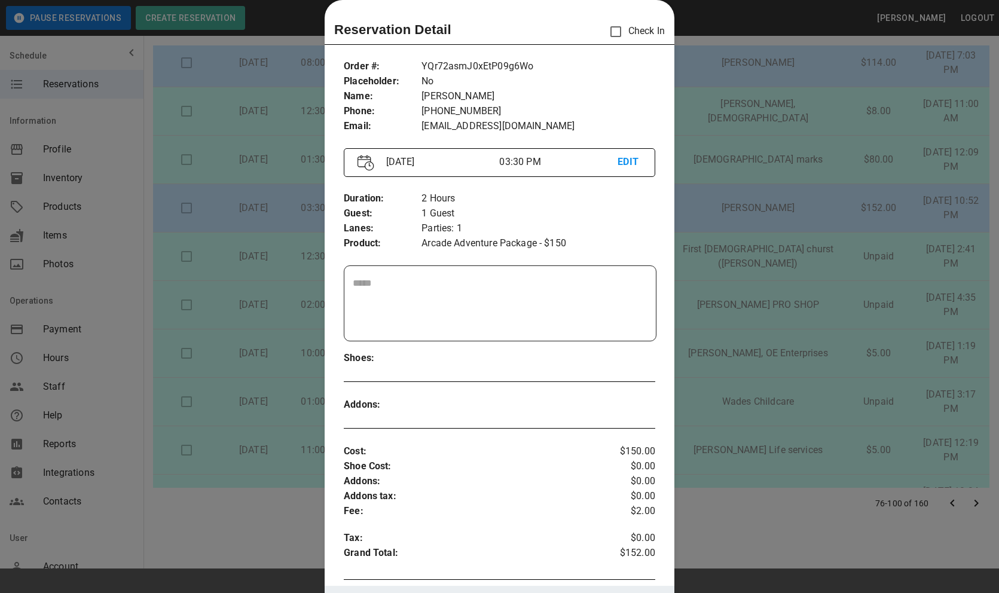
click at [478, 48] on div "Reservation Detail Check In Order # : Placeholder : Name : Phone : Email : YQr7…" at bounding box center [500, 329] width 350 height 658
click at [478, 53] on div "Order # : Placeholder : Name : Phone : Email : YQr72asmJ0xEtP09g6Wo No HOLLY Br…" at bounding box center [500, 97] width 312 height 94
click at [754, 313] on div at bounding box center [499, 296] width 999 height 593
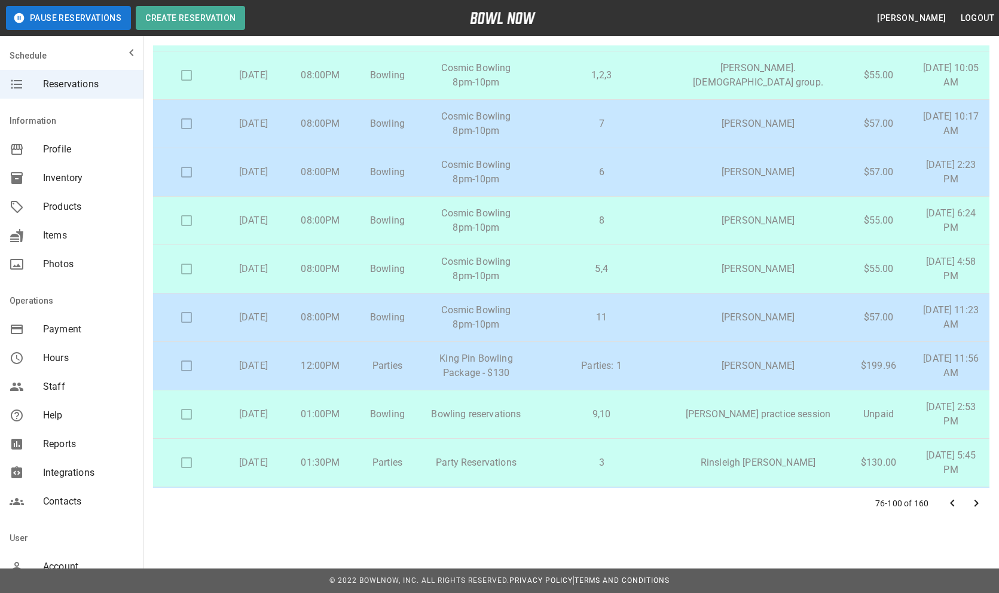
scroll to position [817, 0]
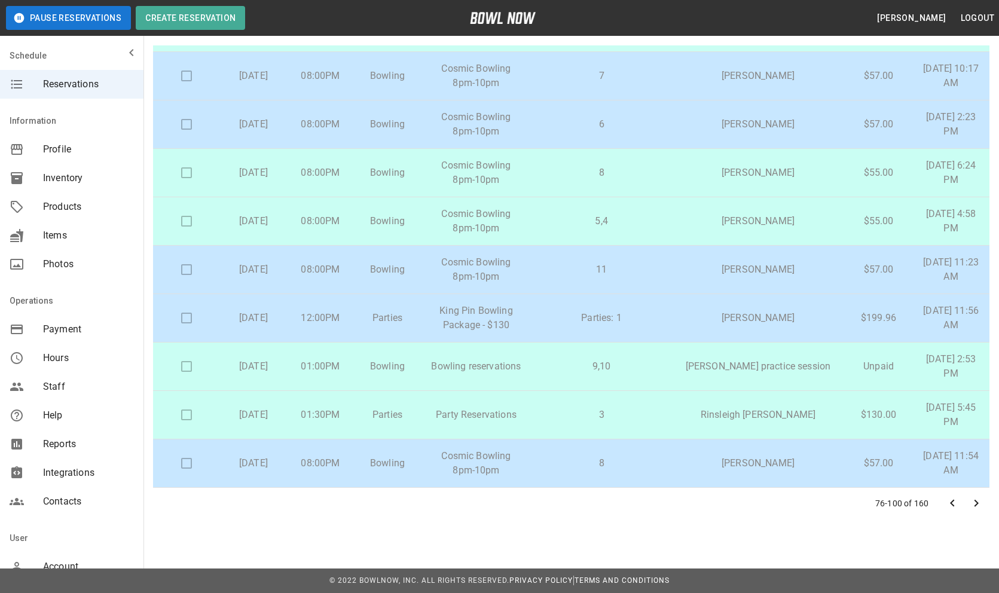
click at [978, 506] on icon "Go to next page" at bounding box center [976, 503] width 14 height 14
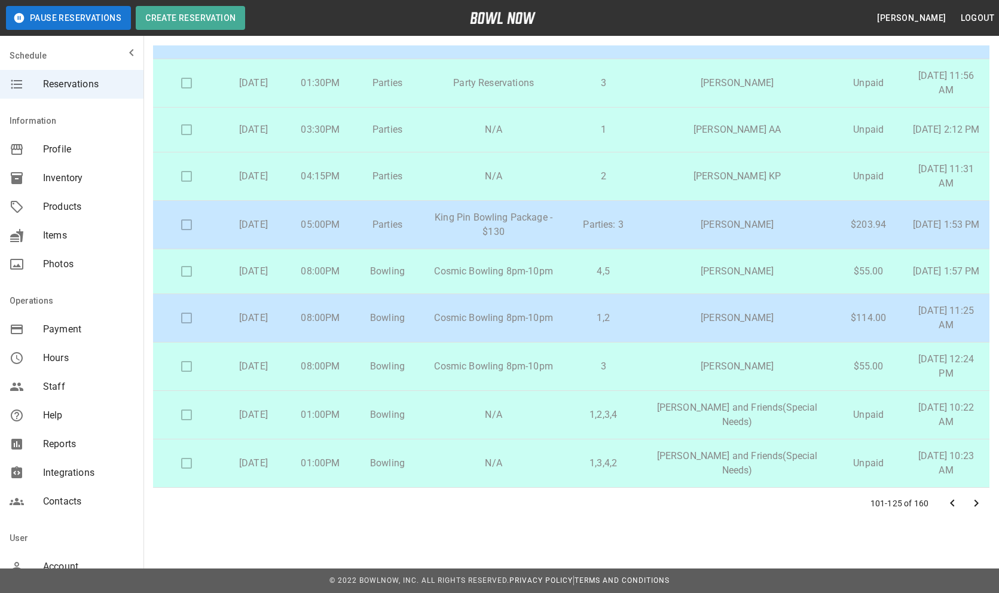
scroll to position [792, 0]
click at [640, 239] on td "Parties: 3" at bounding box center [603, 225] width 74 height 48
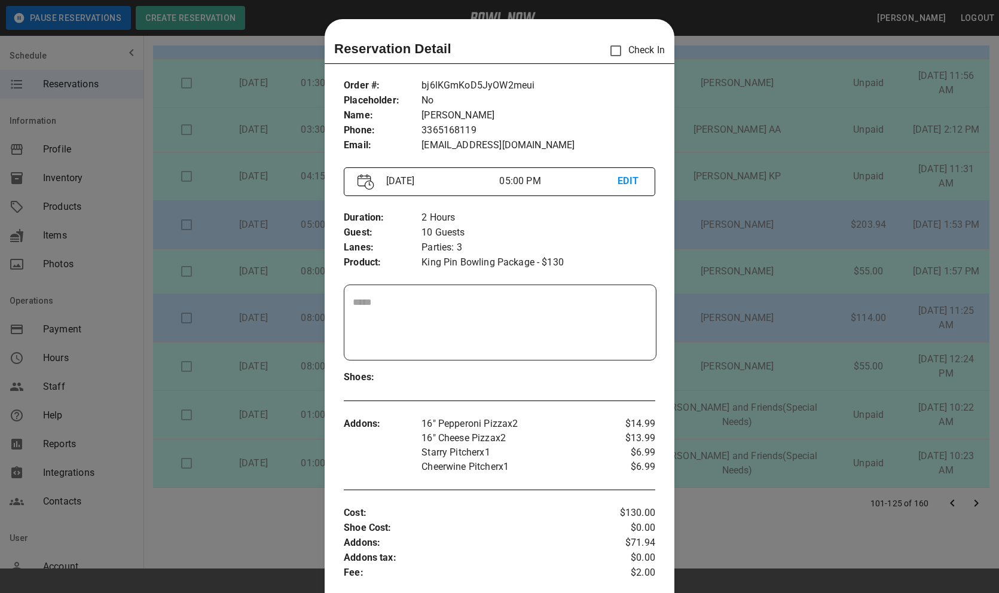
scroll to position [19, 0]
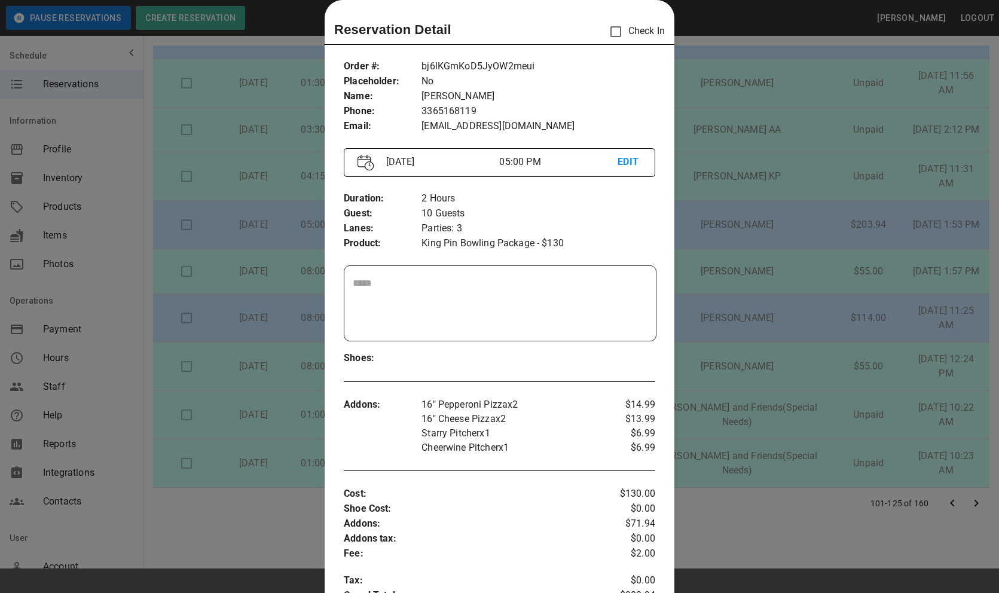
click at [462, 65] on p "bj6lKGmKoD5JyOW2meui" at bounding box center [539, 66] width 234 height 15
click at [787, 267] on div at bounding box center [499, 296] width 999 height 593
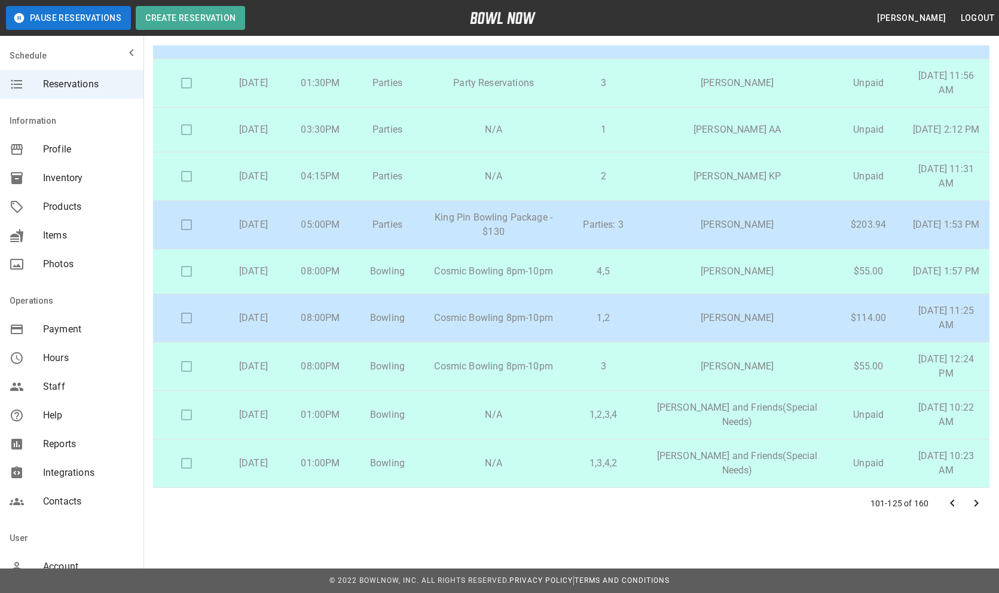
click at [631, 325] on p "1,2" at bounding box center [603, 318] width 55 height 14
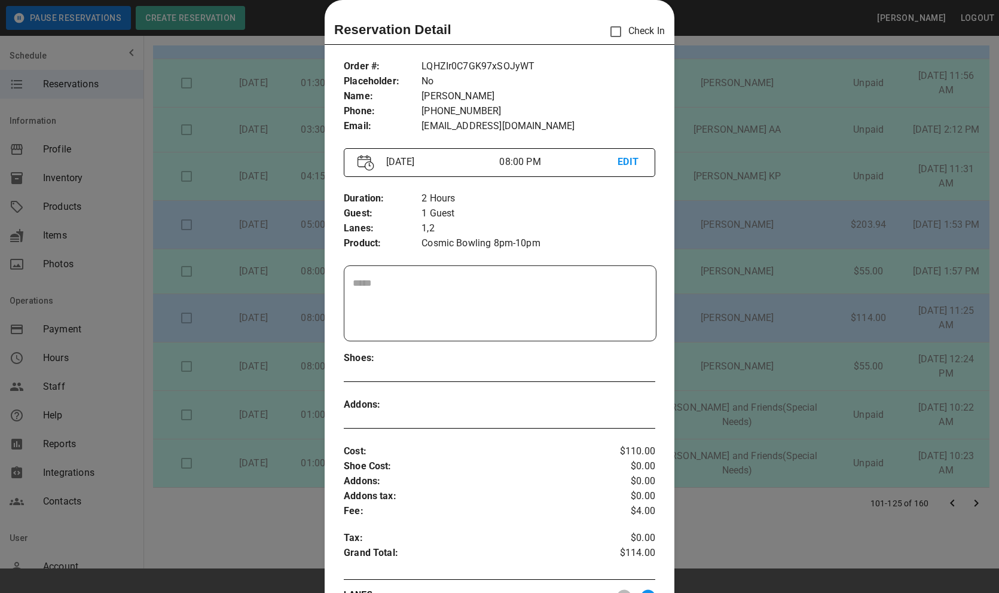
click at [481, 67] on p "LQHZIr0C7GK97xSOJyWT" at bounding box center [539, 66] width 234 height 15
click at [783, 255] on div at bounding box center [499, 296] width 999 height 593
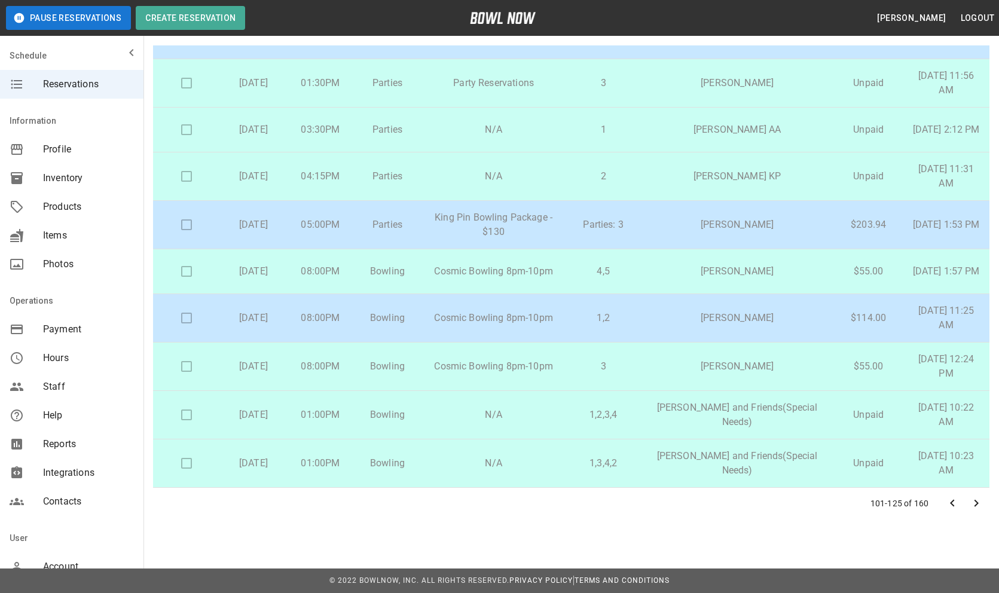
scroll to position [817, 0]
click at [980, 498] on icon "Go to next page" at bounding box center [976, 503] width 14 height 14
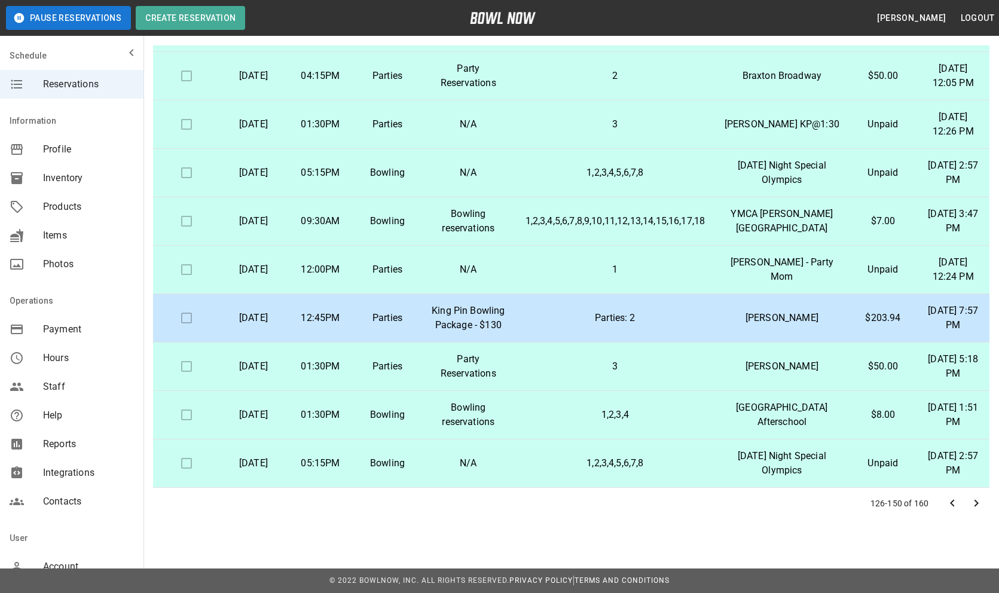
scroll to position [1018, 0]
click at [608, 294] on td "Parties: 2" at bounding box center [615, 318] width 199 height 48
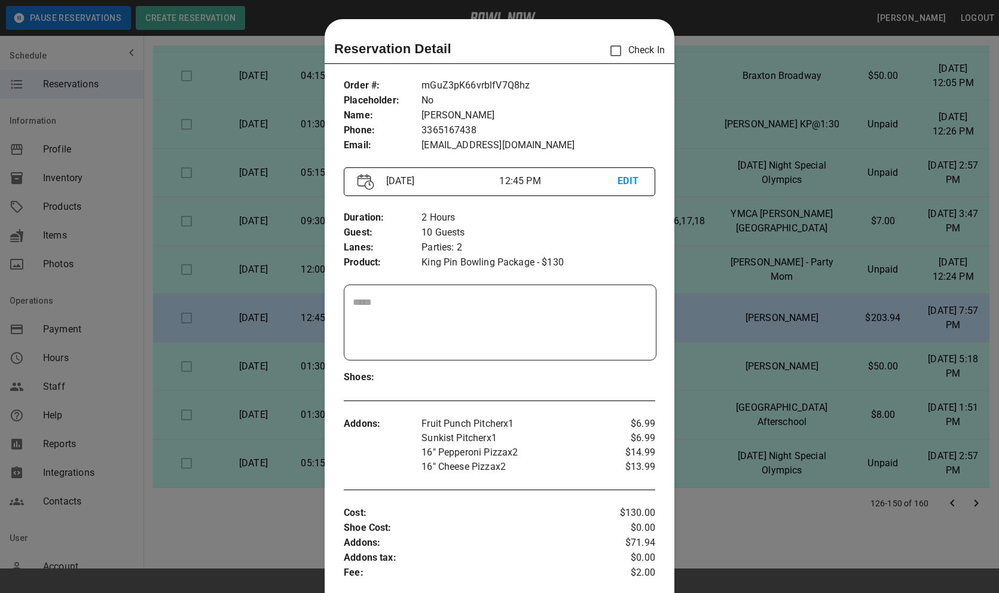
scroll to position [19, 0]
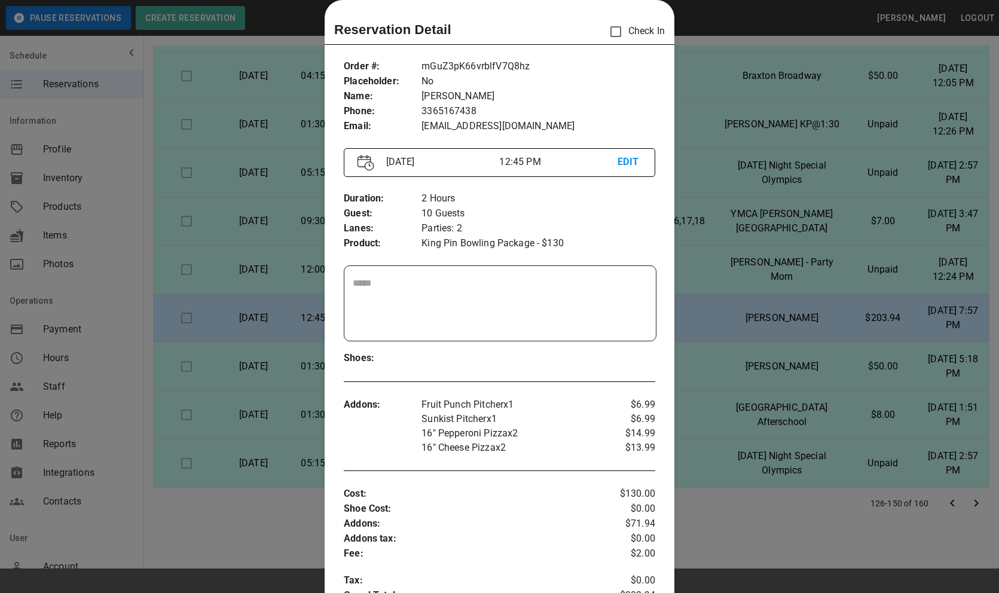
click at [769, 281] on div at bounding box center [499, 296] width 999 height 593
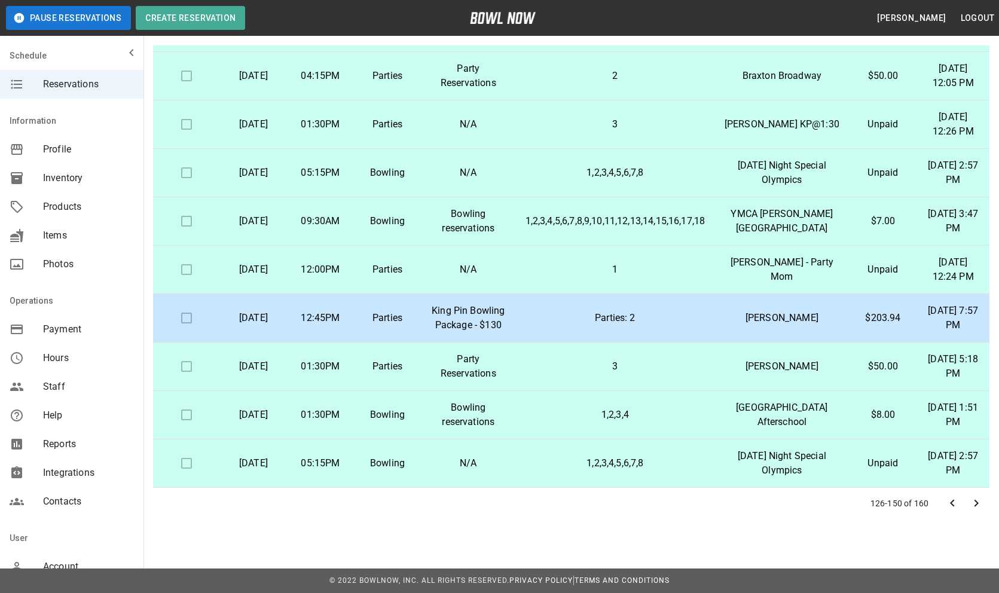
scroll to position [1018, 0]
click at [952, 499] on icon "Go to previous page" at bounding box center [952, 503] width 14 height 14
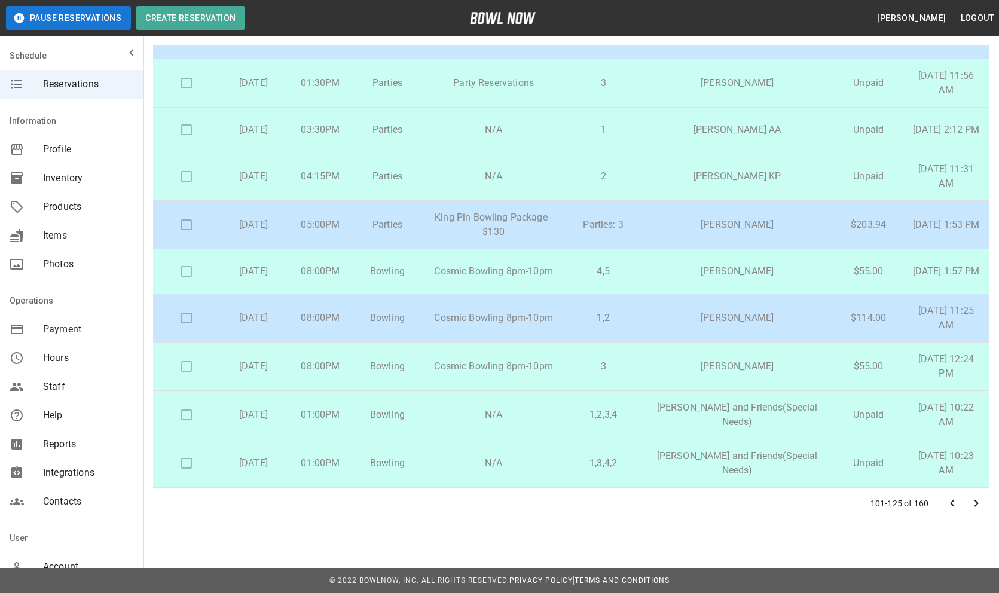
scroll to position [817, 0]
click at [974, 506] on icon "Go to next page" at bounding box center [976, 503] width 14 height 14
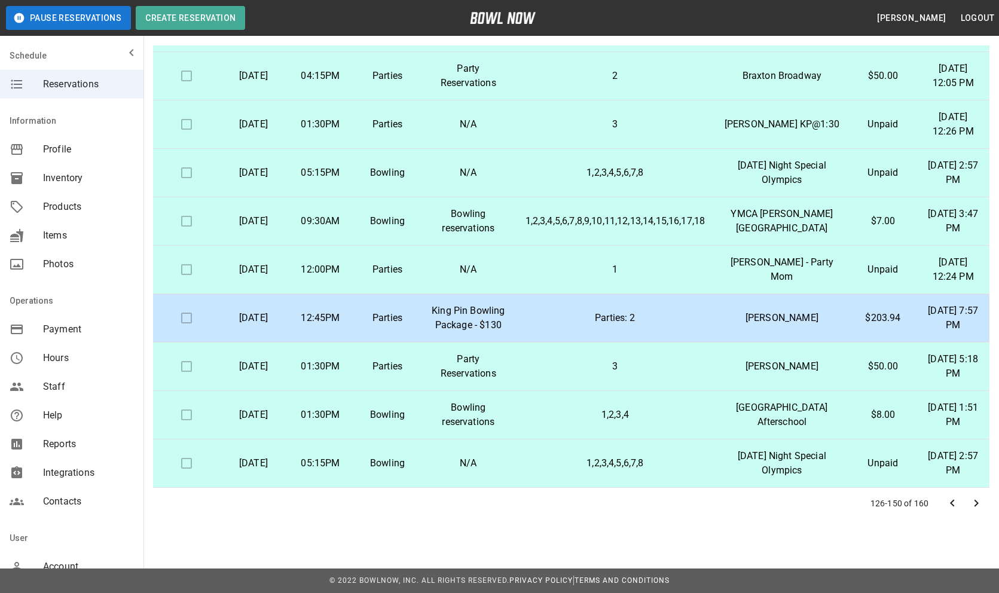
scroll to position [1018, 0]
click at [976, 506] on icon "Go to next page" at bounding box center [976, 503] width 14 height 14
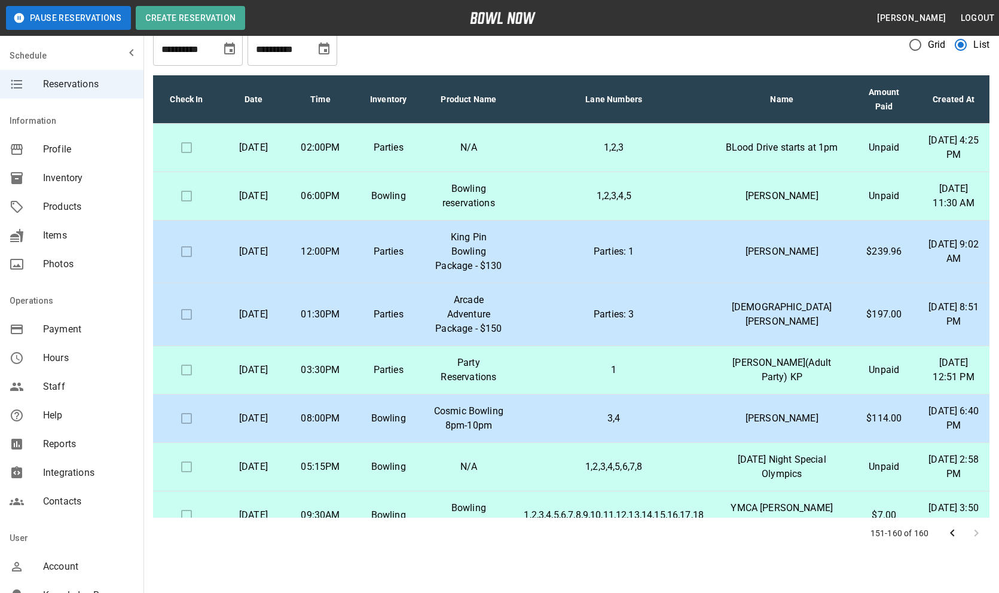
scroll to position [34, 0]
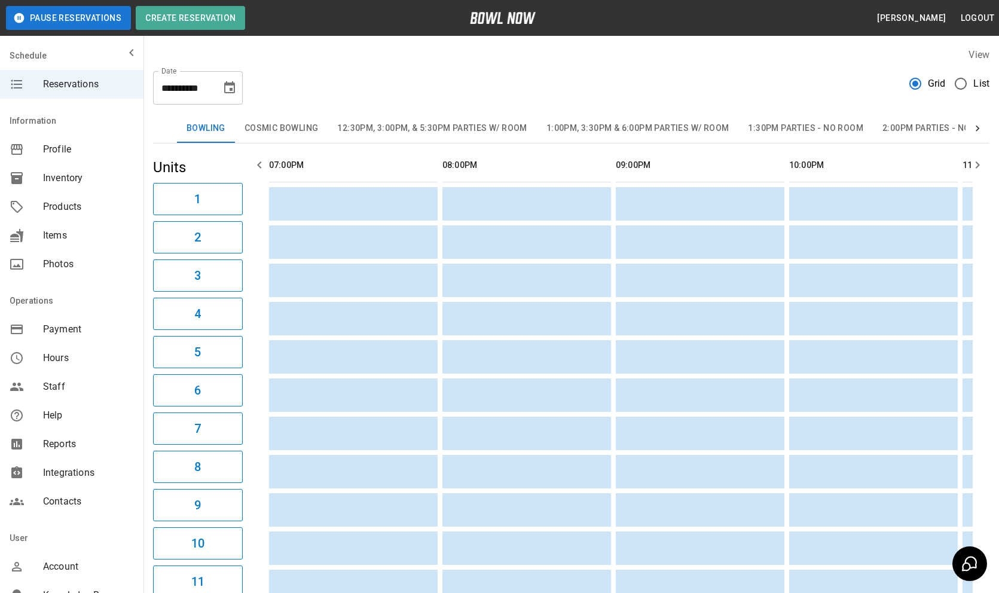
scroll to position [0, 1734]
